Goal: Information Seeking & Learning: Learn about a topic

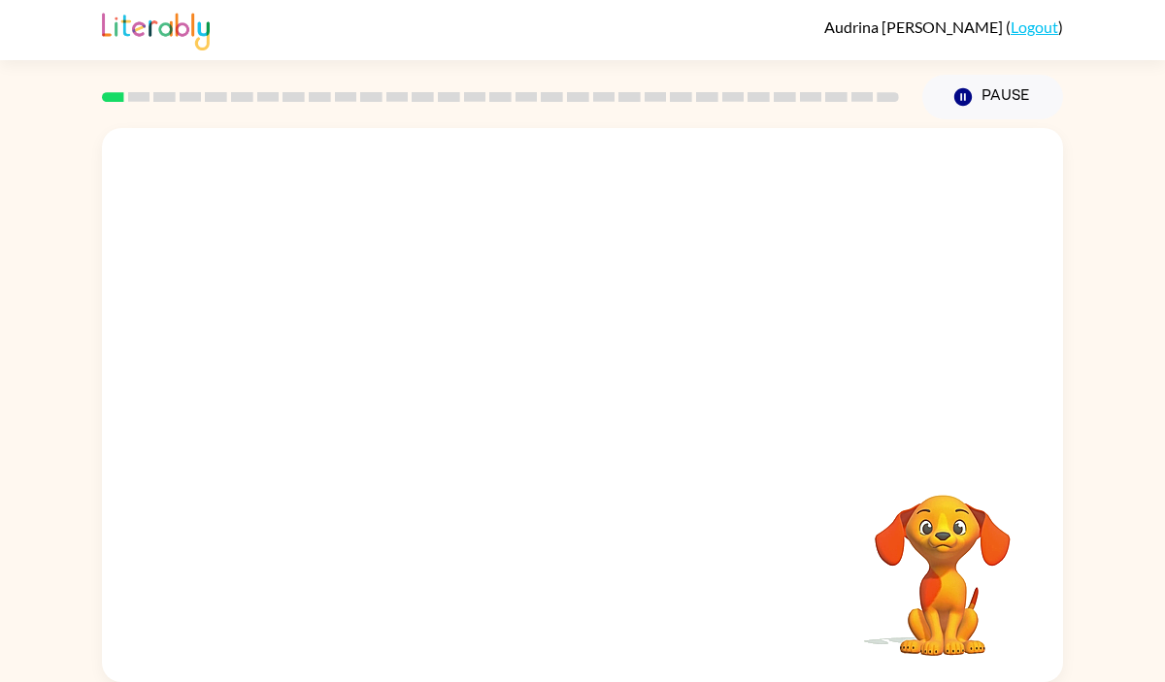
click at [355, 370] on video "Your browser must support playing .mp4 files to use Literably. Please try using…" at bounding box center [582, 291] width 961 height 326
click at [574, 410] on icon "button" at bounding box center [583, 415] width 34 height 34
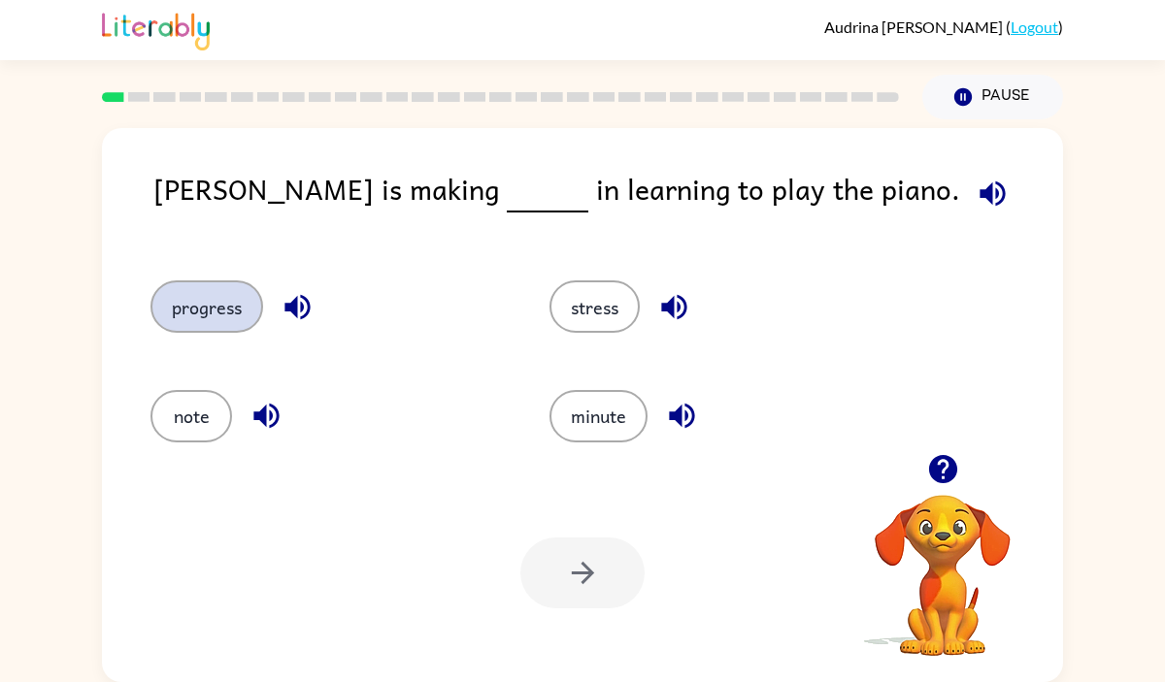
click at [210, 298] on button "progress" at bounding box center [206, 306] width 113 height 52
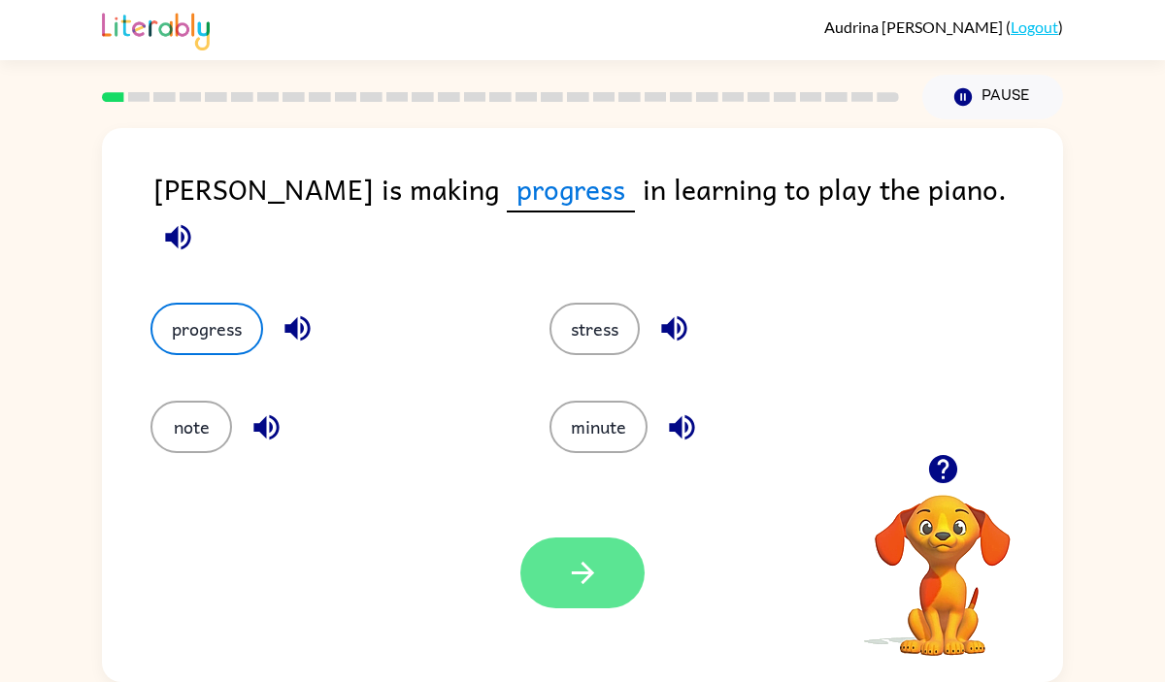
click at [566, 562] on icon "button" at bounding box center [583, 573] width 34 height 34
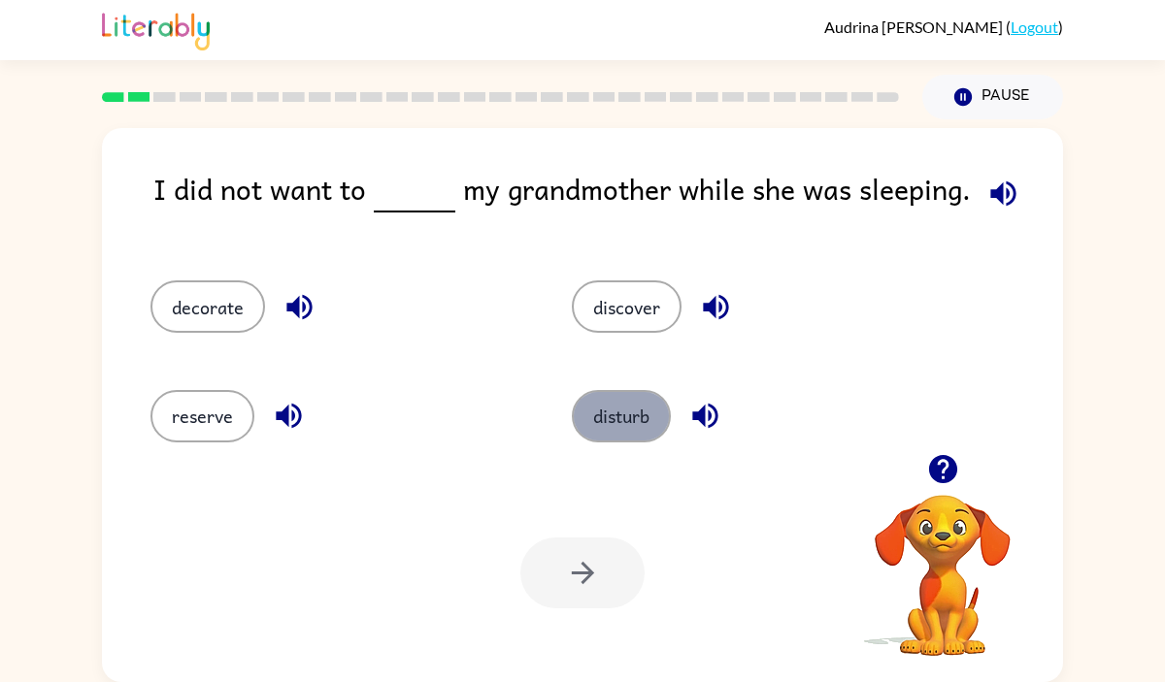
click at [639, 410] on button "disturb" at bounding box center [621, 416] width 99 height 52
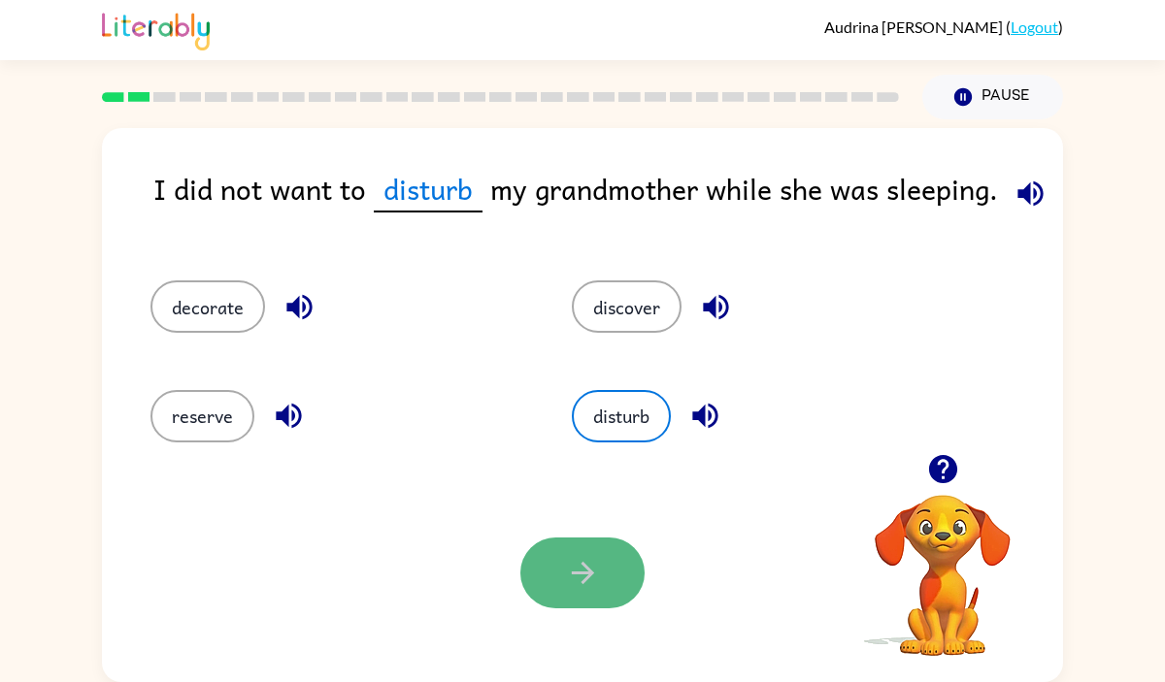
click at [566, 584] on icon "button" at bounding box center [583, 573] width 34 height 34
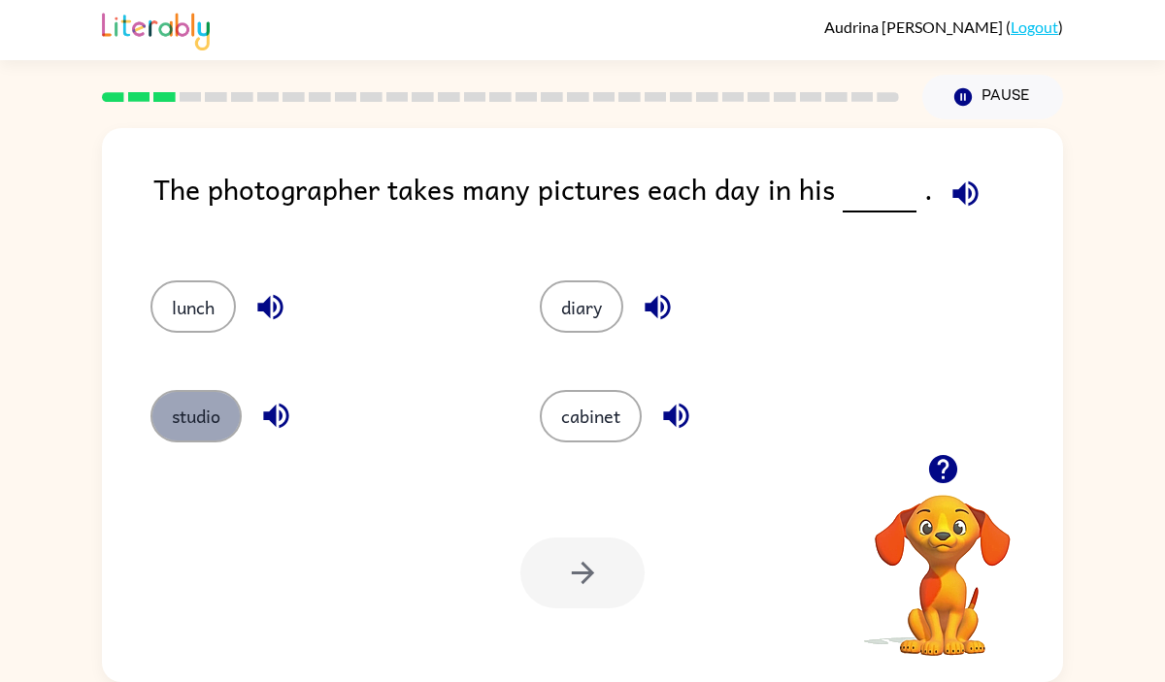
click at [198, 430] on button "studio" at bounding box center [195, 416] width 91 height 52
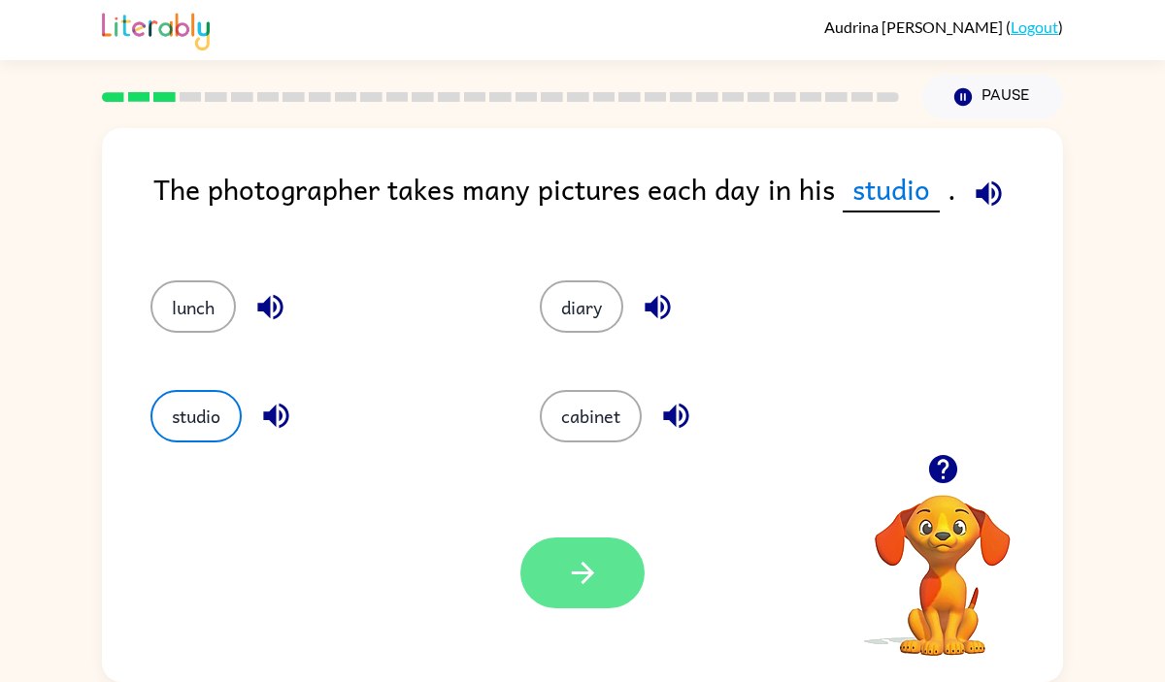
click at [602, 592] on button "button" at bounding box center [582, 573] width 124 height 71
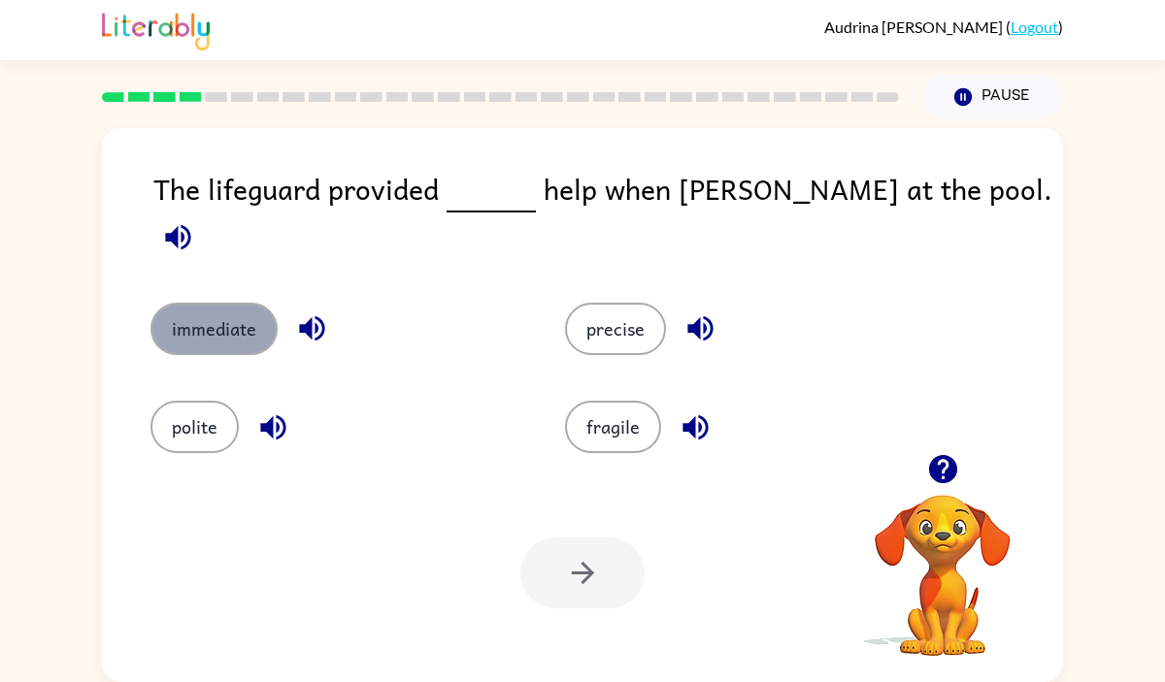
click at [228, 316] on button "immediate" at bounding box center [213, 329] width 127 height 52
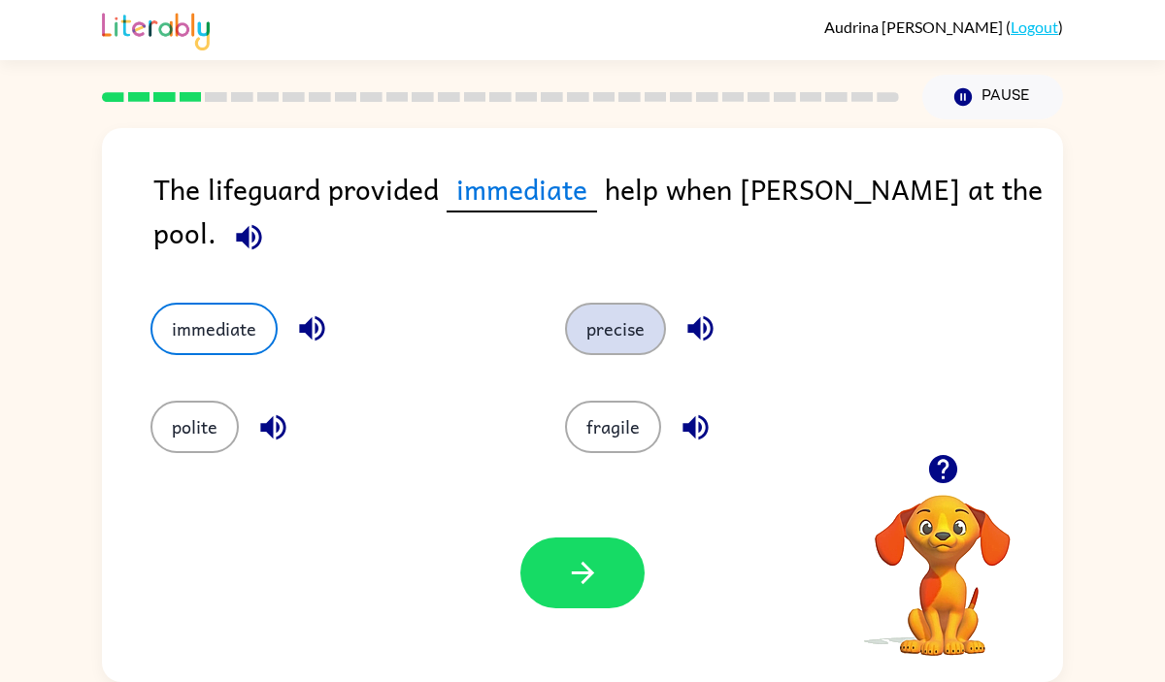
click at [604, 313] on button "precise" at bounding box center [615, 329] width 101 height 52
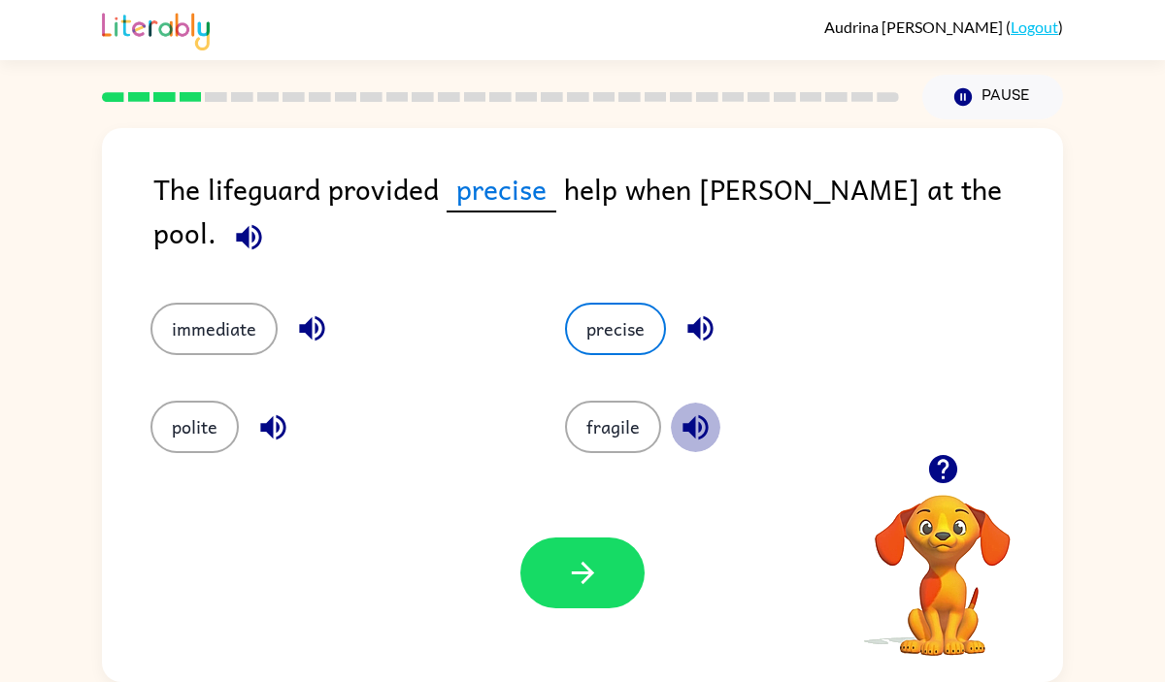
click at [684, 414] on icon "button" at bounding box center [694, 426] width 25 height 25
click at [692, 313] on icon "button" at bounding box center [700, 329] width 34 height 34
click at [276, 418] on icon "button" at bounding box center [273, 427] width 34 height 34
click at [210, 412] on button "polite" at bounding box center [194, 427] width 88 height 52
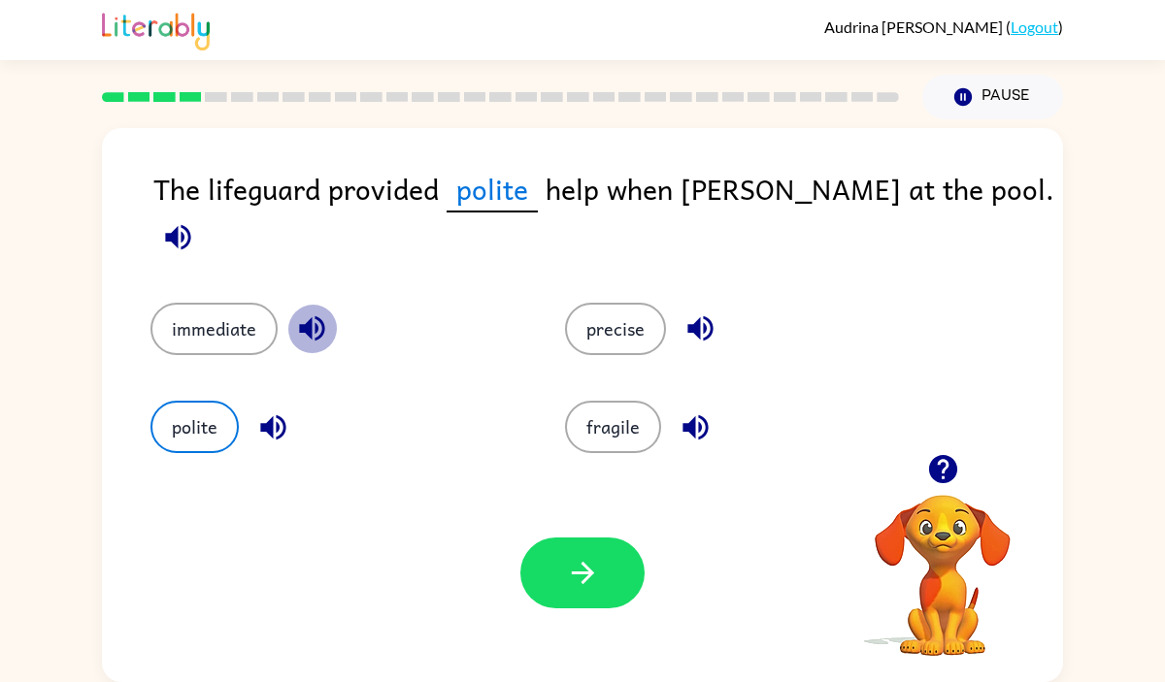
click at [317, 314] on icon "button" at bounding box center [312, 329] width 34 height 34
click at [221, 309] on button "immediate" at bounding box center [213, 329] width 127 height 52
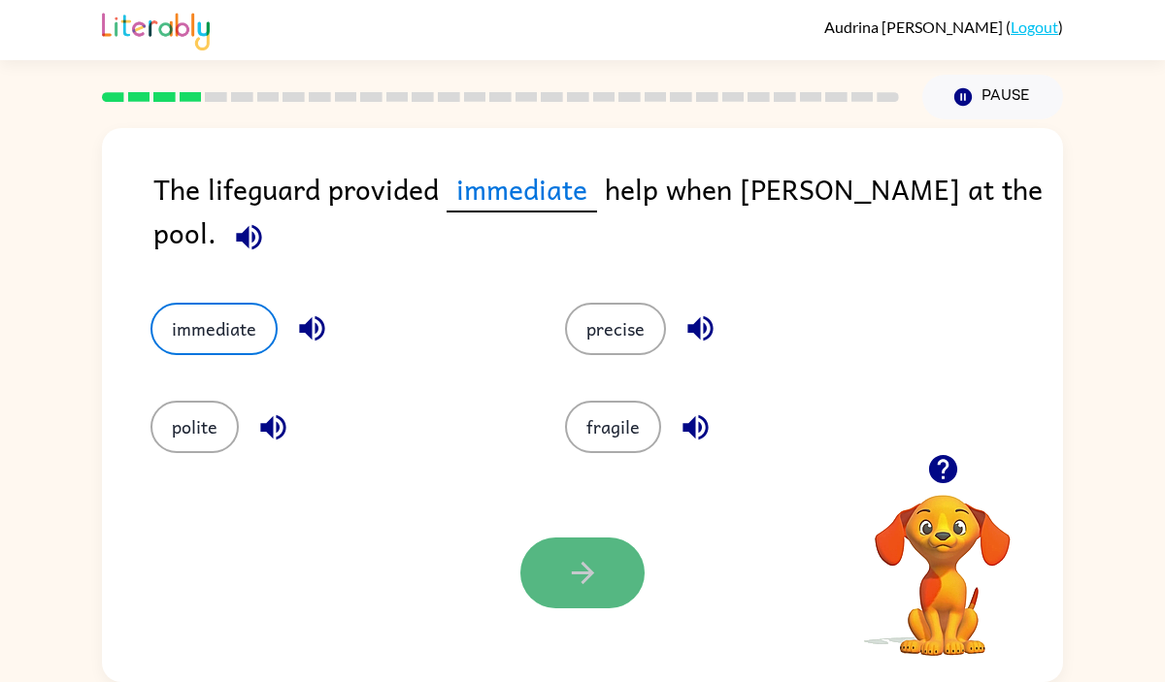
click at [609, 569] on button "button" at bounding box center [582, 573] width 124 height 71
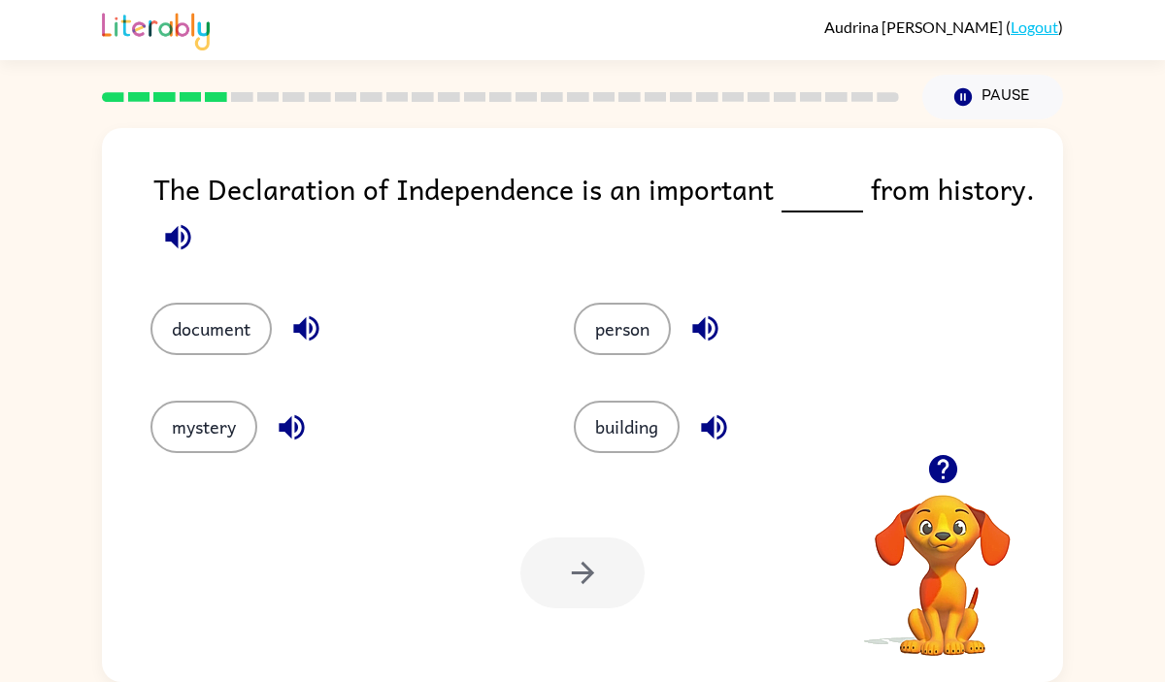
click at [176, 240] on icon "button" at bounding box center [177, 236] width 25 height 25
click at [301, 324] on icon "button" at bounding box center [305, 328] width 25 height 25
drag, startPoint x: 217, startPoint y: 334, endPoint x: 256, endPoint y: 345, distance: 40.3
click at [217, 335] on button "document" at bounding box center [210, 329] width 121 height 52
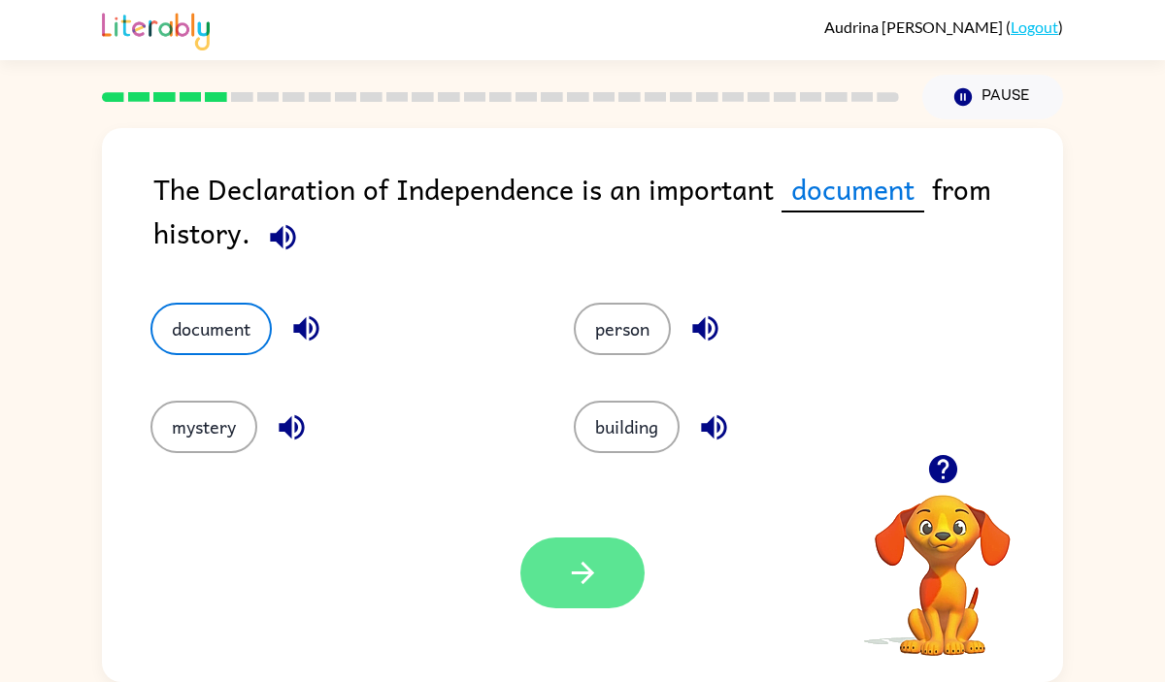
click at [601, 591] on button "button" at bounding box center [582, 573] width 124 height 71
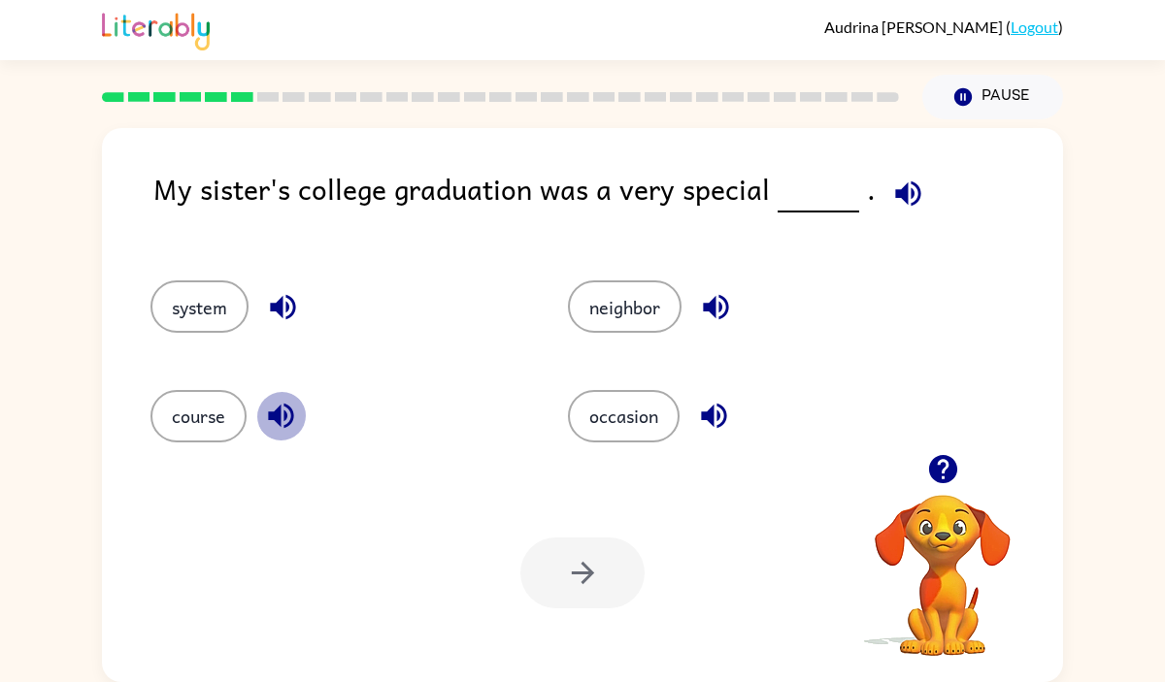
click at [270, 418] on icon "button" at bounding box center [280, 416] width 25 height 25
click at [721, 297] on icon "button" at bounding box center [715, 307] width 25 height 25
click at [710, 415] on icon "button" at bounding box center [713, 416] width 25 height 25
click at [623, 426] on button "occasion" at bounding box center [624, 416] width 112 height 52
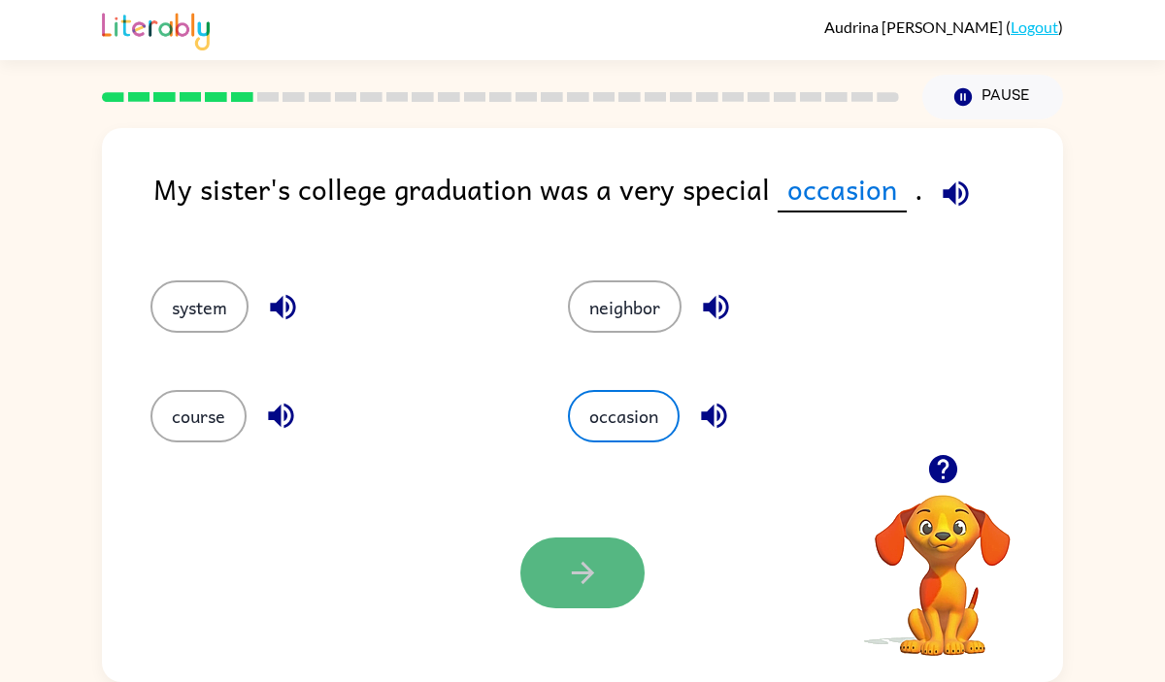
click at [553, 578] on button "button" at bounding box center [582, 573] width 124 height 71
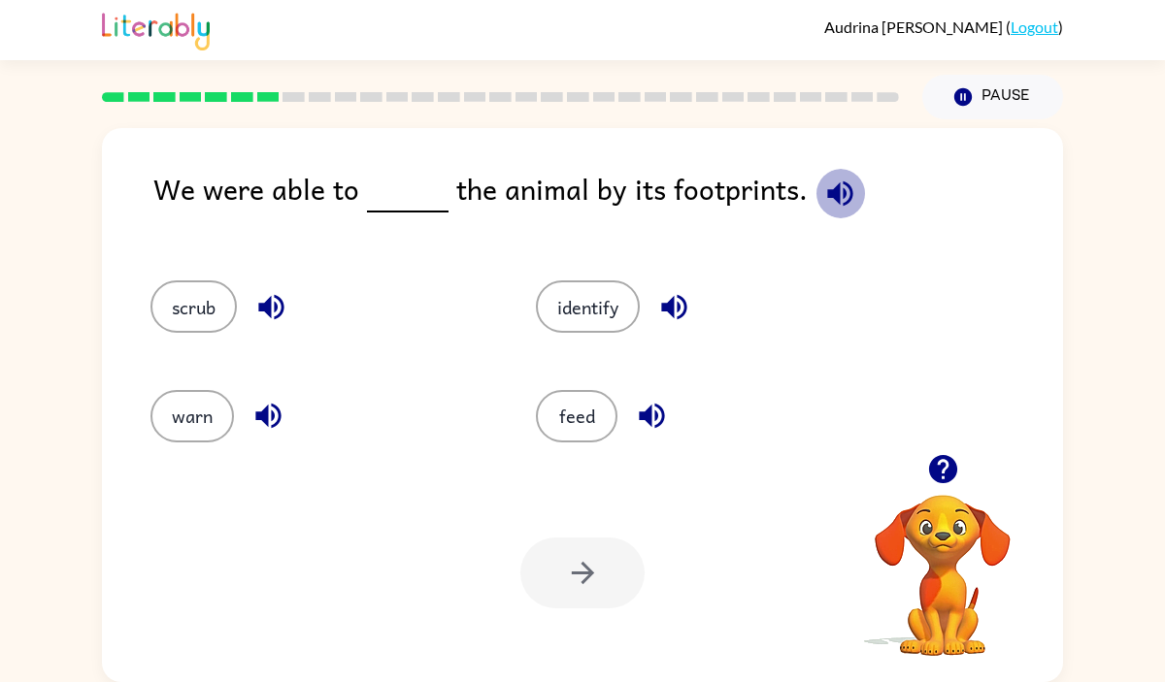
click at [838, 197] on icon "button" at bounding box center [840, 194] width 34 height 34
click at [565, 419] on button "feed" at bounding box center [577, 416] width 82 height 52
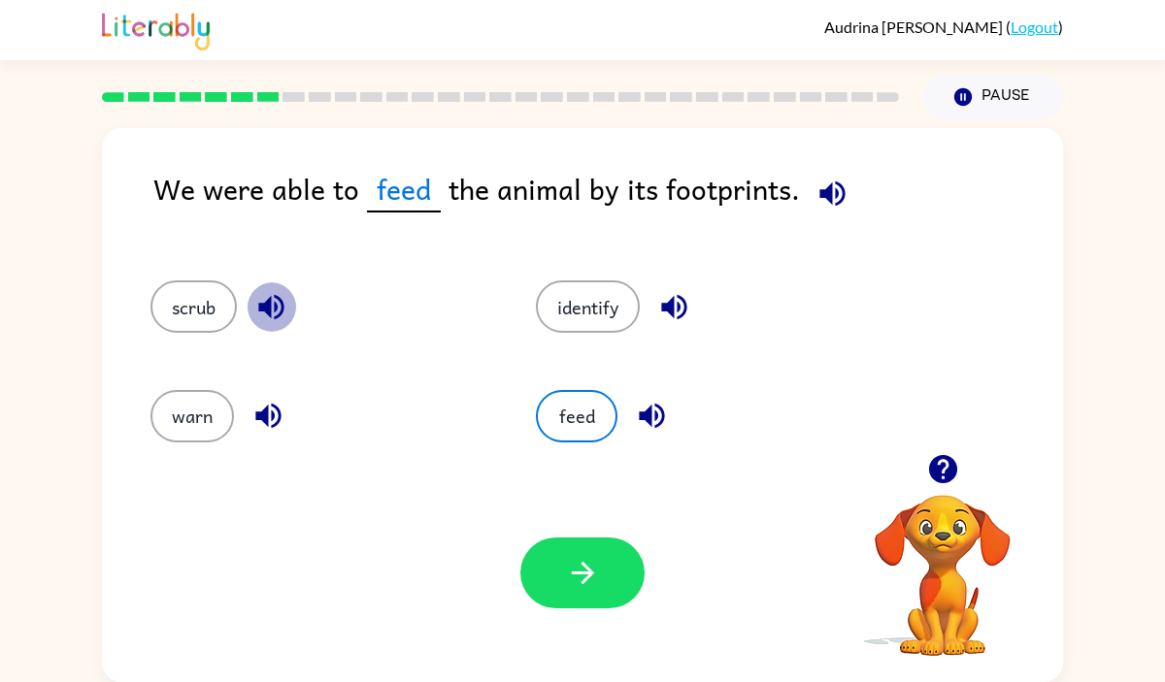
click at [267, 310] on icon "button" at bounding box center [270, 307] width 25 height 25
click at [253, 416] on icon "button" at bounding box center [268, 416] width 34 height 34
click at [663, 301] on icon "button" at bounding box center [674, 307] width 34 height 34
click at [578, 296] on button "identify" at bounding box center [588, 306] width 104 height 52
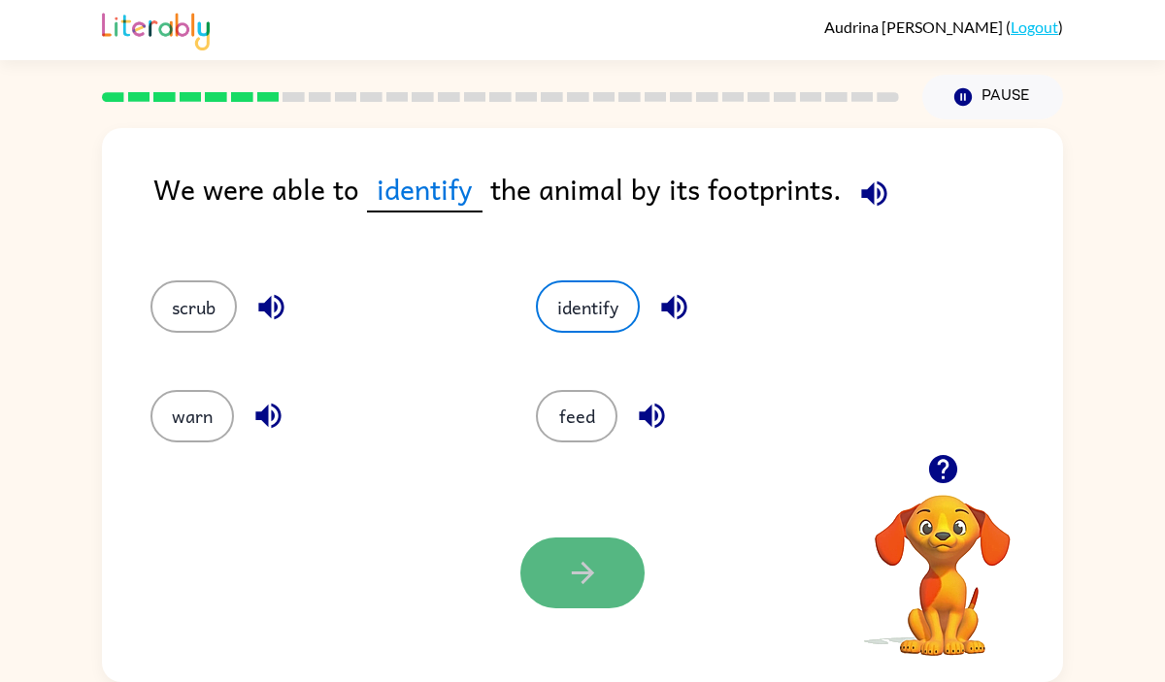
click at [548, 566] on button "button" at bounding box center [582, 573] width 124 height 71
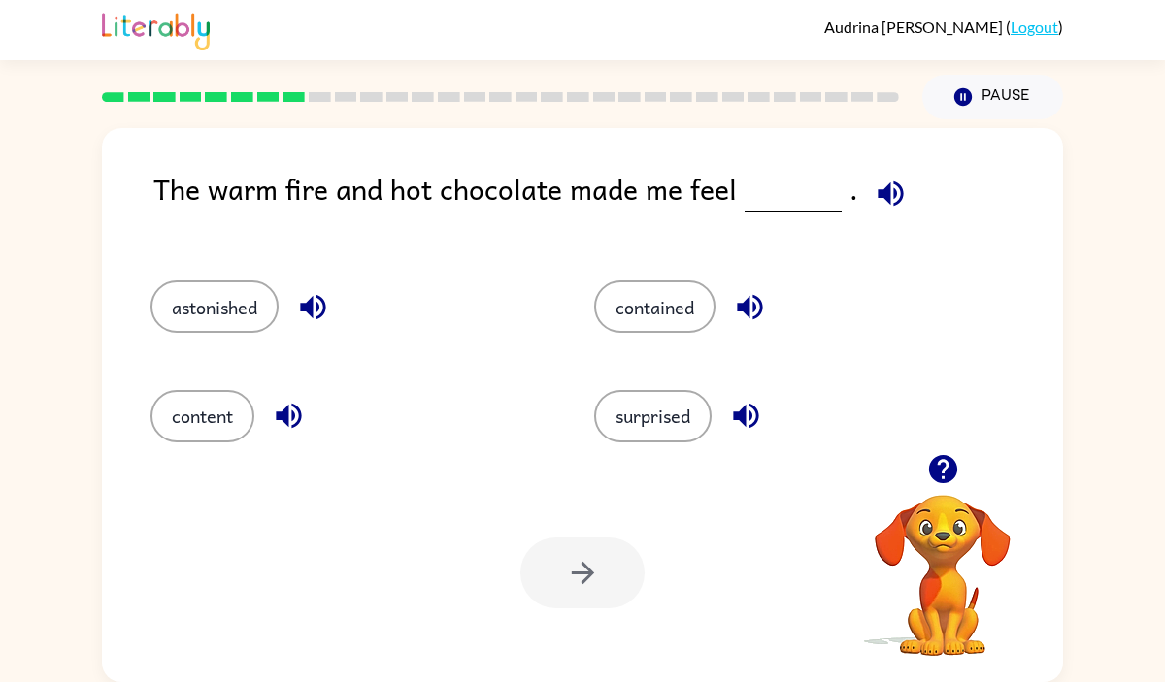
click at [883, 202] on icon "button" at bounding box center [889, 193] width 25 height 25
click at [754, 308] on icon "button" at bounding box center [750, 307] width 34 height 34
click at [751, 415] on icon "button" at bounding box center [746, 416] width 34 height 34
click at [279, 411] on icon "button" at bounding box center [288, 416] width 25 height 25
click at [305, 302] on icon "button" at bounding box center [313, 307] width 34 height 34
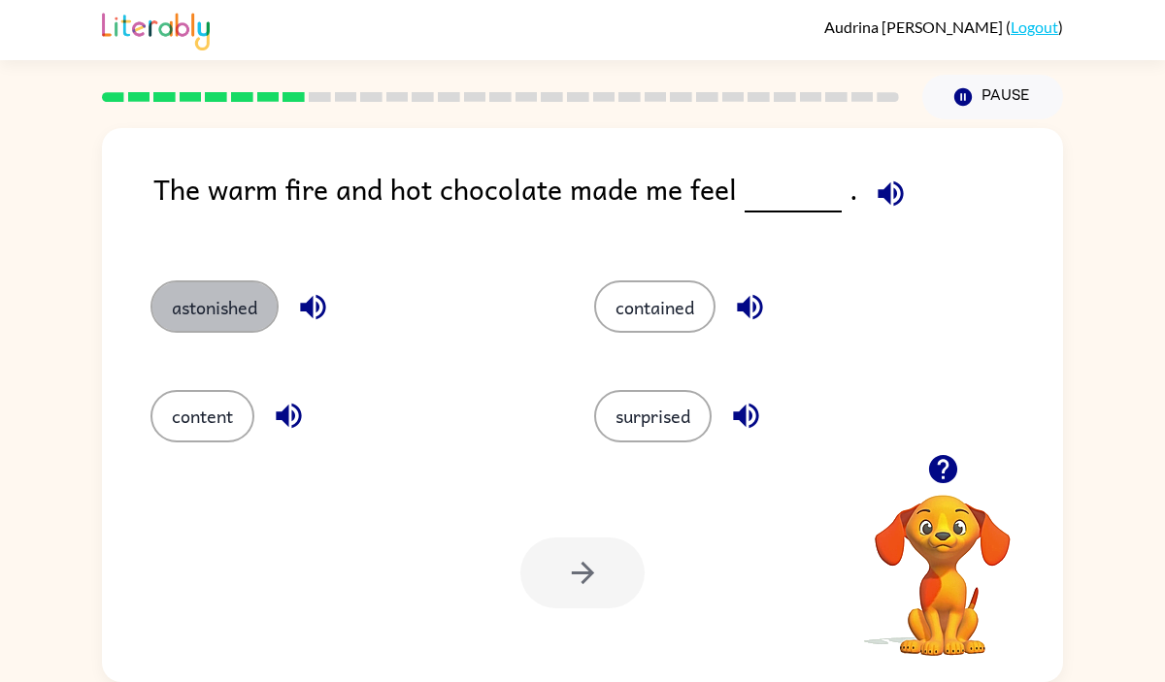
drag, startPoint x: 228, startPoint y: 312, endPoint x: 299, endPoint y: 369, distance: 91.1
click at [238, 318] on button "astonished" at bounding box center [214, 306] width 128 height 52
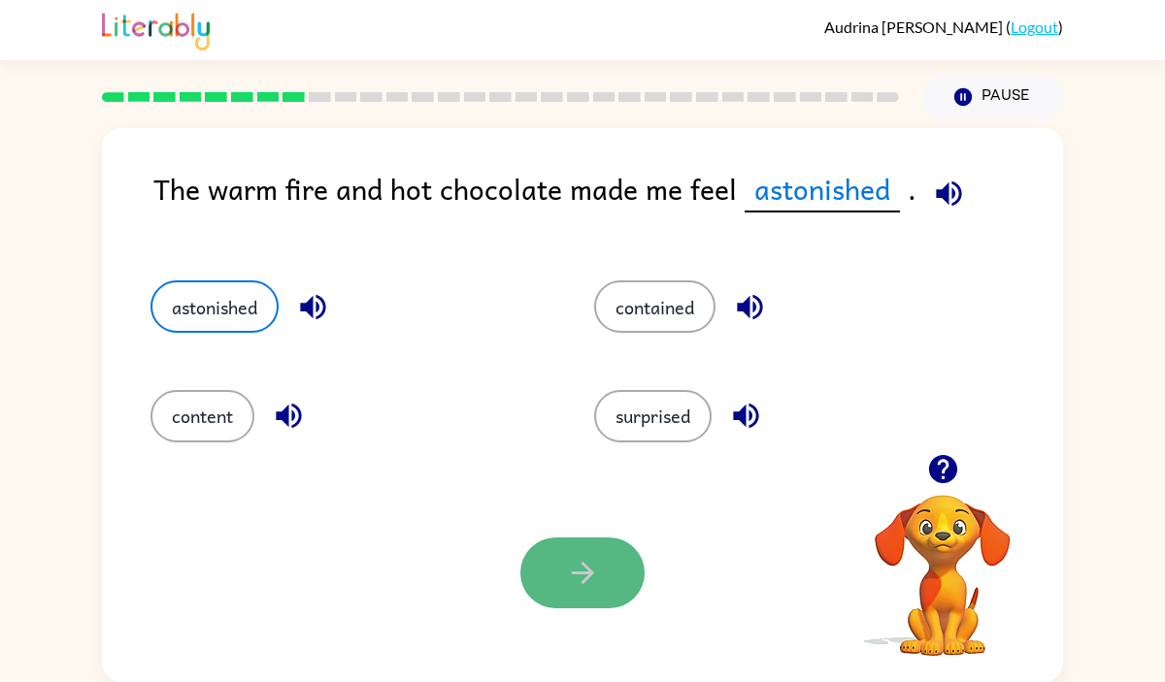
click at [570, 586] on icon "button" at bounding box center [583, 573] width 34 height 34
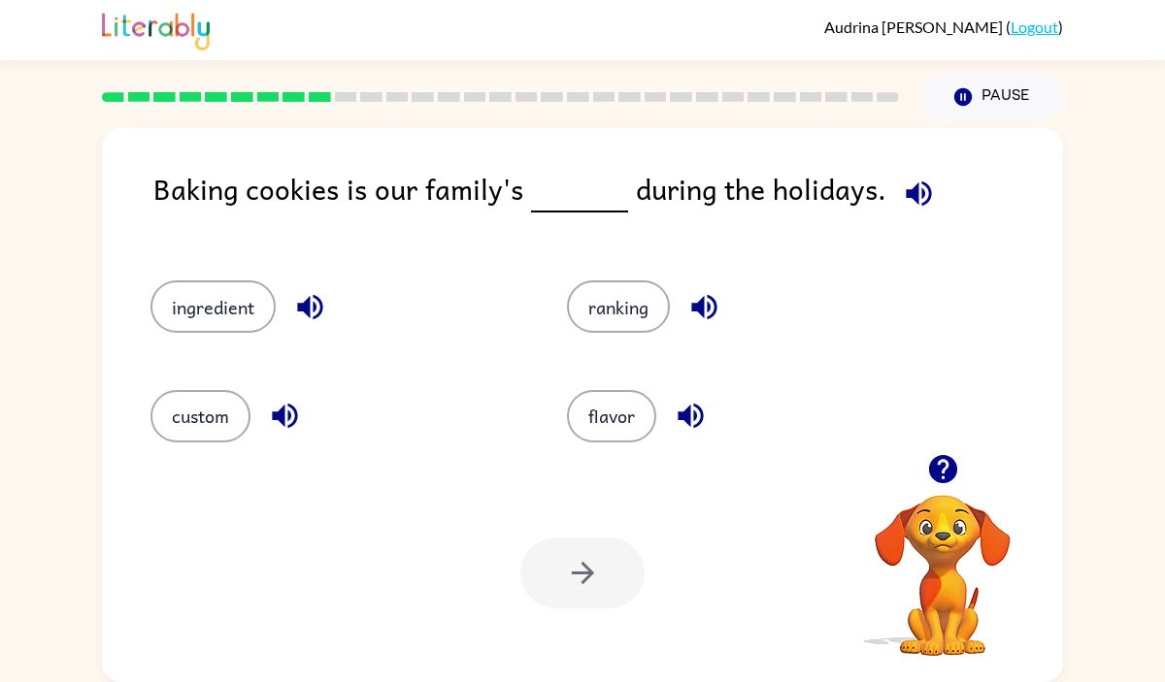
click at [905, 194] on icon "button" at bounding box center [917, 193] width 25 height 25
click at [614, 426] on button "flavor" at bounding box center [611, 416] width 89 height 52
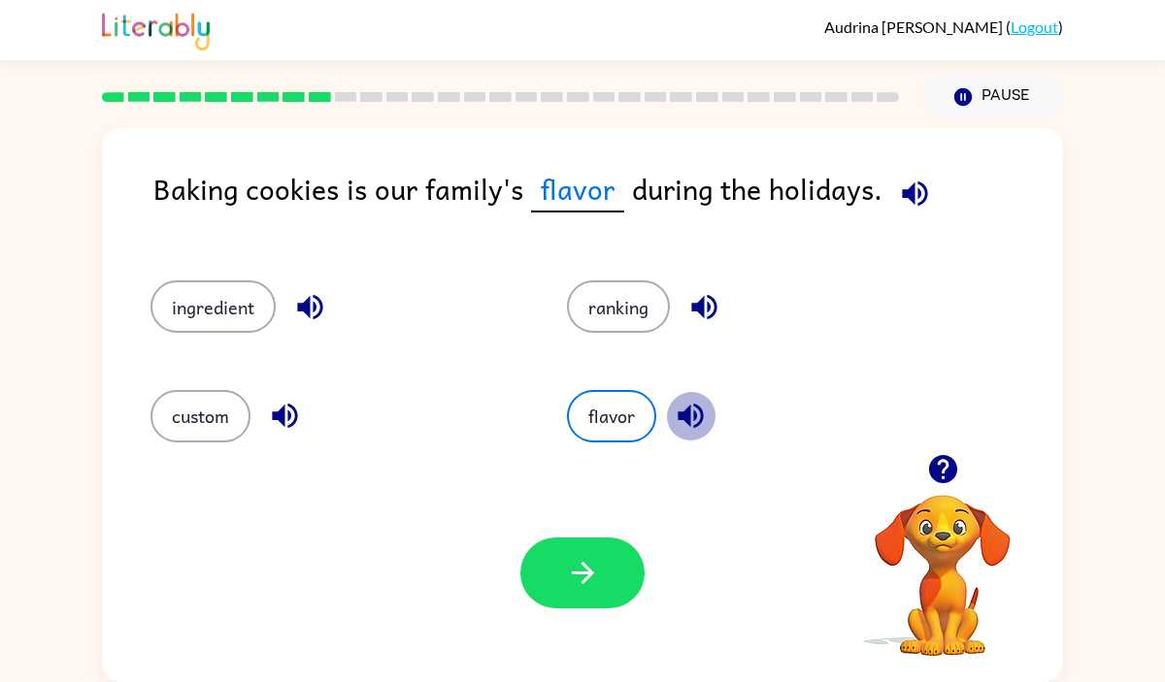
click at [689, 412] on icon "button" at bounding box center [689, 416] width 25 height 25
click at [703, 308] on icon "button" at bounding box center [703, 307] width 25 height 25
click at [283, 412] on icon "button" at bounding box center [284, 416] width 25 height 25
click at [301, 302] on icon "button" at bounding box center [310, 307] width 34 height 34
click at [215, 309] on button "ingredient" at bounding box center [212, 306] width 125 height 52
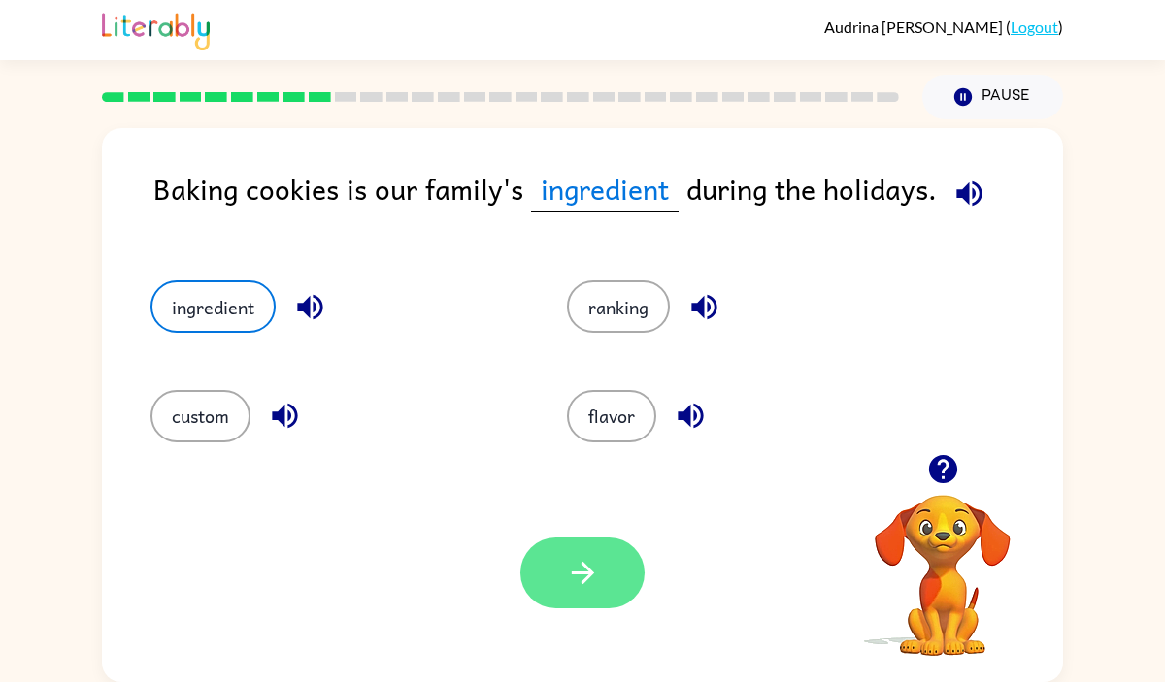
click at [566, 578] on icon "button" at bounding box center [583, 573] width 34 height 34
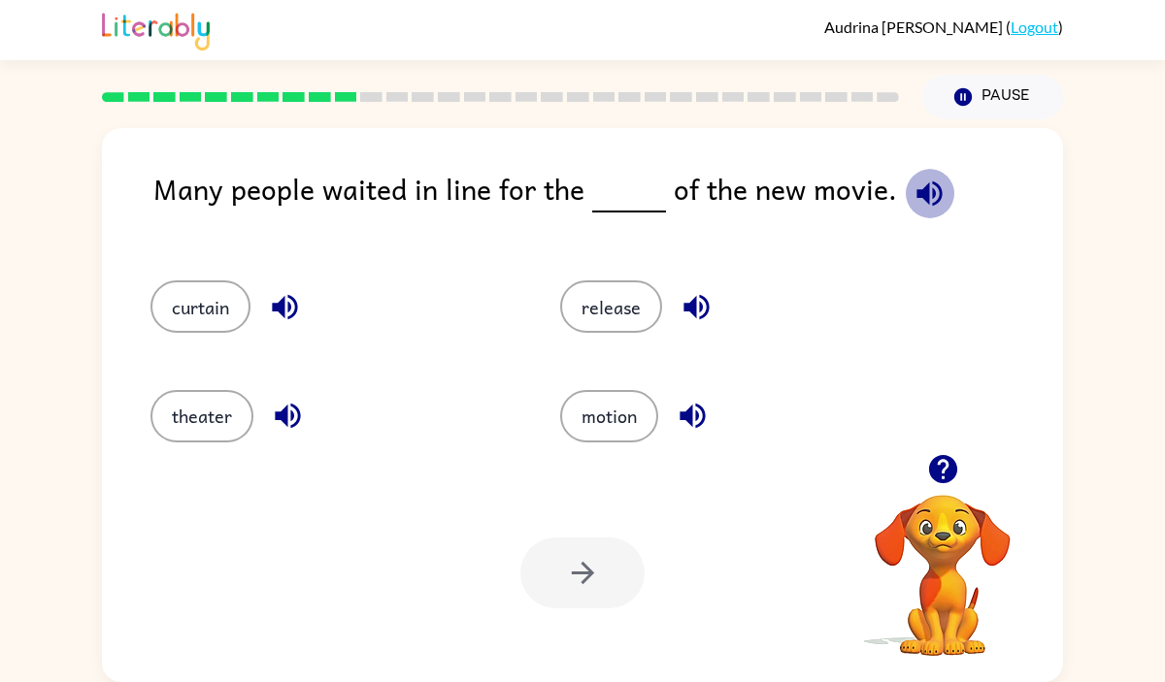
click at [916, 188] on icon "button" at bounding box center [928, 193] width 25 height 25
drag, startPoint x: 246, startPoint y: 413, endPoint x: 276, endPoint y: 413, distance: 30.1
click at [246, 413] on button "theater" at bounding box center [201, 416] width 103 height 52
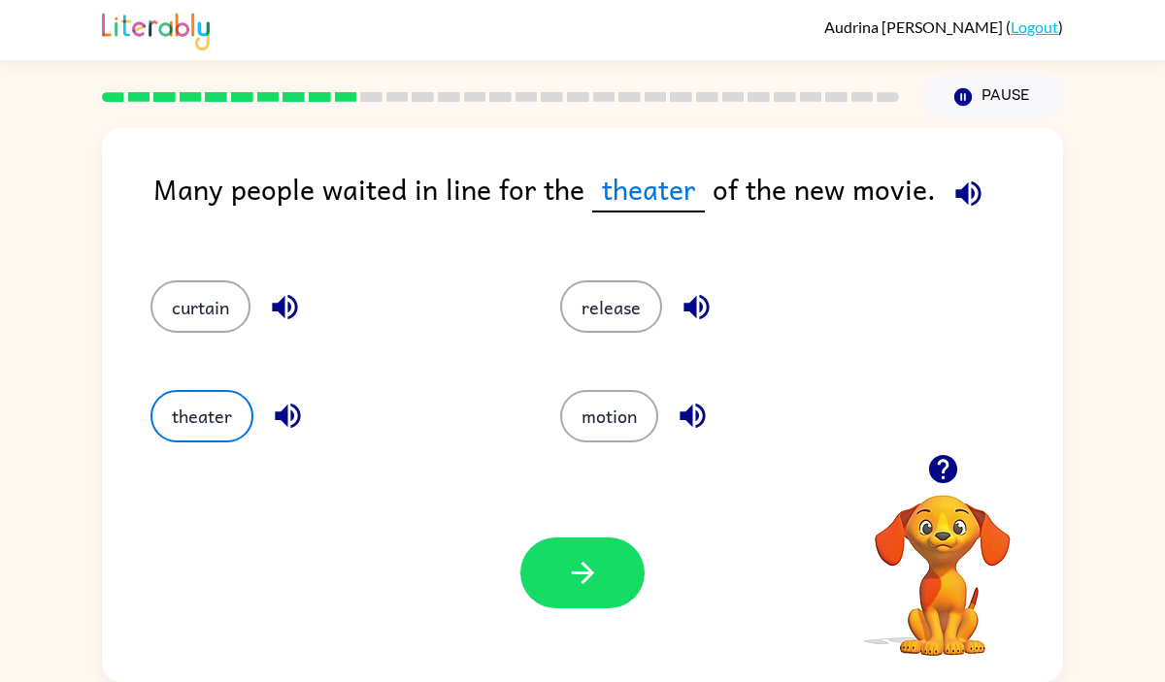
click at [281, 413] on icon "button" at bounding box center [287, 416] width 25 height 25
click at [277, 300] on icon "button" at bounding box center [285, 307] width 34 height 34
click at [697, 308] on icon "button" at bounding box center [696, 307] width 34 height 34
click at [603, 309] on button "release" at bounding box center [611, 306] width 102 height 52
click at [589, 609] on div "Your browser must support playing .mp4 files to use Literably. Please try using…" at bounding box center [582, 573] width 961 height 218
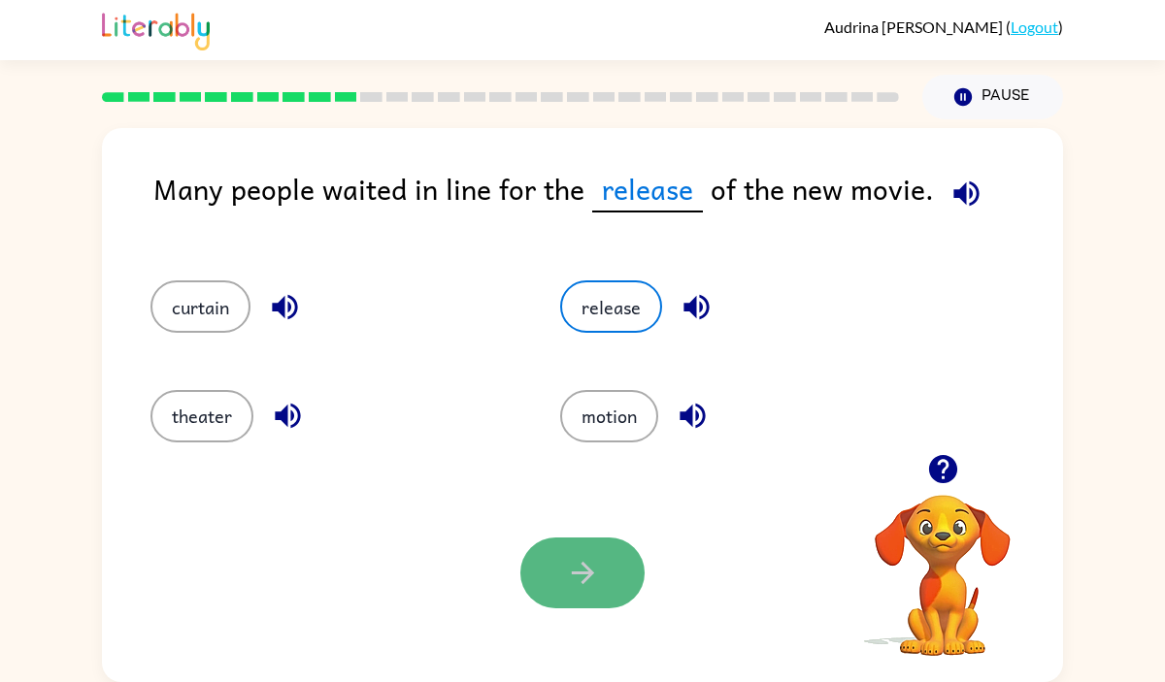
click at [587, 590] on button "button" at bounding box center [582, 573] width 124 height 71
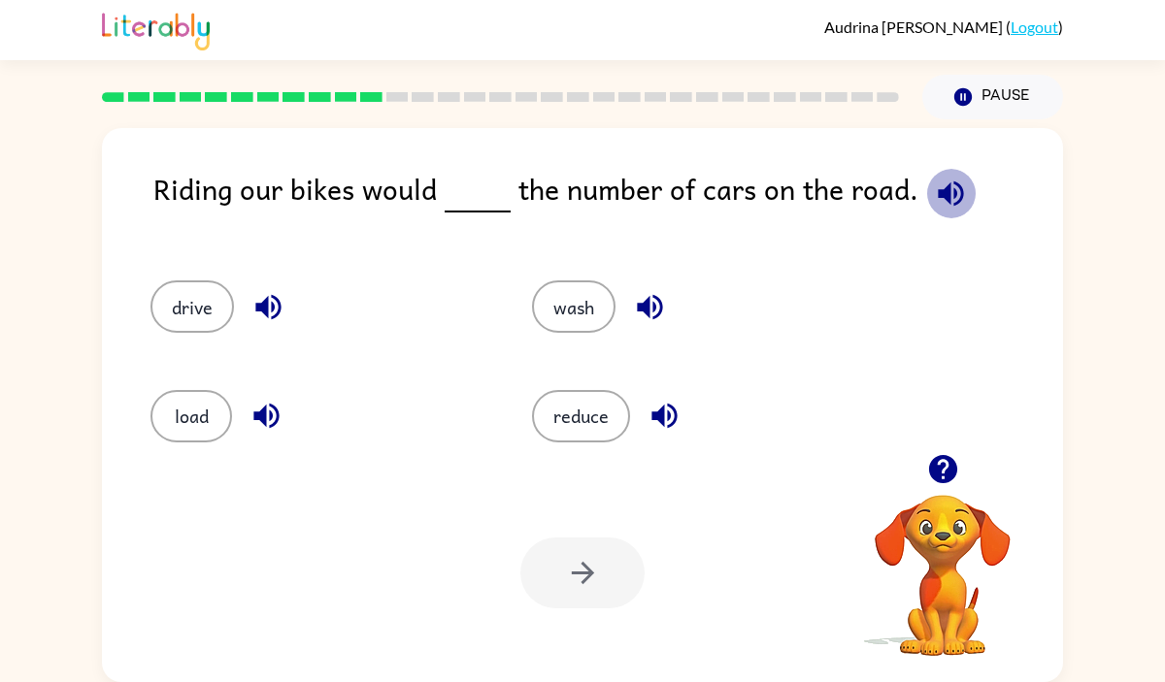
click at [937, 192] on icon "button" at bounding box center [949, 193] width 25 height 25
click at [270, 419] on icon "button" at bounding box center [265, 416] width 25 height 25
click at [262, 314] on icon "button" at bounding box center [268, 307] width 34 height 34
click at [655, 316] on icon "button" at bounding box center [649, 307] width 25 height 25
click at [656, 399] on icon "button" at bounding box center [664, 416] width 34 height 34
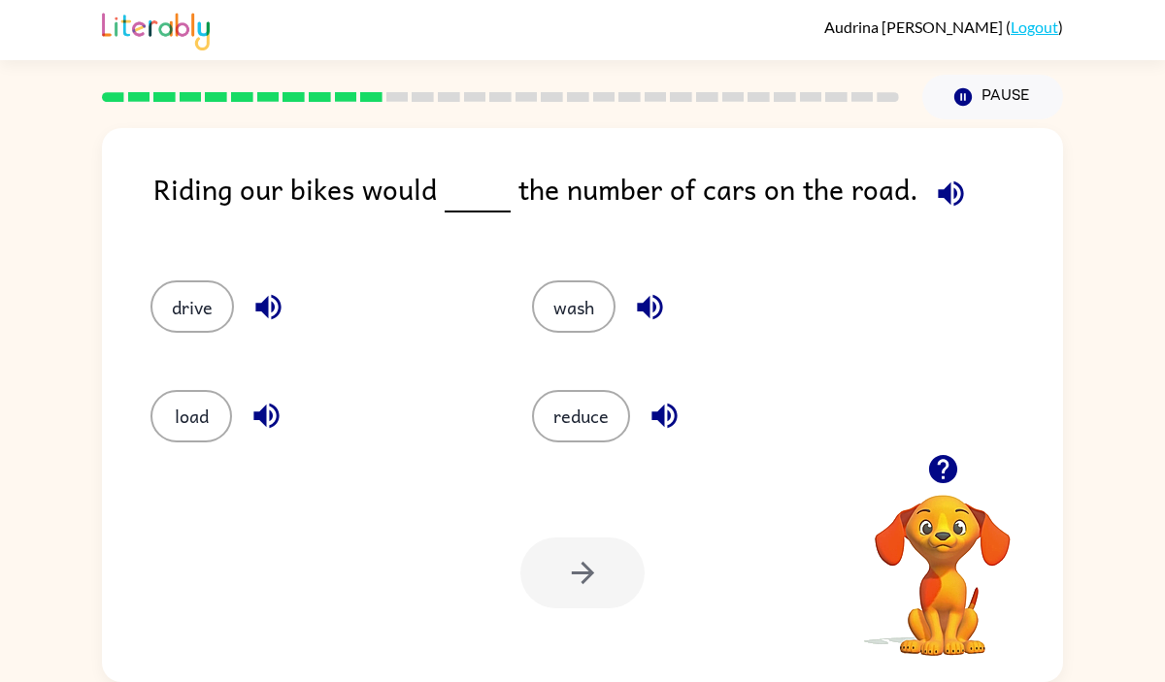
click at [274, 301] on icon "button" at bounding box center [268, 307] width 34 height 34
click at [195, 301] on button "drive" at bounding box center [191, 306] width 83 height 52
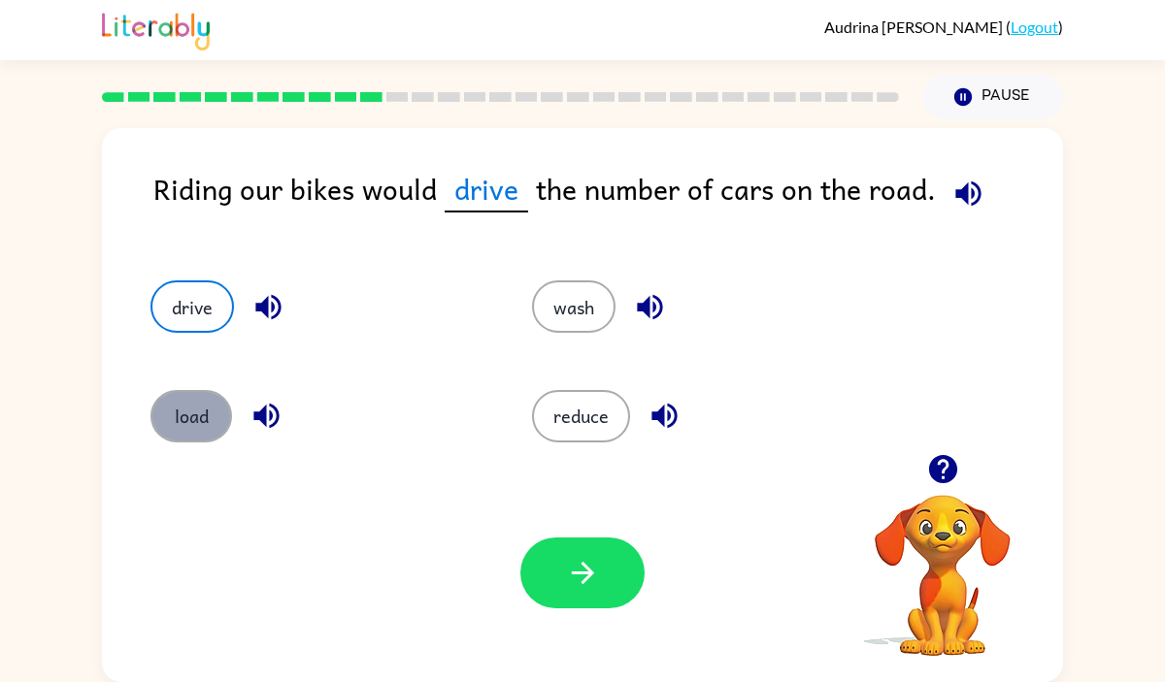
click at [175, 429] on button "load" at bounding box center [191, 416] width 82 height 52
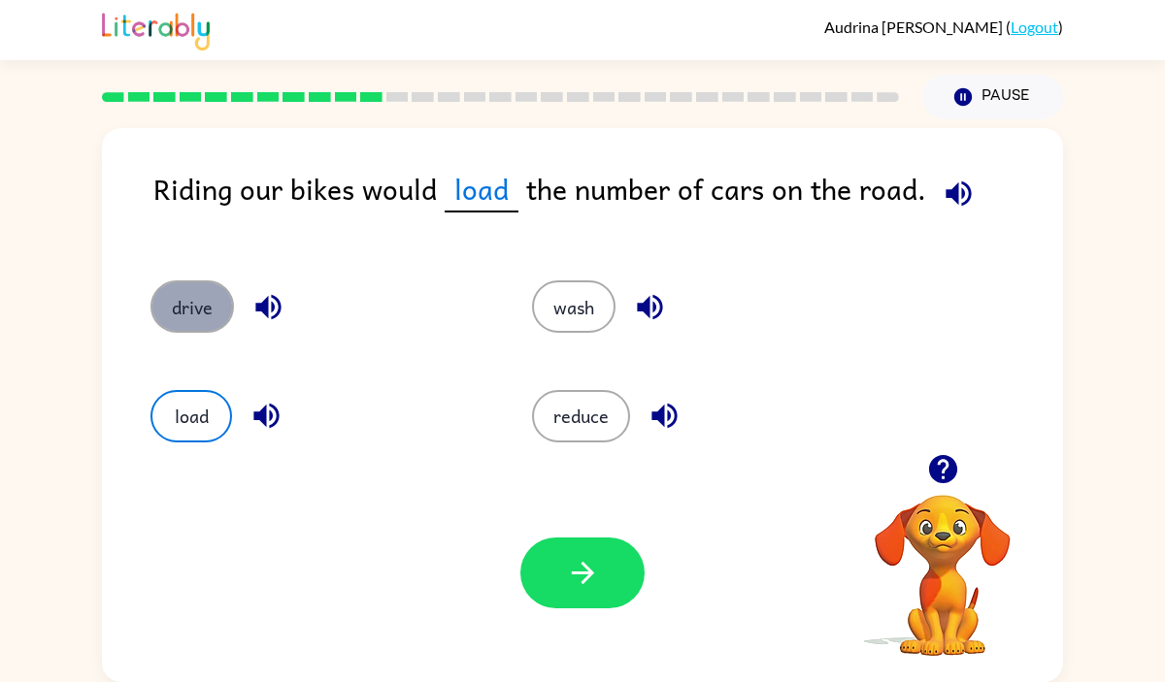
click at [211, 306] on button "drive" at bounding box center [191, 306] width 83 height 52
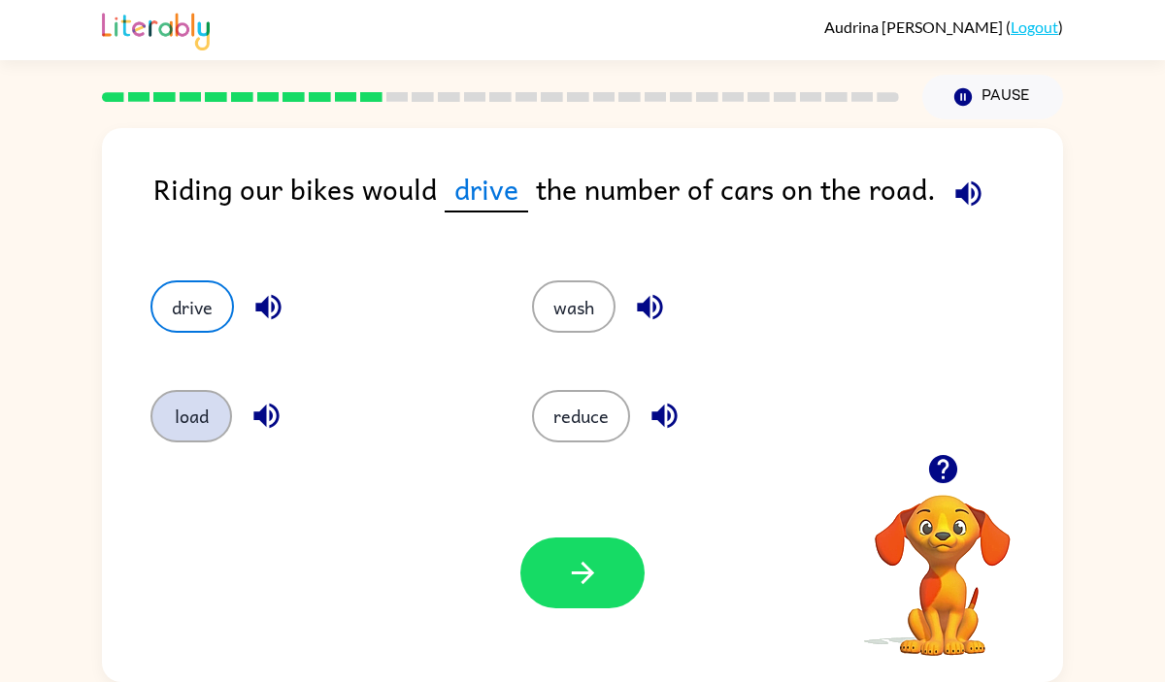
click at [180, 414] on button "load" at bounding box center [191, 416] width 82 height 52
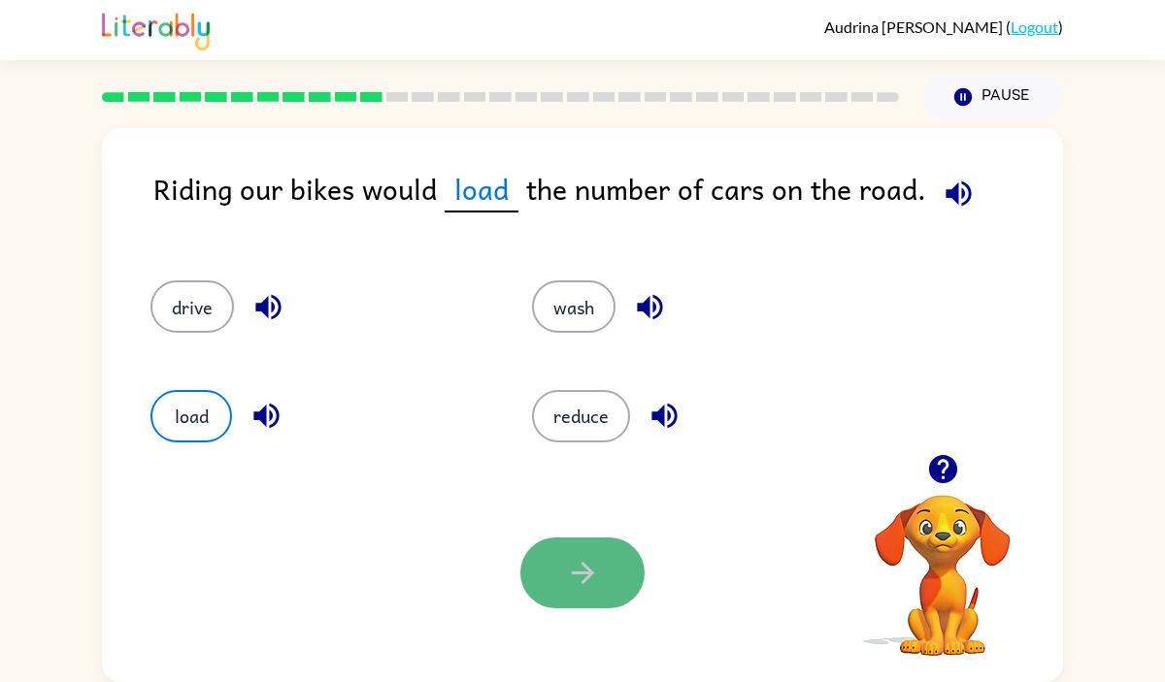
click at [621, 578] on button "button" at bounding box center [582, 573] width 124 height 71
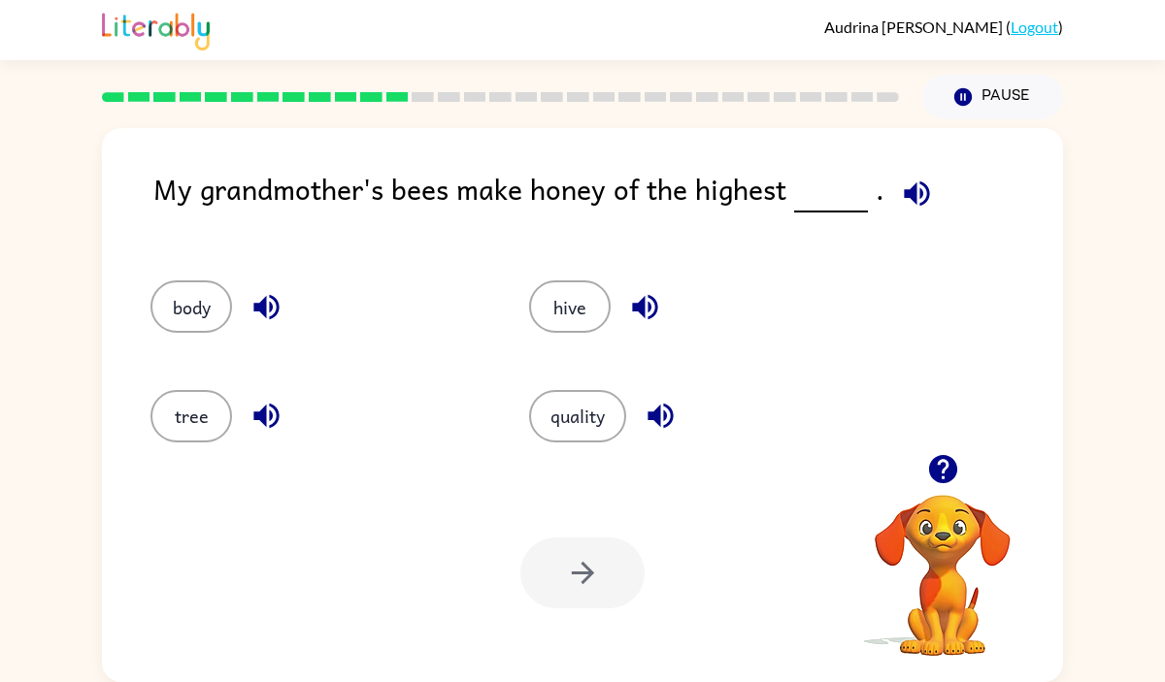
click at [910, 204] on icon "button" at bounding box center [917, 194] width 34 height 34
click at [606, 307] on button "hive" at bounding box center [570, 306] width 82 height 52
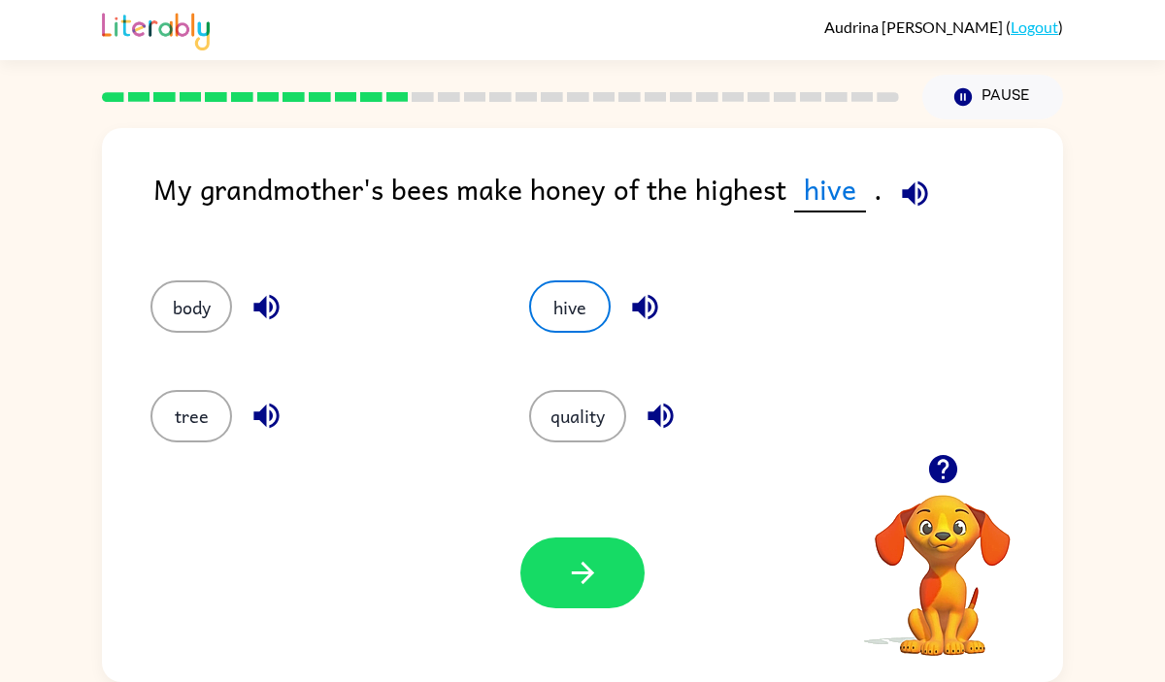
click at [655, 311] on icon "button" at bounding box center [644, 307] width 25 height 25
click at [593, 575] on icon "button" at bounding box center [583, 573] width 34 height 34
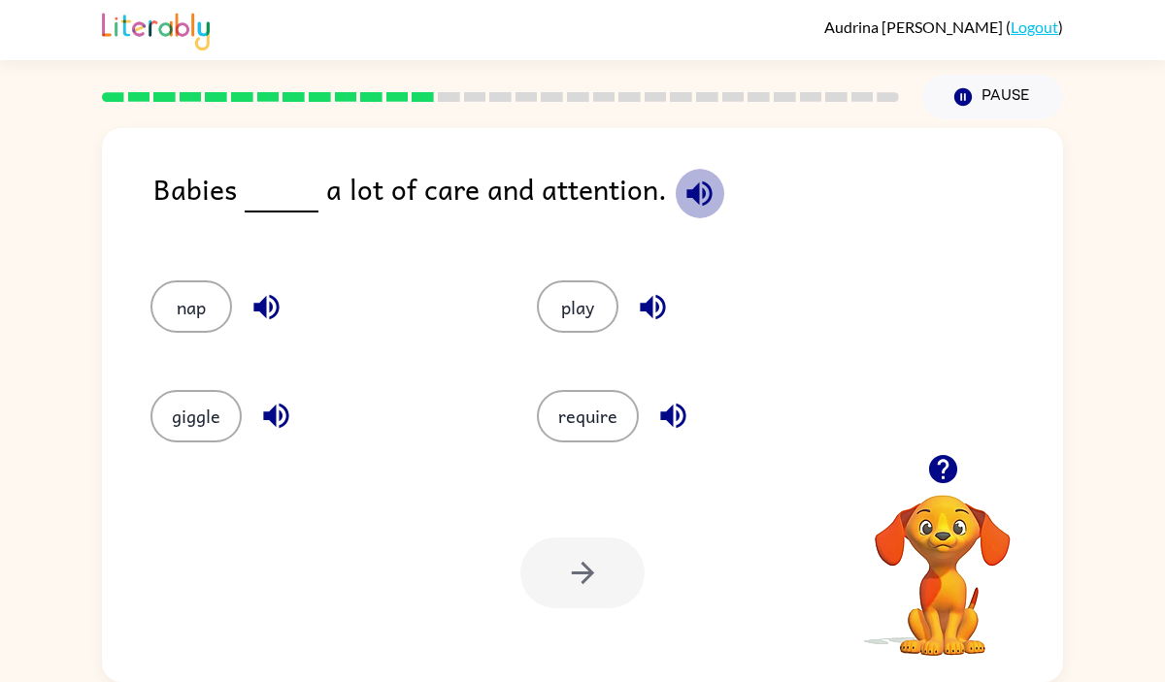
click at [686, 189] on icon "button" at bounding box center [698, 193] width 25 height 25
click at [603, 420] on button "require" at bounding box center [588, 416] width 102 height 52
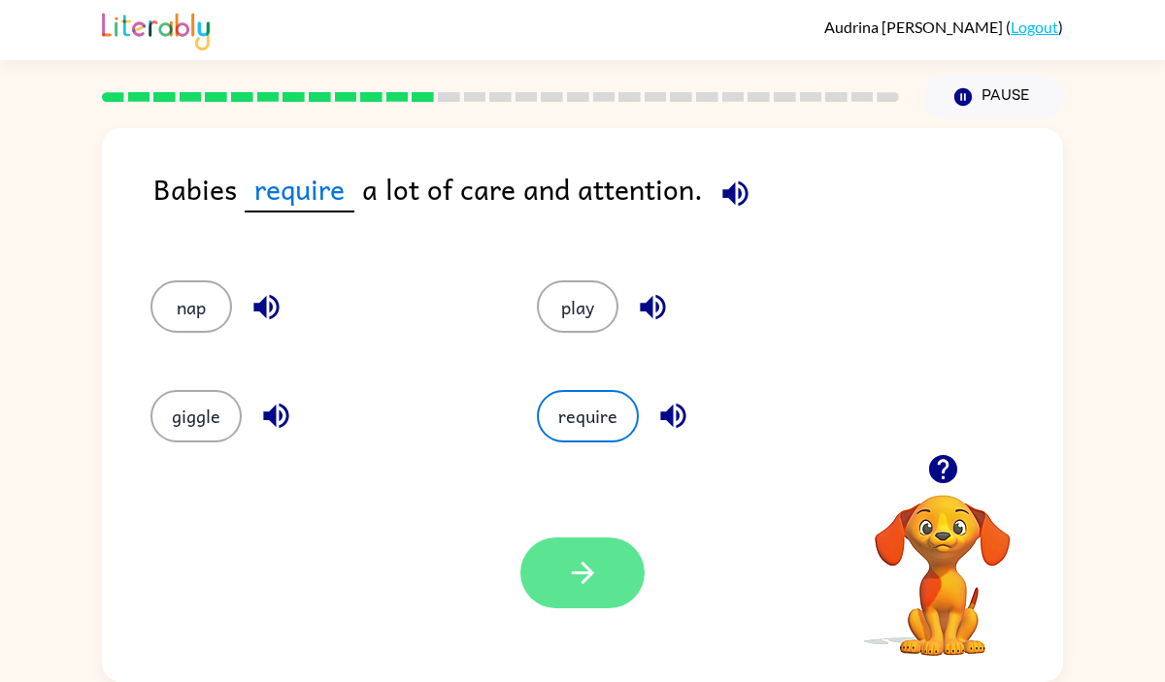
click at [564, 567] on button "button" at bounding box center [582, 573] width 124 height 71
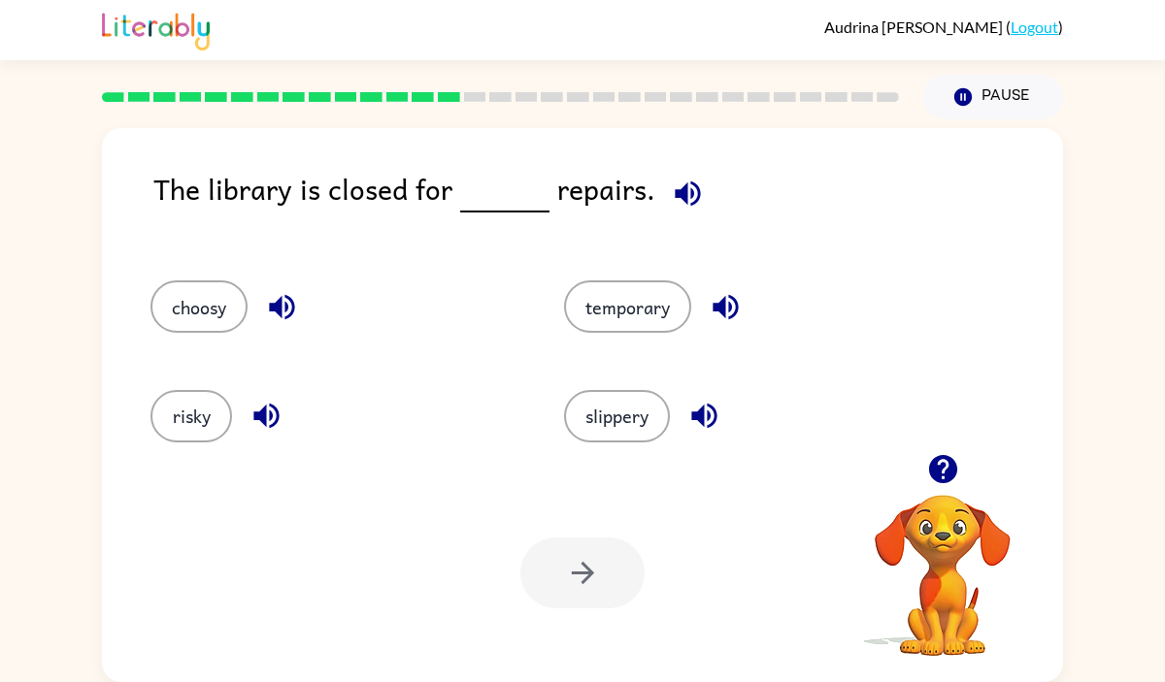
click at [523, 548] on div at bounding box center [582, 573] width 124 height 71
click at [674, 194] on icon "button" at bounding box center [686, 193] width 25 height 25
click at [679, 300] on button "temporary" at bounding box center [627, 306] width 127 height 52
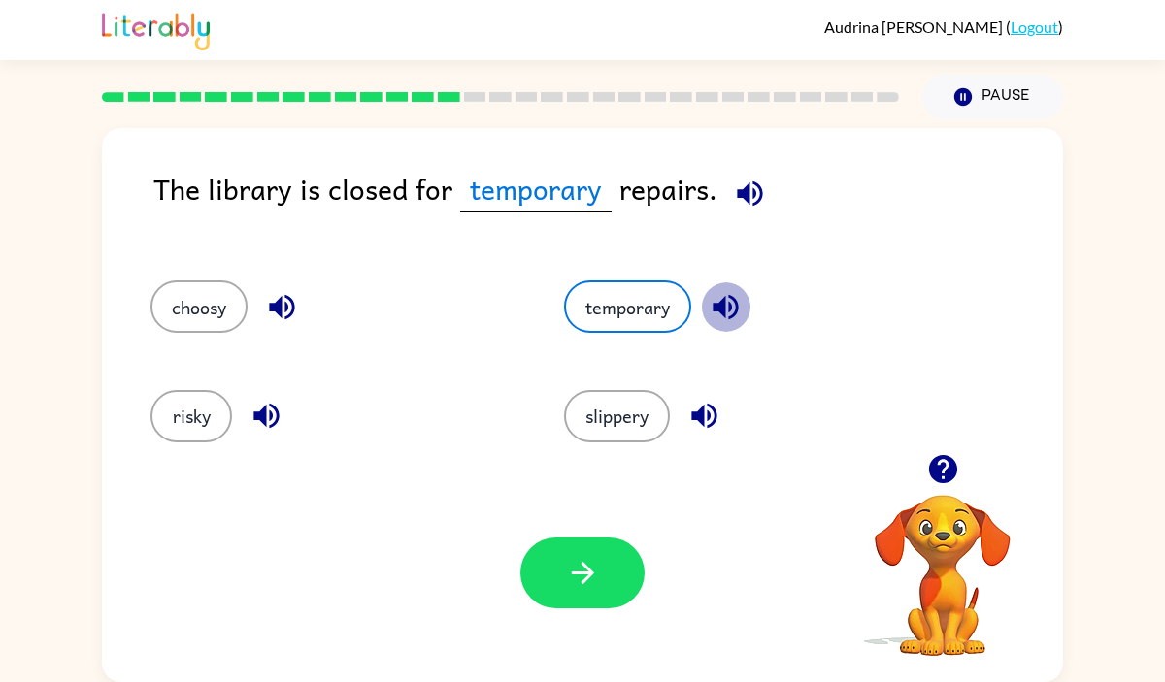
click at [720, 303] on icon "button" at bounding box center [724, 307] width 25 height 25
click at [649, 404] on button "slippery" at bounding box center [617, 416] width 106 height 52
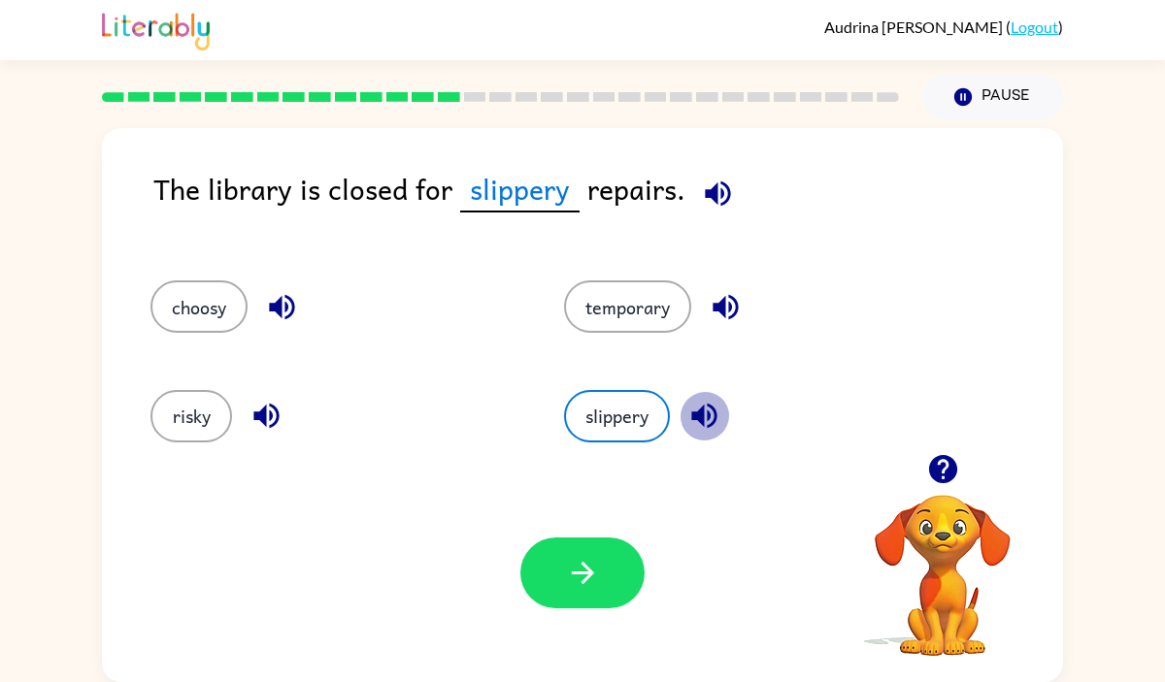
click at [708, 415] on icon "button" at bounding box center [703, 416] width 25 height 25
click at [250, 417] on icon "button" at bounding box center [266, 416] width 34 height 34
click at [296, 294] on icon "button" at bounding box center [282, 307] width 34 height 34
click at [629, 294] on button "temporary" at bounding box center [627, 306] width 127 height 52
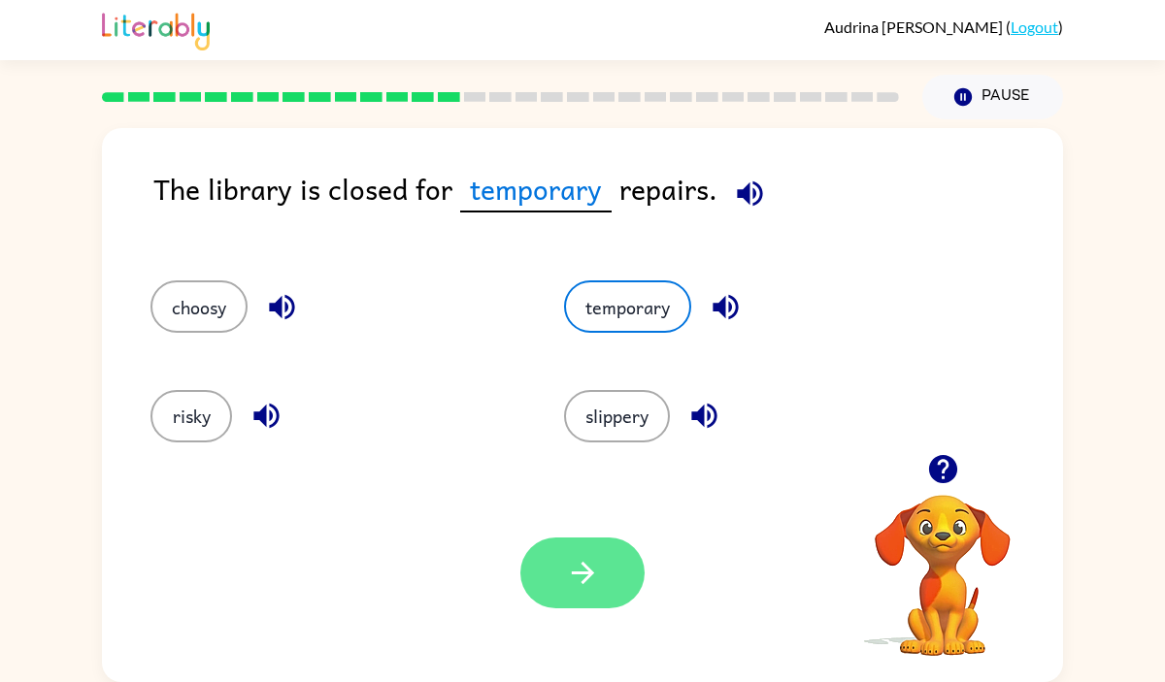
click at [603, 542] on button "button" at bounding box center [582, 573] width 124 height 71
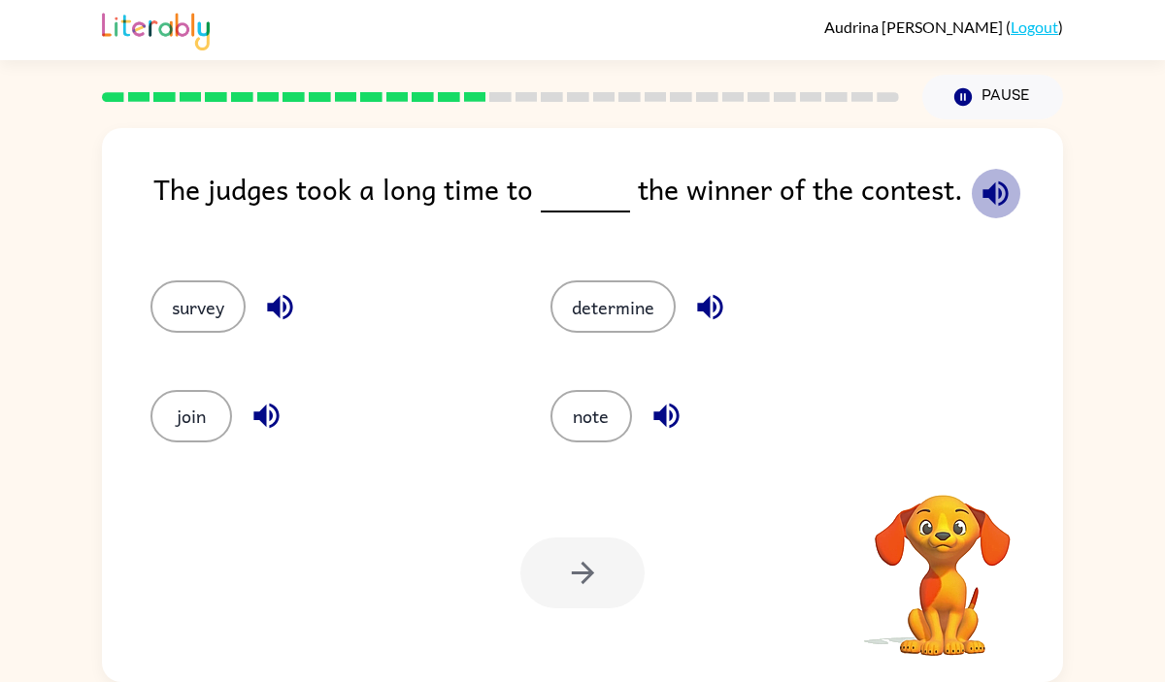
click at [984, 201] on icon "button" at bounding box center [995, 194] width 34 height 34
click at [269, 296] on icon "button" at bounding box center [280, 307] width 34 height 34
click at [700, 307] on icon "button" at bounding box center [709, 307] width 25 height 25
click at [254, 422] on icon "button" at bounding box center [266, 416] width 34 height 34
click at [593, 336] on div "determine" at bounding box center [713, 298] width 400 height 109
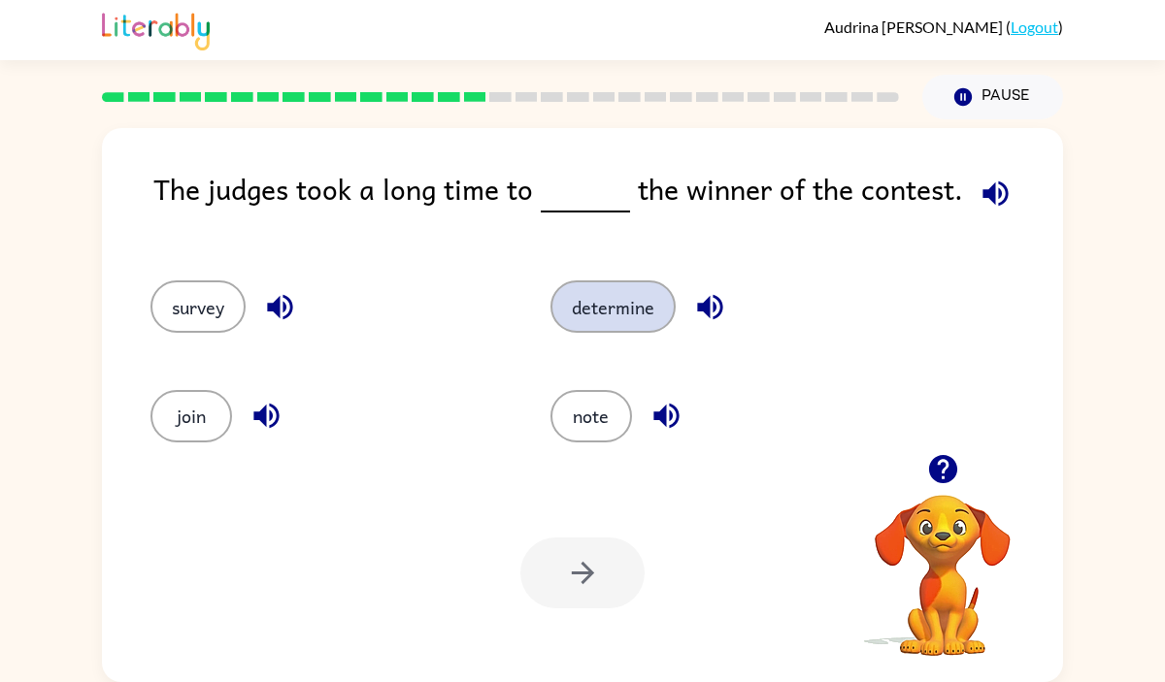
click at [577, 318] on button "determine" at bounding box center [612, 306] width 125 height 52
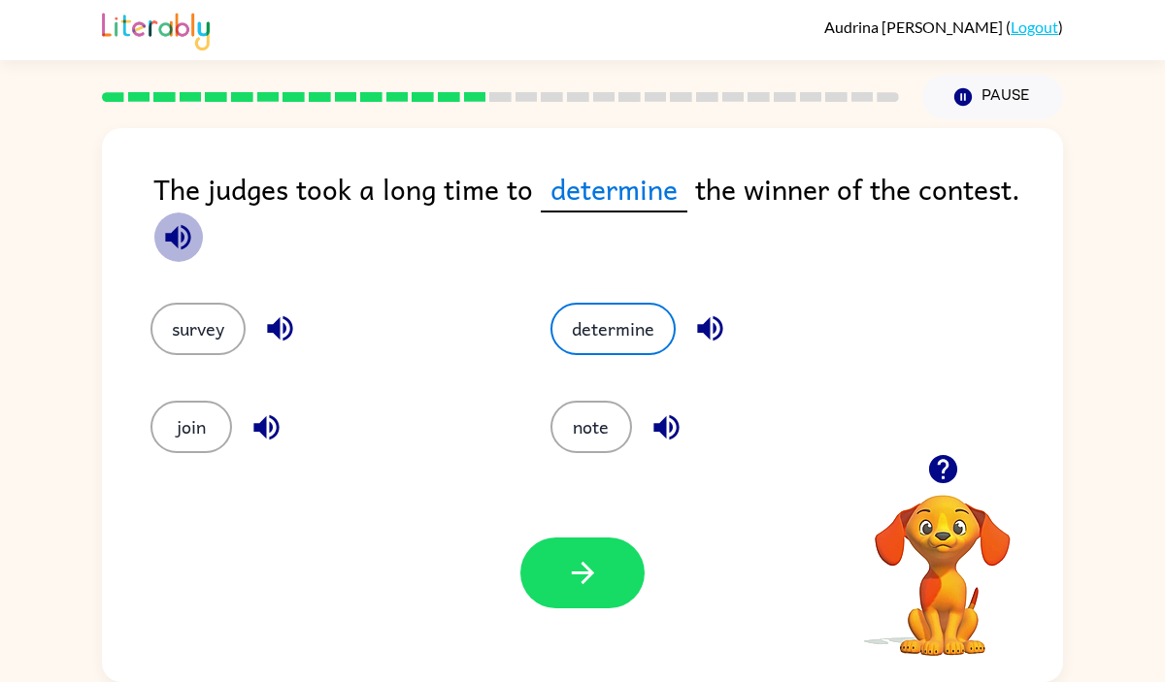
click at [183, 238] on icon "button" at bounding box center [177, 236] width 25 height 25
click at [160, 240] on button "button" at bounding box center [177, 237] width 49 height 49
click at [586, 325] on button "determine" at bounding box center [612, 329] width 125 height 52
click at [585, 331] on button "determine" at bounding box center [612, 329] width 125 height 52
click at [698, 330] on icon "button" at bounding box center [709, 328] width 25 height 25
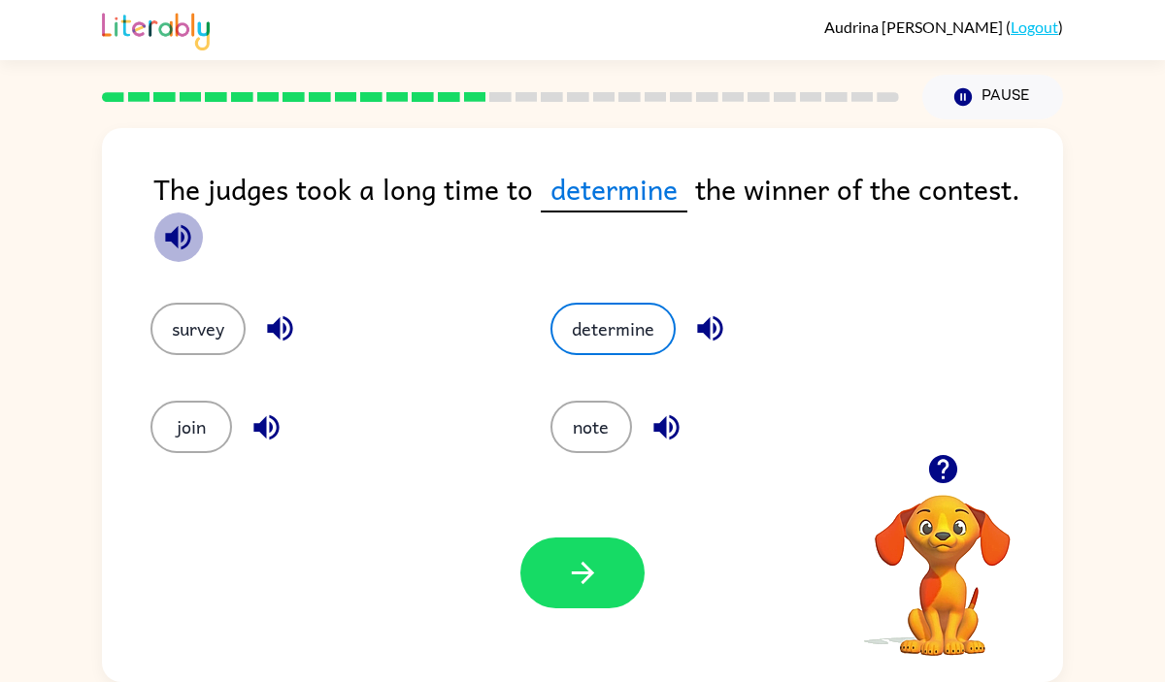
click at [174, 244] on icon "button" at bounding box center [177, 236] width 25 height 25
click at [708, 327] on icon "button" at bounding box center [709, 328] width 25 height 25
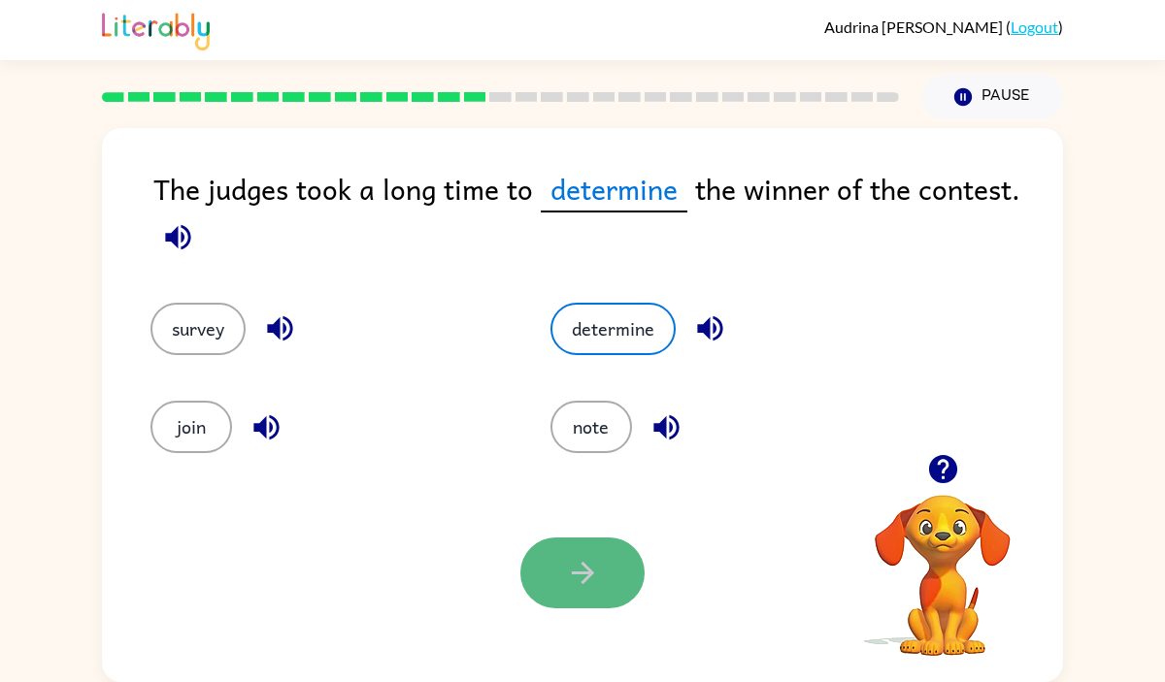
click at [563, 571] on button "button" at bounding box center [582, 573] width 124 height 71
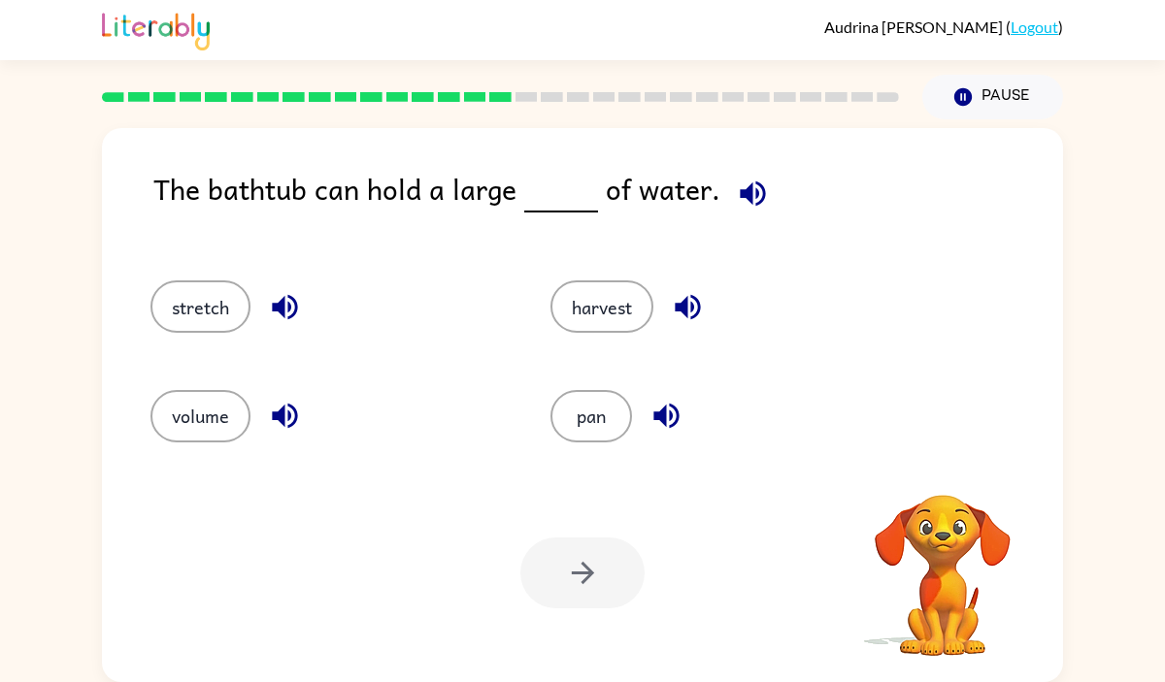
click at [743, 195] on icon "button" at bounding box center [751, 193] width 25 height 25
click at [683, 305] on icon "button" at bounding box center [686, 307] width 25 height 25
click at [286, 298] on icon "button" at bounding box center [285, 307] width 34 height 34
click at [279, 423] on icon "button" at bounding box center [285, 416] width 34 height 34
click at [650, 413] on icon "button" at bounding box center [666, 416] width 34 height 34
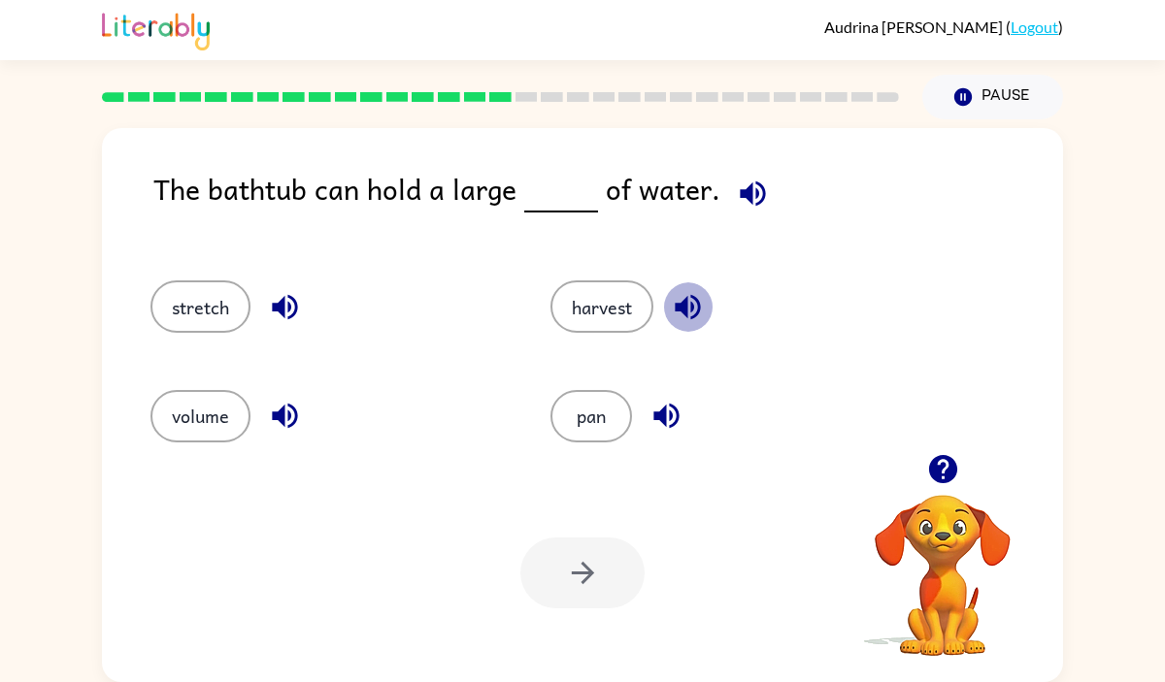
click at [677, 305] on icon "button" at bounding box center [686, 307] width 25 height 25
click at [616, 299] on button "harvest" at bounding box center [601, 306] width 103 height 52
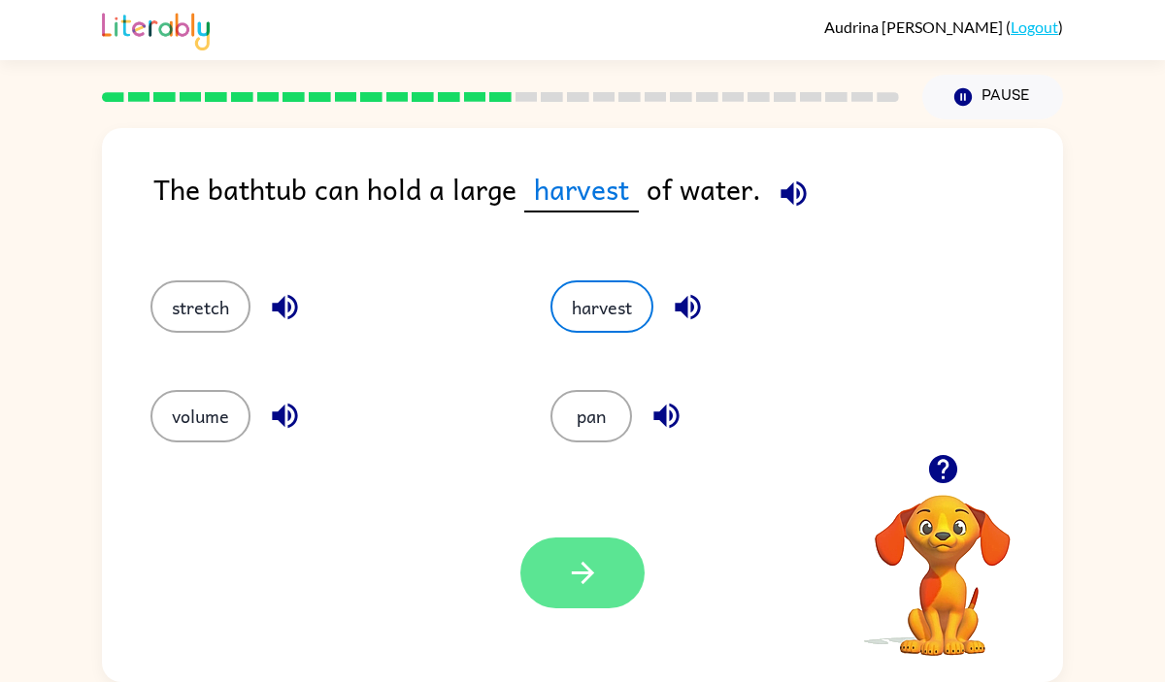
click at [610, 594] on button "button" at bounding box center [582, 573] width 124 height 71
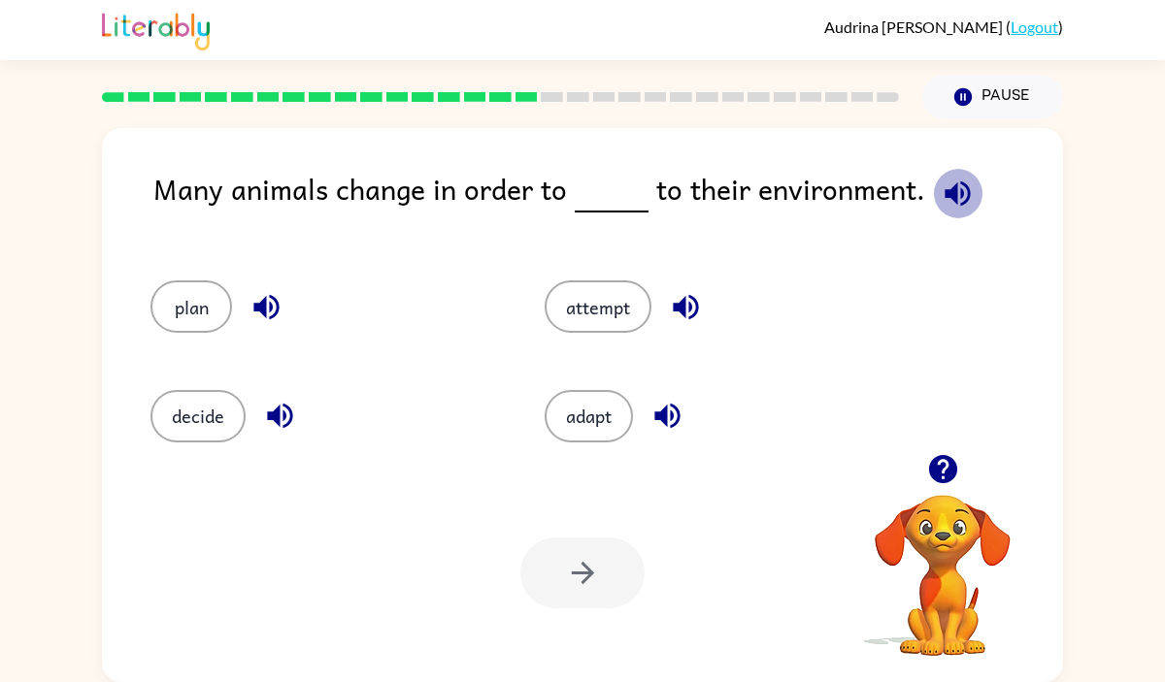
click at [943, 181] on icon "button" at bounding box center [957, 194] width 34 height 34
click at [687, 412] on button "button" at bounding box center [666, 415] width 49 height 49
click at [706, 306] on button "button" at bounding box center [685, 306] width 49 height 49
click at [257, 309] on icon "button" at bounding box center [265, 307] width 25 height 25
click at [274, 425] on icon "button" at bounding box center [280, 416] width 34 height 34
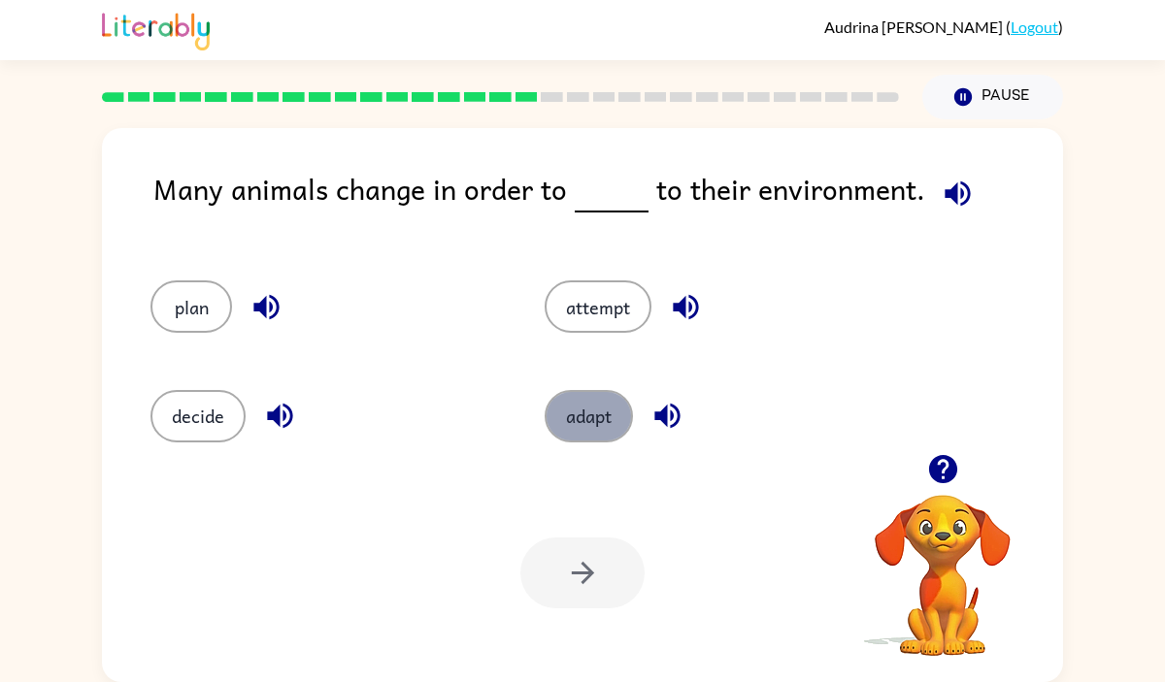
click at [599, 421] on button "adapt" at bounding box center [588, 416] width 88 height 52
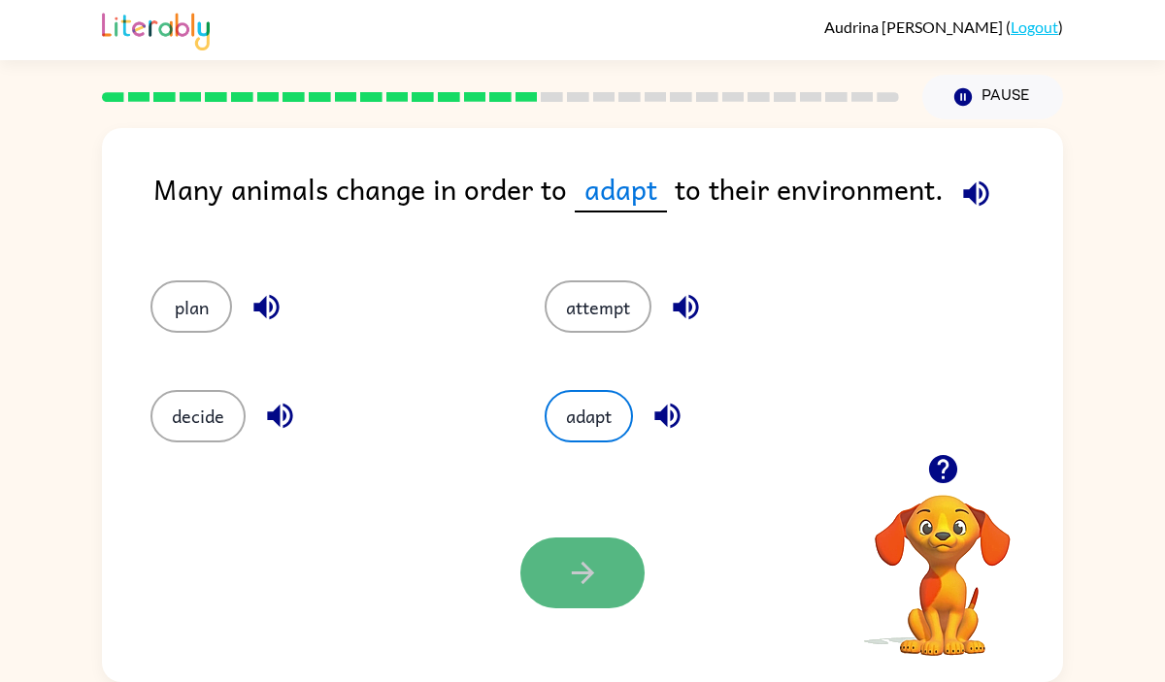
click at [599, 541] on button "button" at bounding box center [582, 573] width 124 height 71
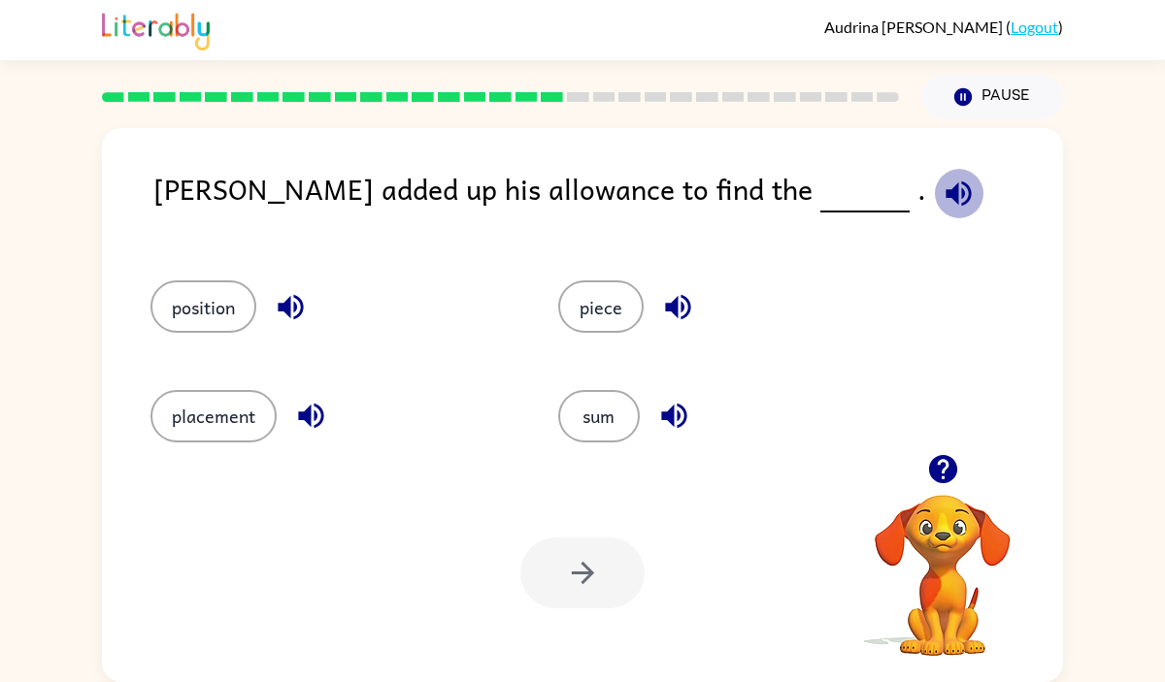
click at [941, 191] on icon "button" at bounding box center [958, 194] width 34 height 34
click at [558, 302] on button "piece" at bounding box center [600, 306] width 85 height 52
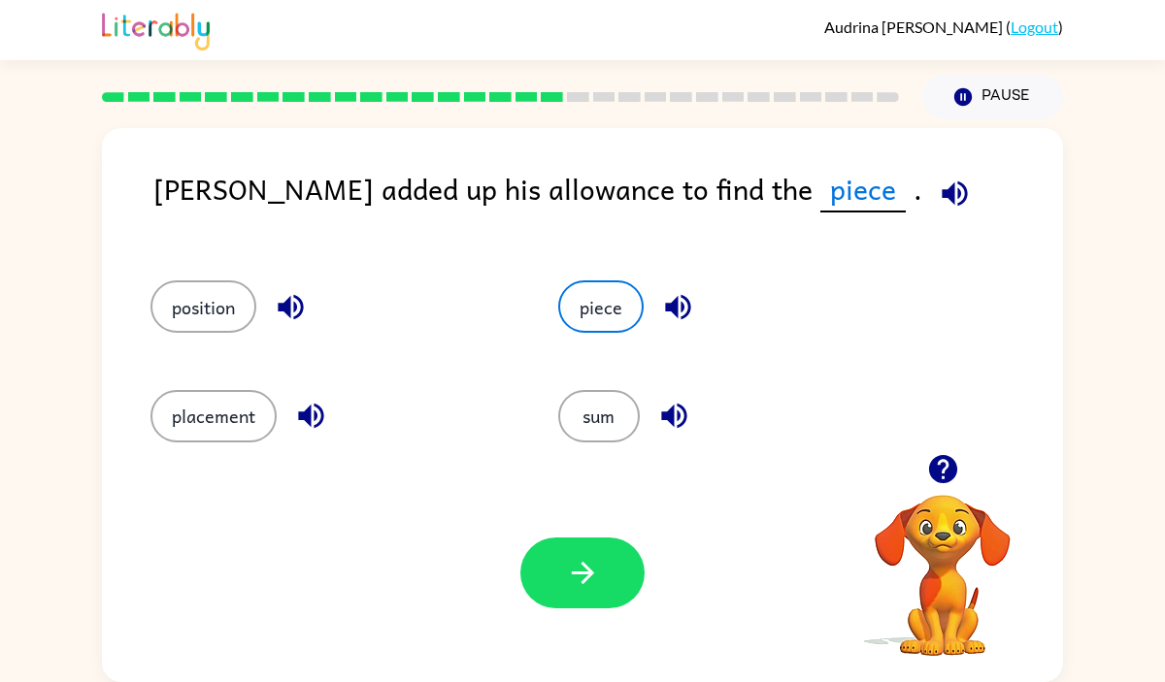
click at [310, 411] on icon "button" at bounding box center [310, 416] width 25 height 25
click at [238, 443] on div "placement" at bounding box center [318, 407] width 408 height 109
click at [215, 414] on button "placement" at bounding box center [213, 416] width 126 height 52
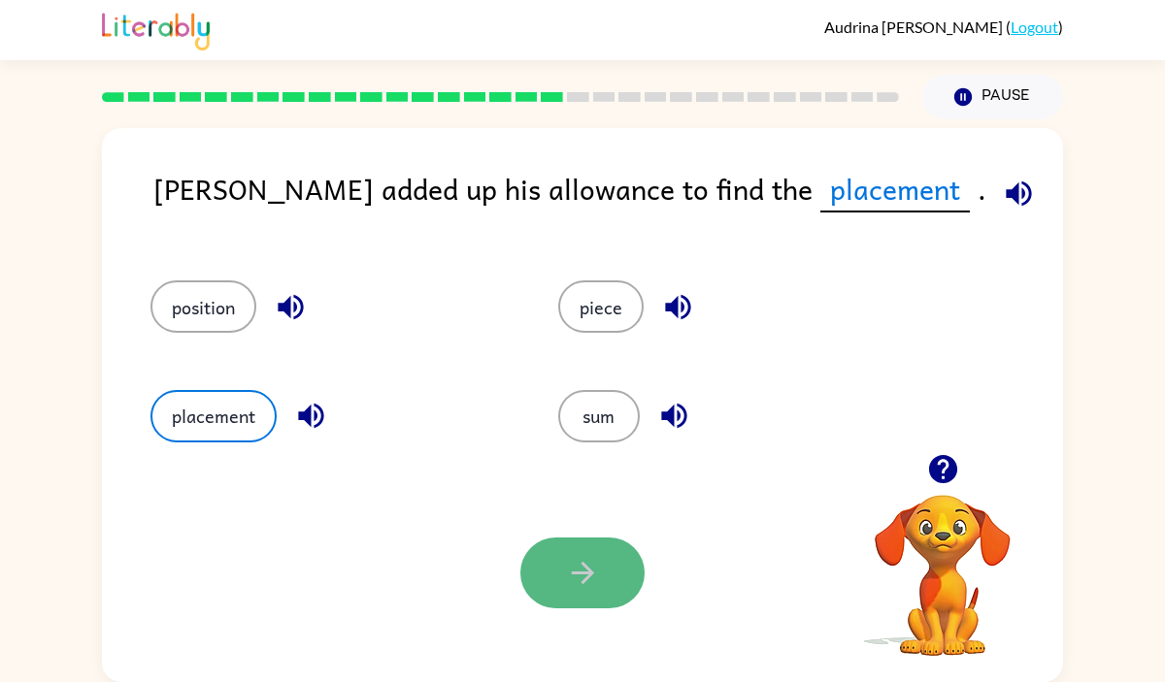
click at [582, 563] on icon "button" at bounding box center [582, 573] width 22 height 22
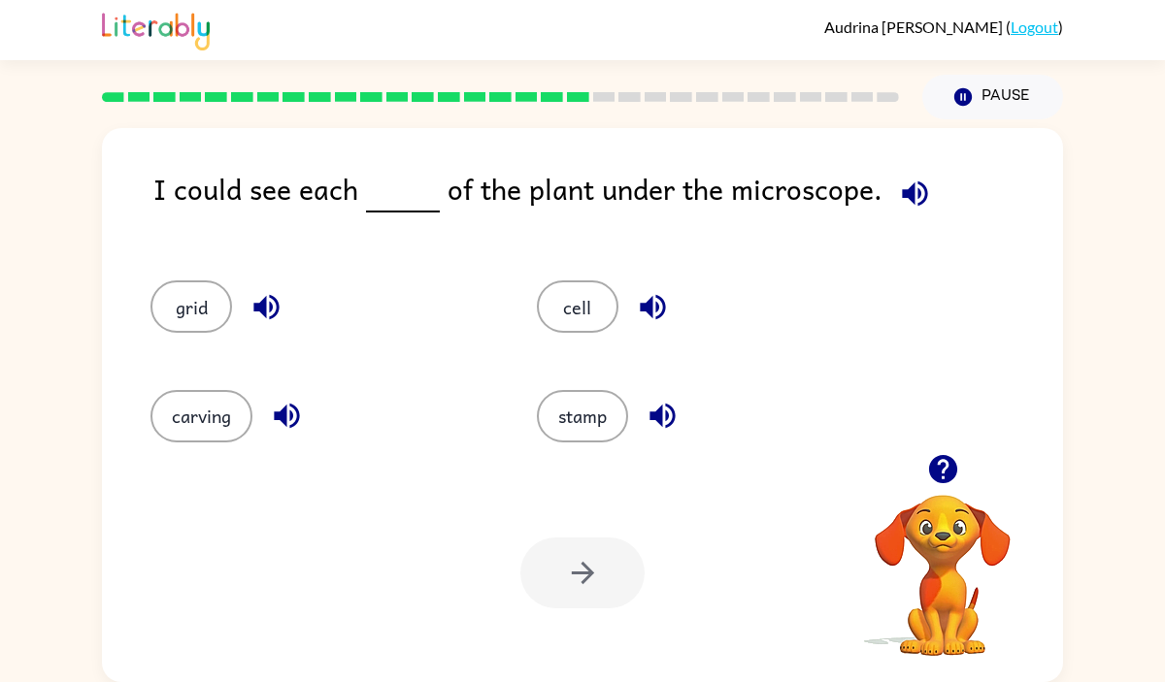
click at [907, 190] on icon "button" at bounding box center [915, 194] width 34 height 34
click at [271, 307] on icon "button" at bounding box center [265, 307] width 25 height 25
click at [206, 296] on button "grid" at bounding box center [191, 306] width 82 height 52
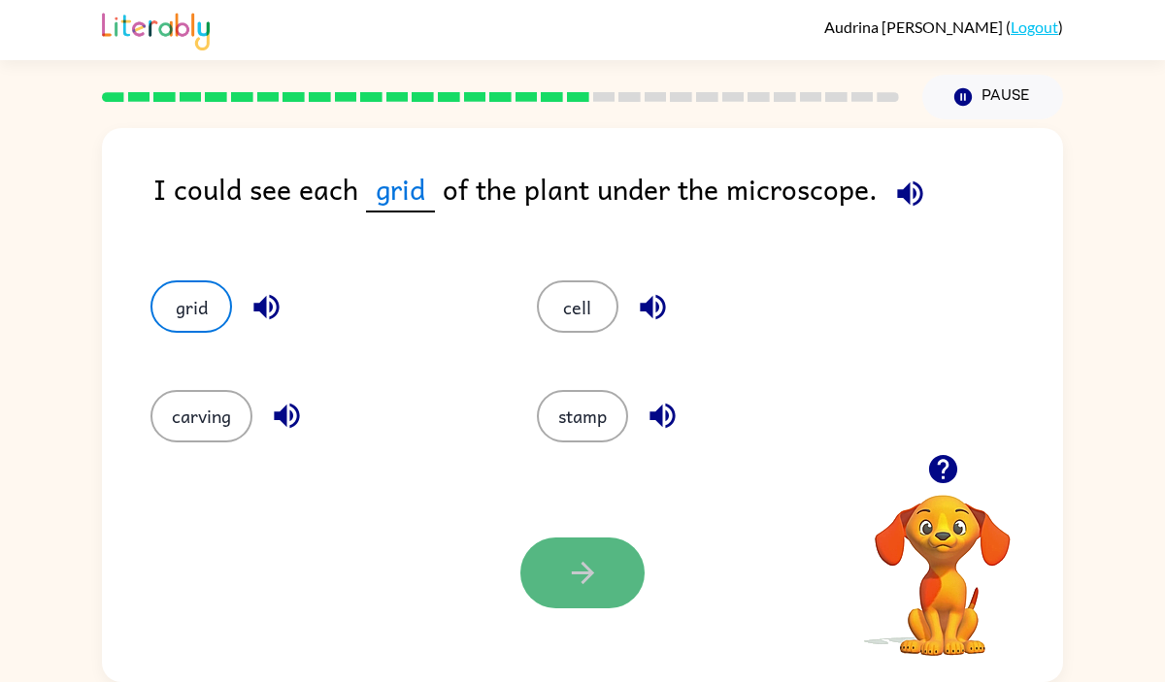
click at [602, 539] on button "button" at bounding box center [582, 573] width 124 height 71
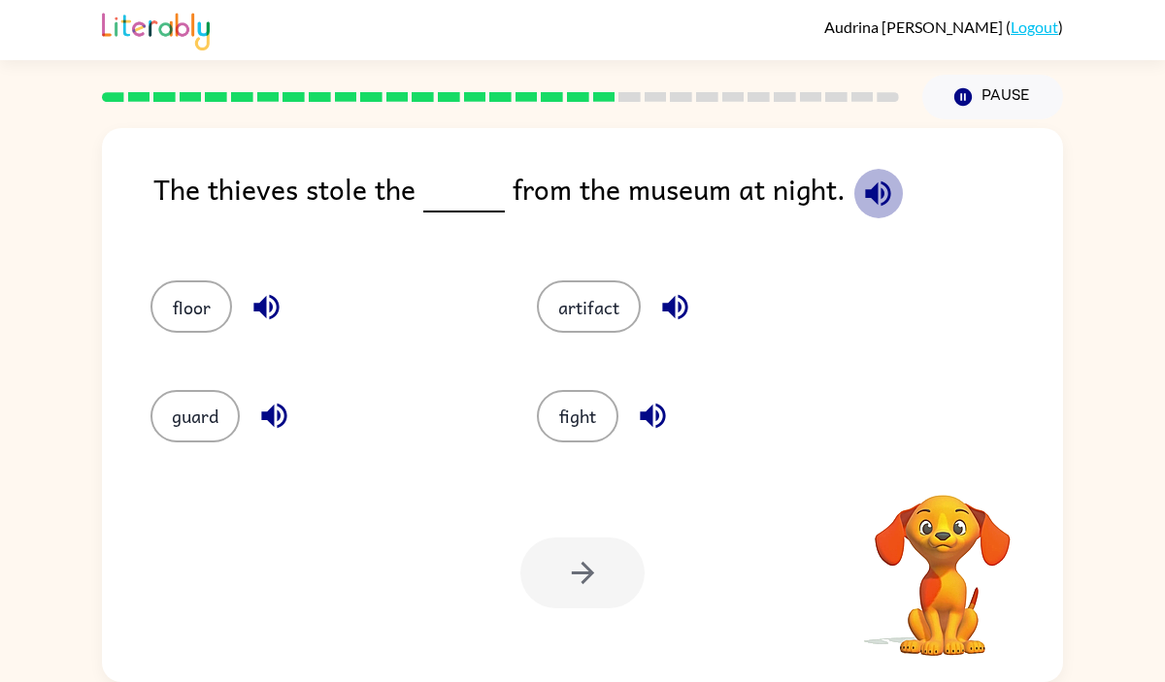
click at [861, 199] on icon "button" at bounding box center [878, 194] width 34 height 34
click at [669, 305] on icon "button" at bounding box center [674, 307] width 25 height 25
click at [645, 414] on icon "button" at bounding box center [652, 416] width 25 height 25
click at [254, 414] on button "button" at bounding box center [273, 415] width 49 height 49
click at [265, 297] on icon "button" at bounding box center [265, 307] width 25 height 25
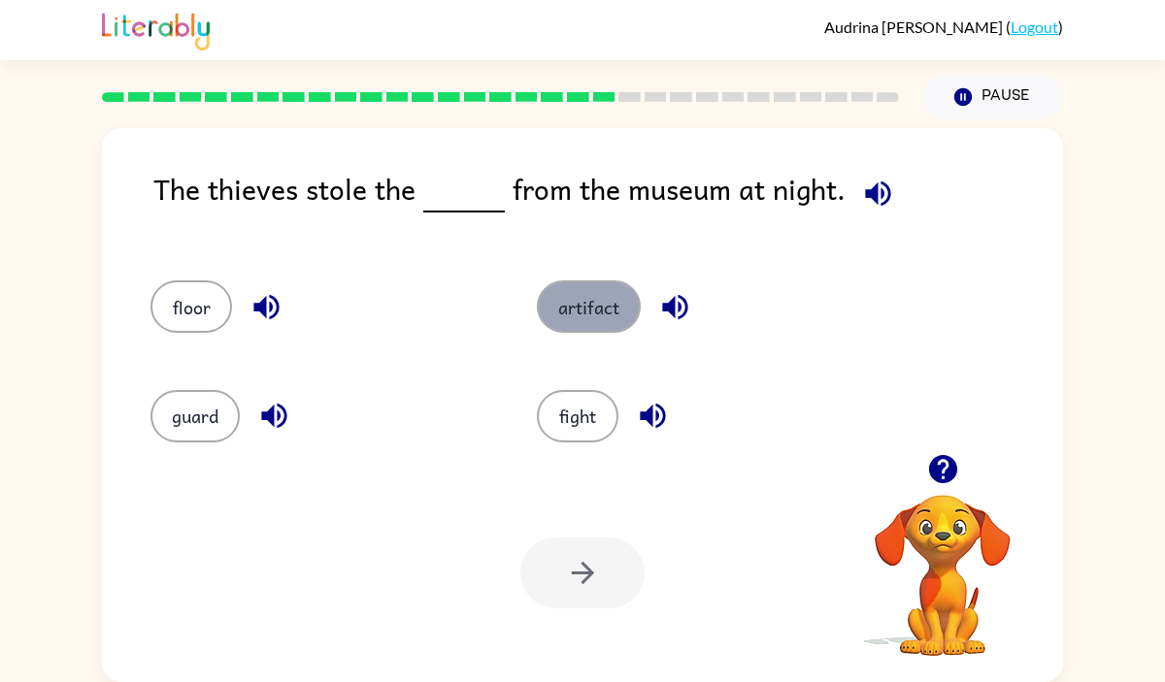
click at [568, 316] on button "artifact" at bounding box center [589, 306] width 104 height 52
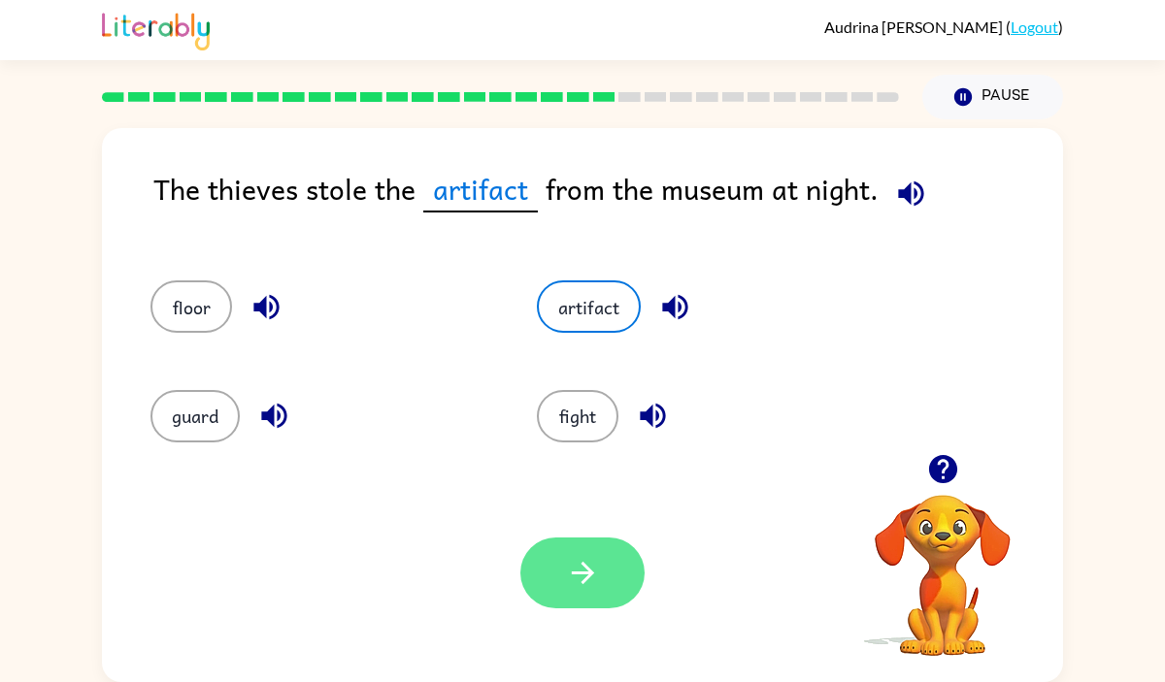
click at [548, 576] on button "button" at bounding box center [582, 573] width 124 height 71
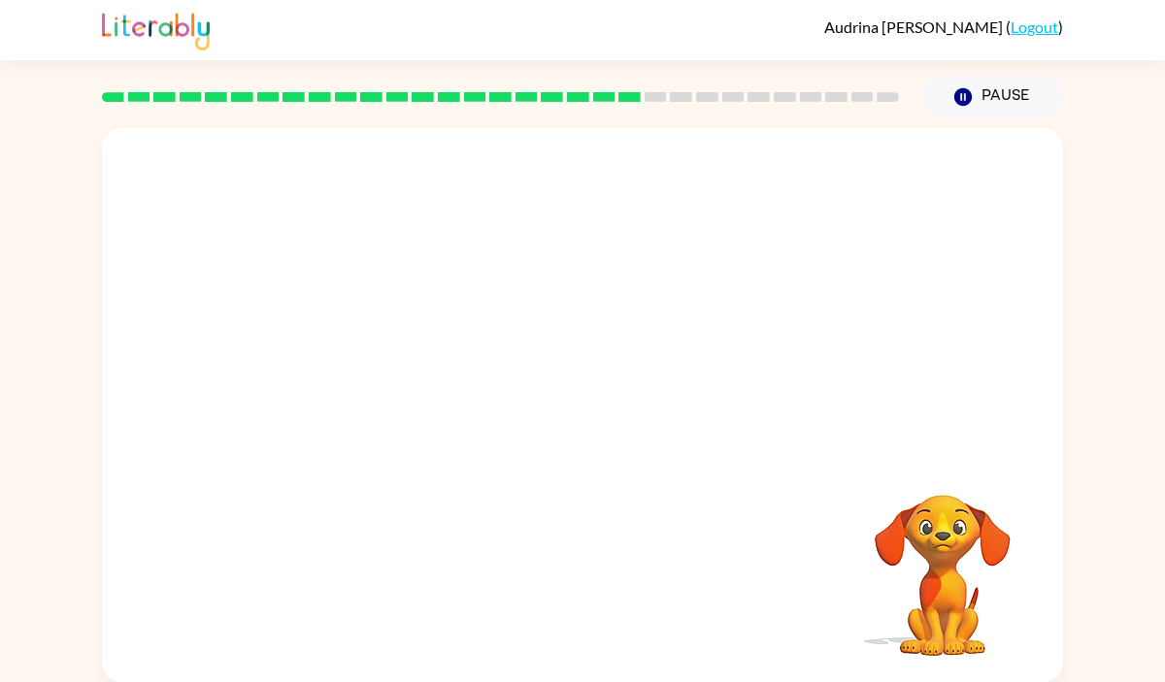
click at [397, 395] on video "Your browser must support playing .mp4 files to use Literably. Please try using…" at bounding box center [582, 291] width 961 height 326
click at [574, 425] on div at bounding box center [582, 414] width 124 height 71
click at [579, 425] on div at bounding box center [582, 414] width 124 height 71
click at [579, 425] on icon "button" at bounding box center [583, 415] width 34 height 34
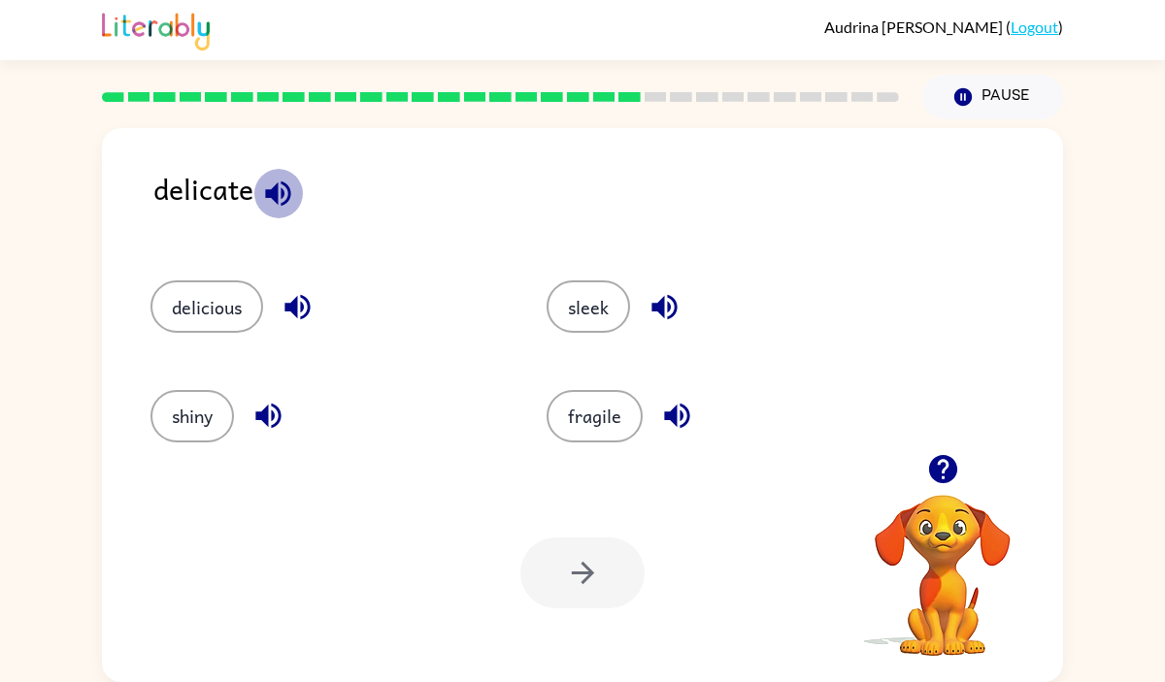
click at [282, 194] on icon "button" at bounding box center [277, 193] width 25 height 25
click at [679, 416] on icon "button" at bounding box center [676, 416] width 25 height 25
click at [588, 421] on button "fragile" at bounding box center [594, 416] width 96 height 52
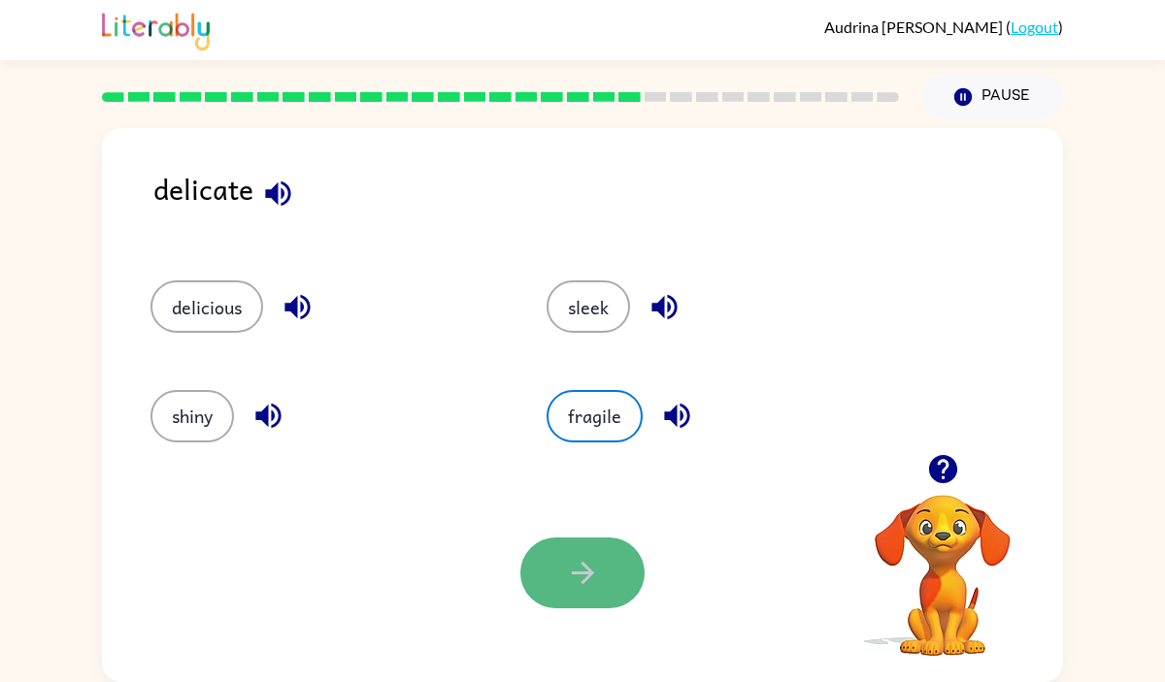
click at [579, 563] on icon "button" at bounding box center [583, 573] width 34 height 34
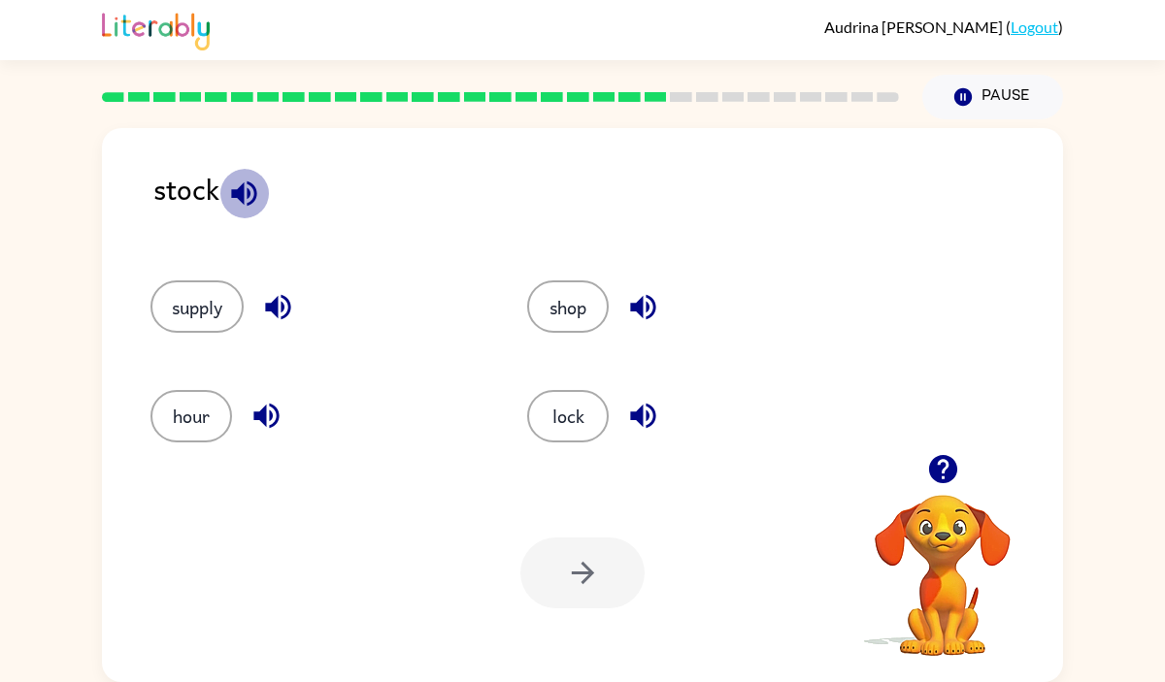
click at [255, 188] on icon "button" at bounding box center [244, 194] width 34 height 34
click at [258, 304] on button "button" at bounding box center [277, 306] width 49 height 49
click at [642, 300] on icon "button" at bounding box center [642, 307] width 25 height 25
click at [209, 313] on button "supply" at bounding box center [196, 306] width 93 height 52
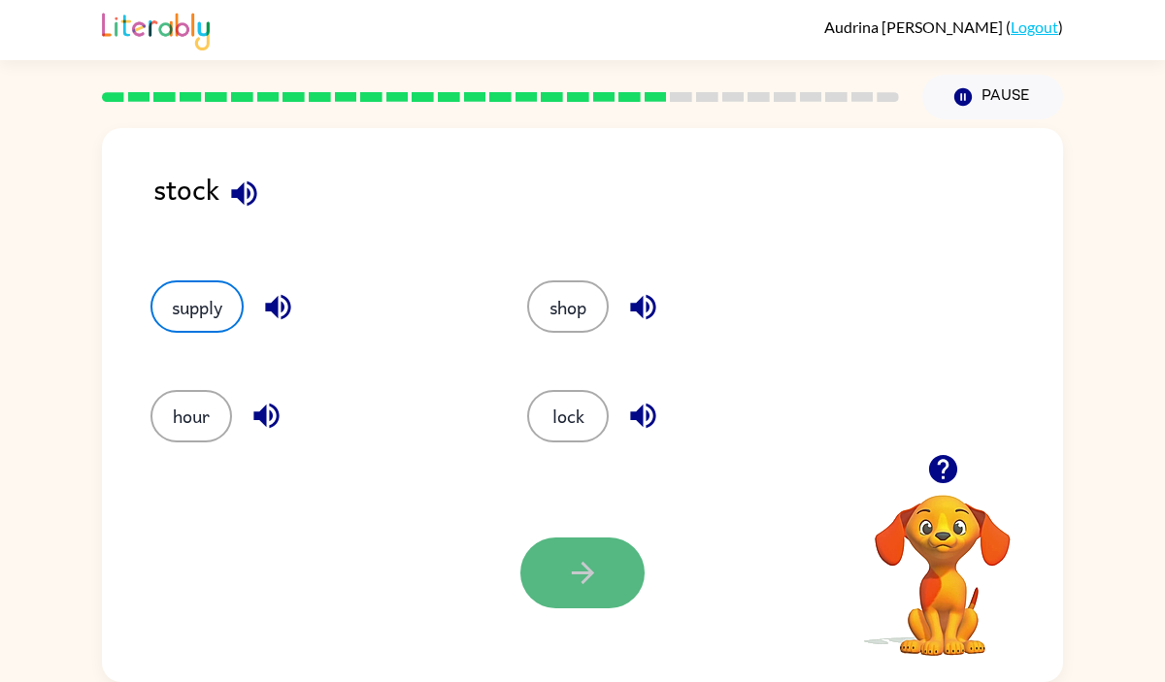
click at [616, 549] on button "button" at bounding box center [582, 573] width 124 height 71
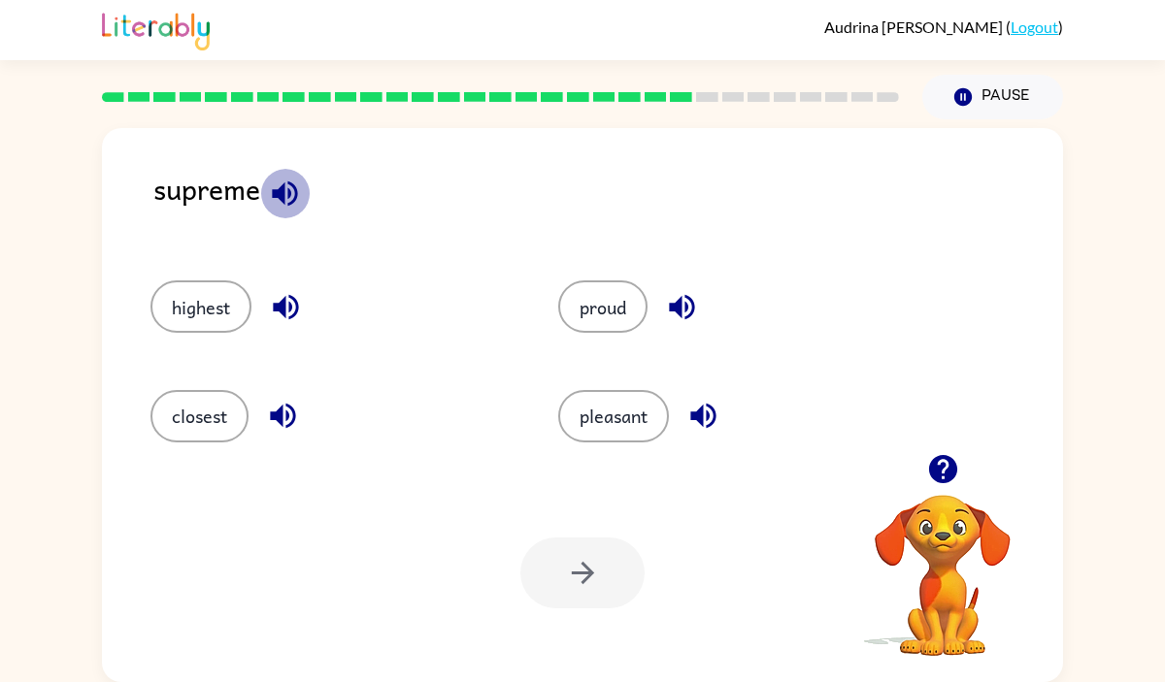
click at [291, 192] on icon "button" at bounding box center [284, 193] width 25 height 25
click at [712, 406] on icon "button" at bounding box center [702, 416] width 25 height 25
click at [581, 395] on button "pleasant" at bounding box center [613, 416] width 111 height 52
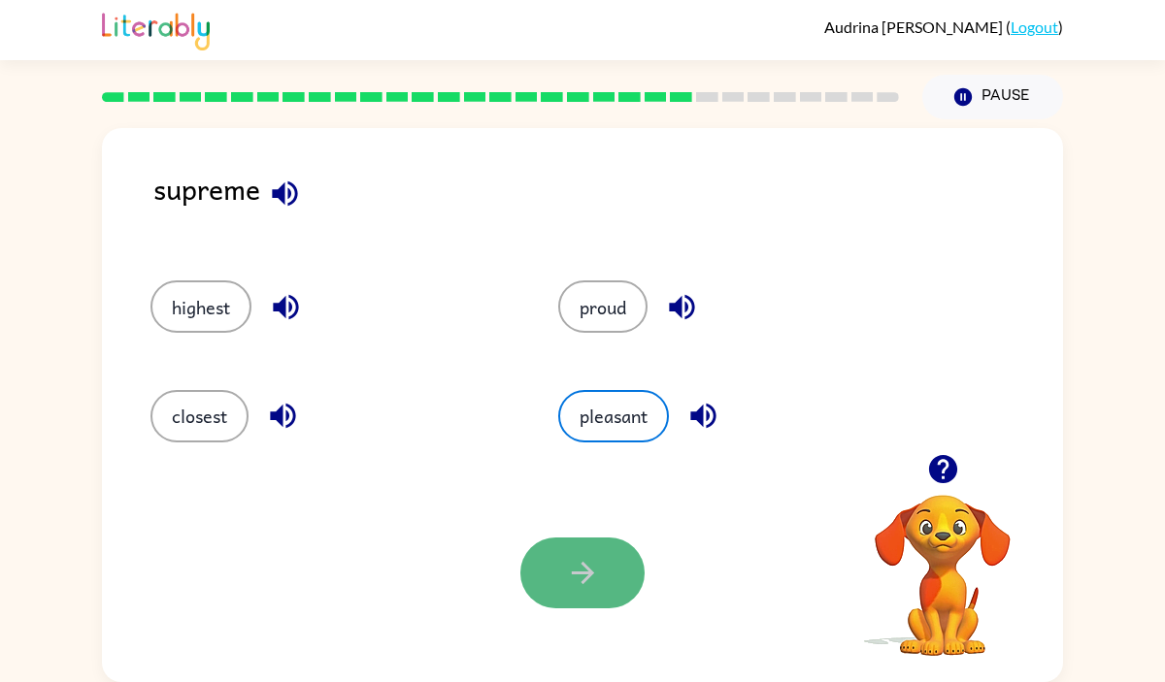
click at [555, 557] on button "button" at bounding box center [582, 573] width 124 height 71
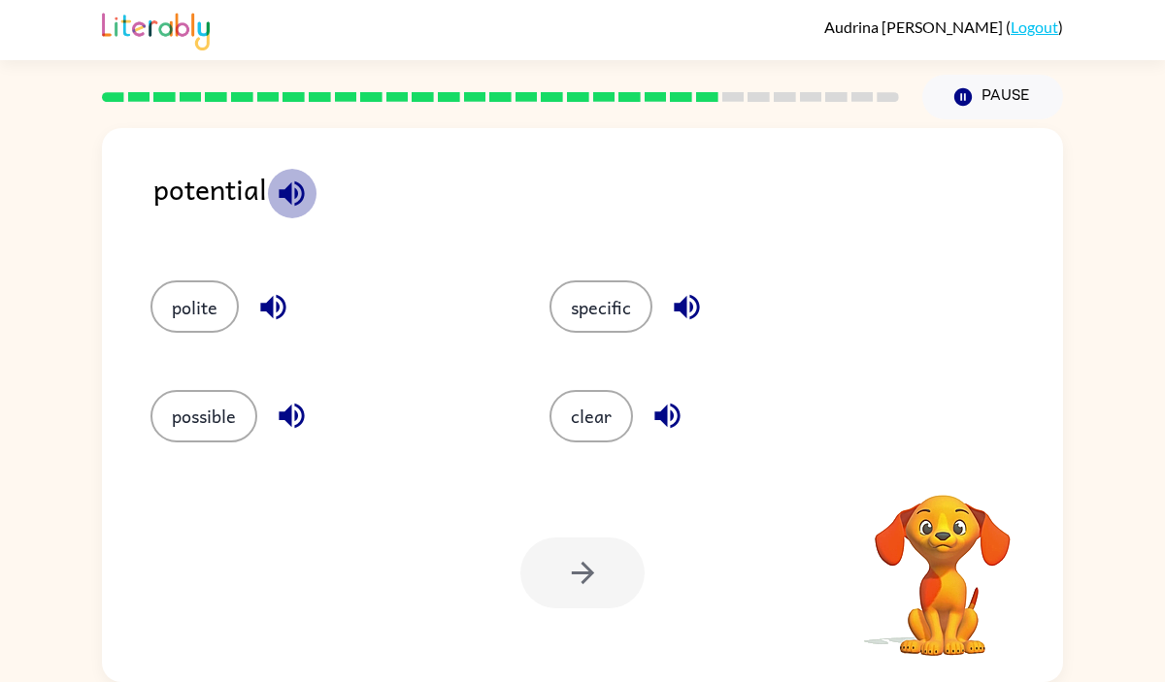
click at [306, 187] on icon "button" at bounding box center [292, 194] width 34 height 34
click at [289, 189] on icon "button" at bounding box center [291, 193] width 25 height 25
click at [602, 314] on button "specific" at bounding box center [600, 306] width 103 height 52
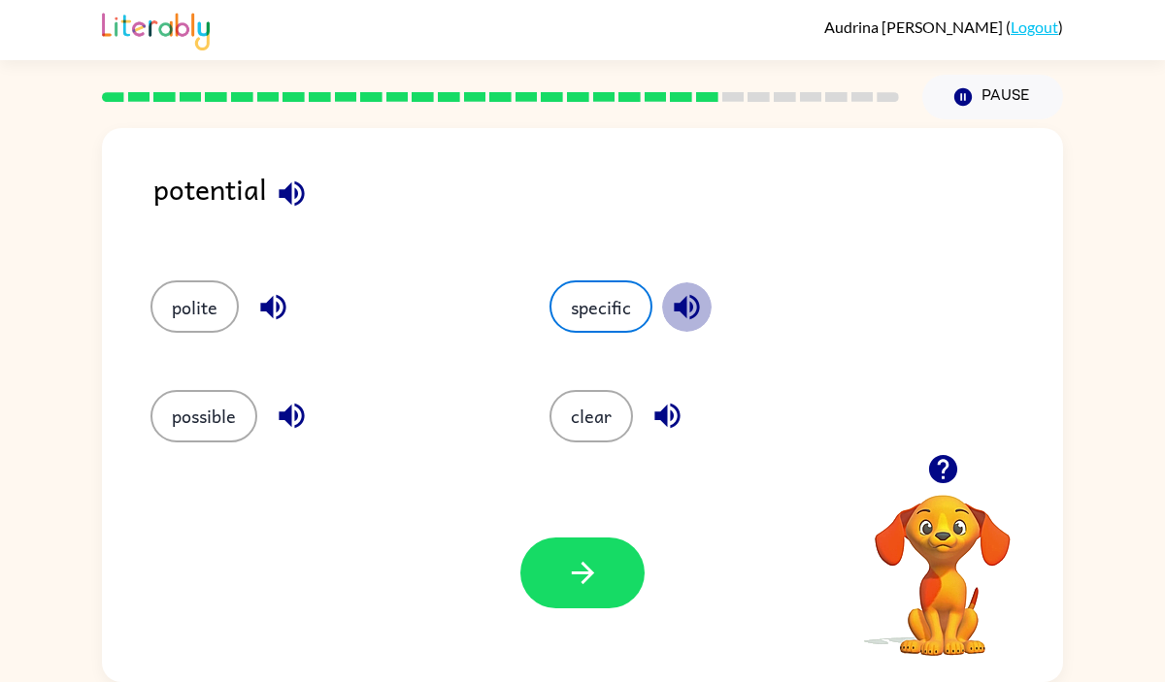
click at [690, 300] on icon "button" at bounding box center [687, 307] width 34 height 34
click at [542, 555] on button "button" at bounding box center [582, 573] width 124 height 71
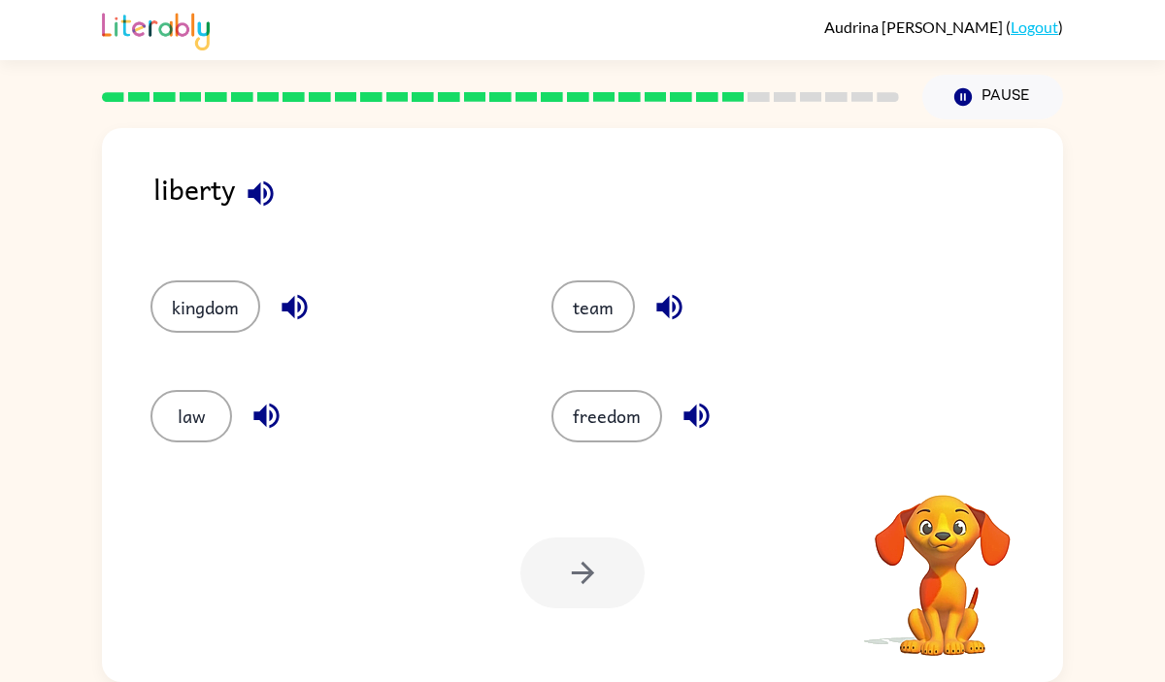
click at [274, 189] on icon "button" at bounding box center [261, 194] width 34 height 34
click at [240, 295] on button "kingdom" at bounding box center [205, 306] width 110 height 52
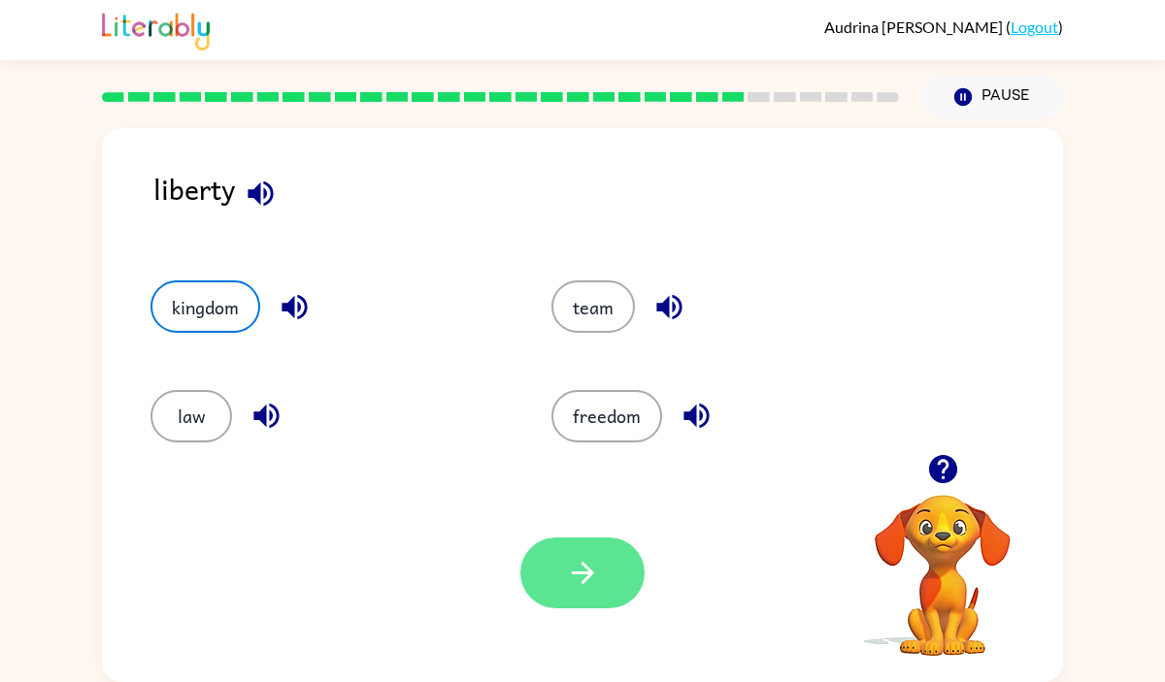
click at [574, 602] on button "button" at bounding box center [582, 573] width 124 height 71
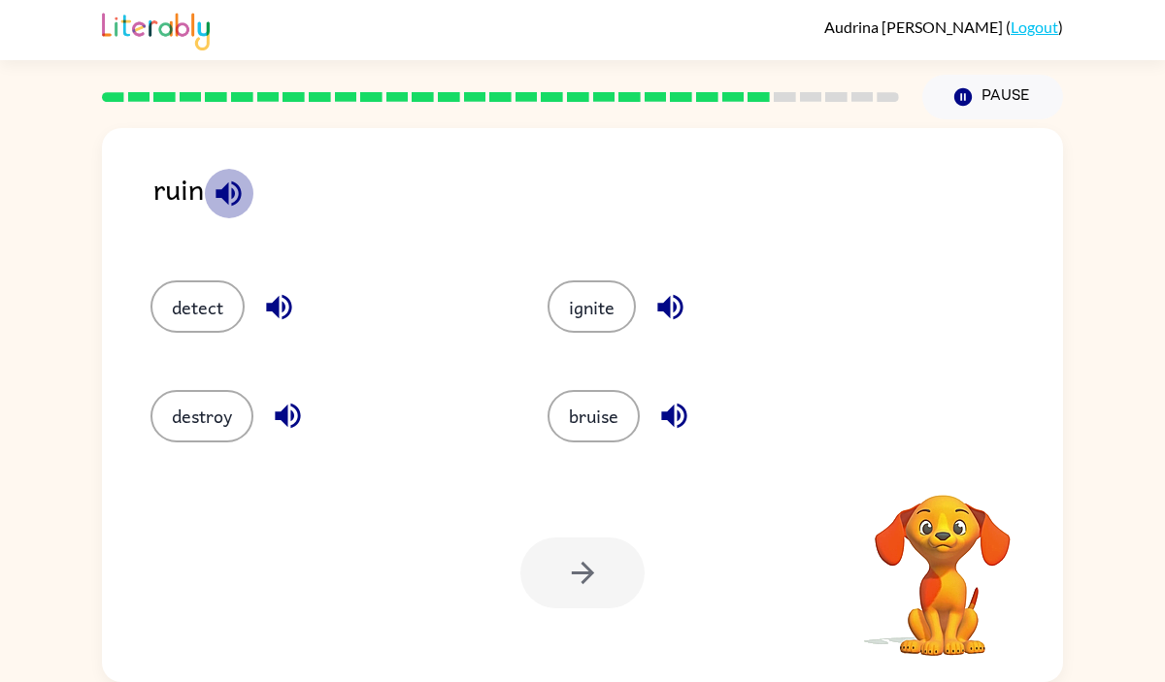
click at [232, 193] on icon "button" at bounding box center [227, 193] width 25 height 25
click at [225, 189] on icon "button" at bounding box center [227, 193] width 25 height 25
click at [198, 421] on button "destroy" at bounding box center [201, 416] width 103 height 52
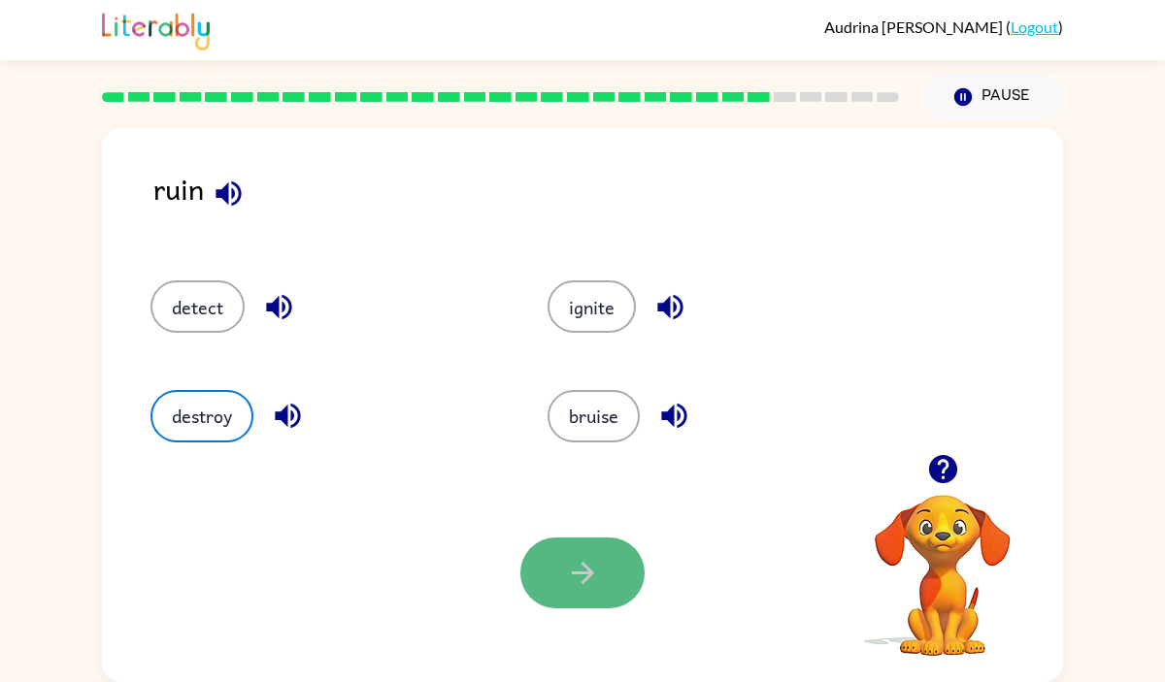
click at [564, 559] on button "button" at bounding box center [582, 573] width 124 height 71
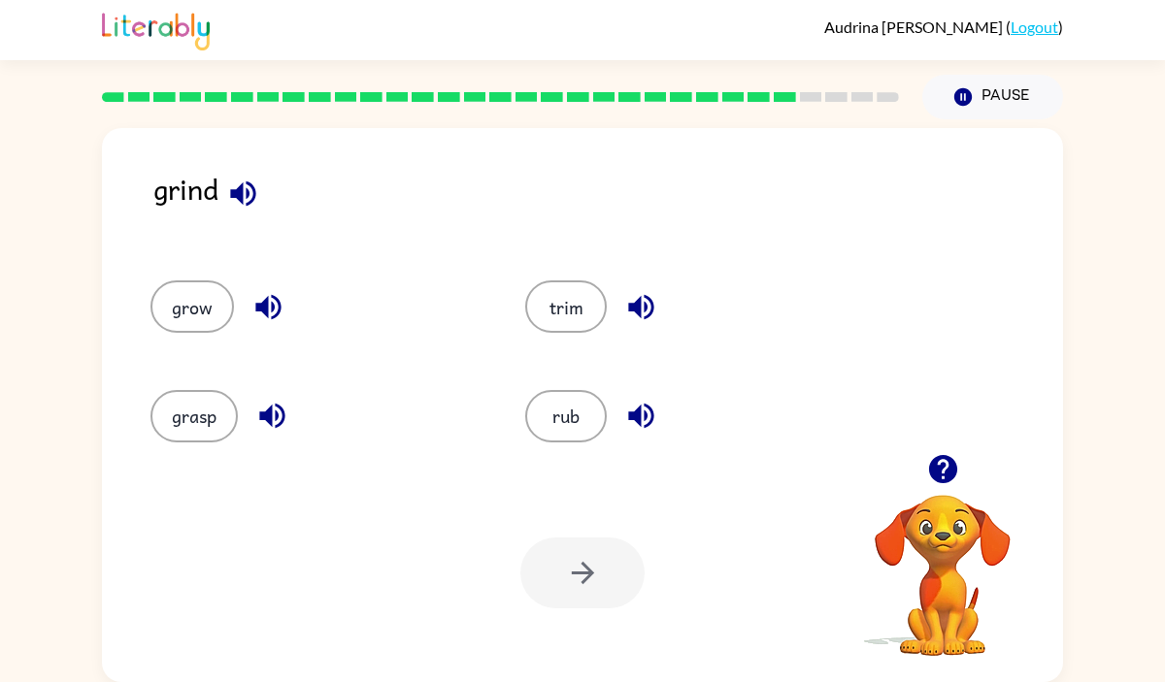
click at [240, 178] on icon "button" at bounding box center [243, 194] width 34 height 34
click at [573, 300] on button "trim" at bounding box center [566, 306] width 82 height 52
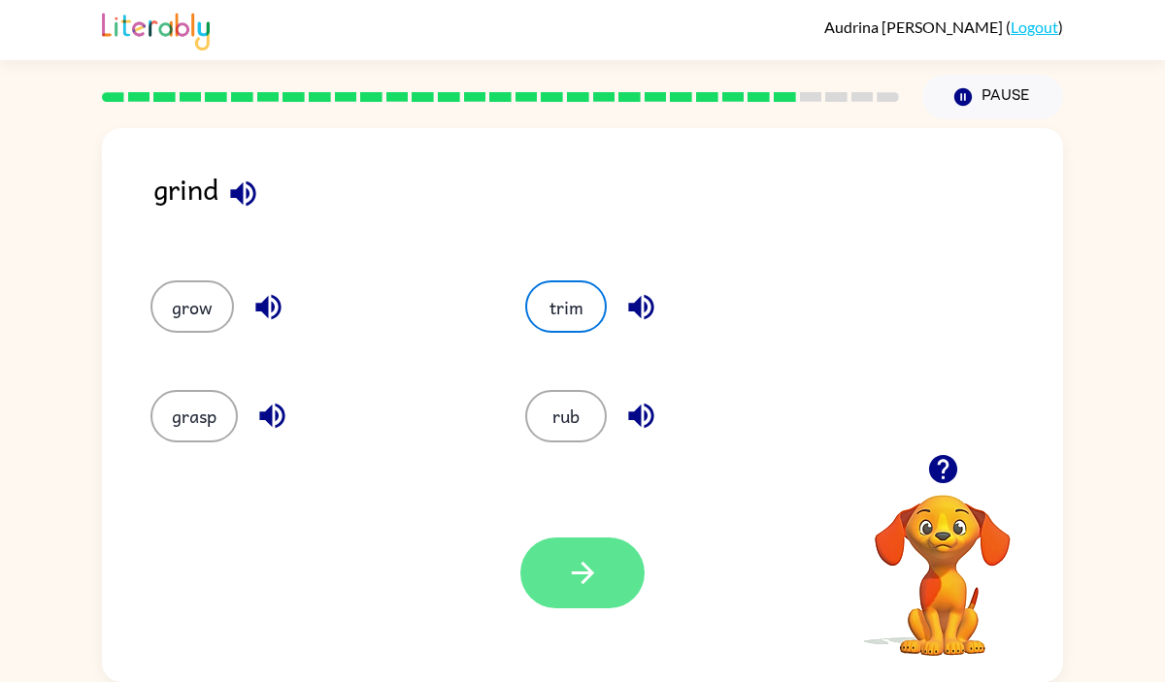
click at [599, 577] on button "button" at bounding box center [582, 573] width 124 height 71
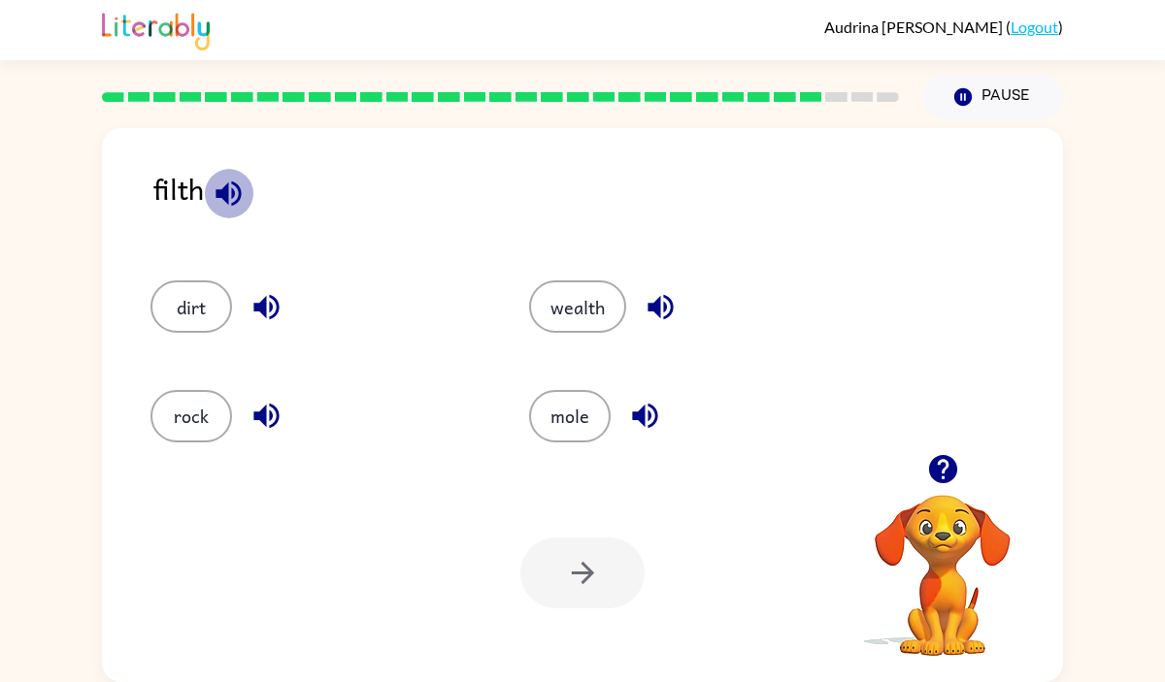
click at [231, 181] on icon "button" at bounding box center [229, 194] width 34 height 34
click at [175, 288] on button "dirt" at bounding box center [191, 306] width 82 height 52
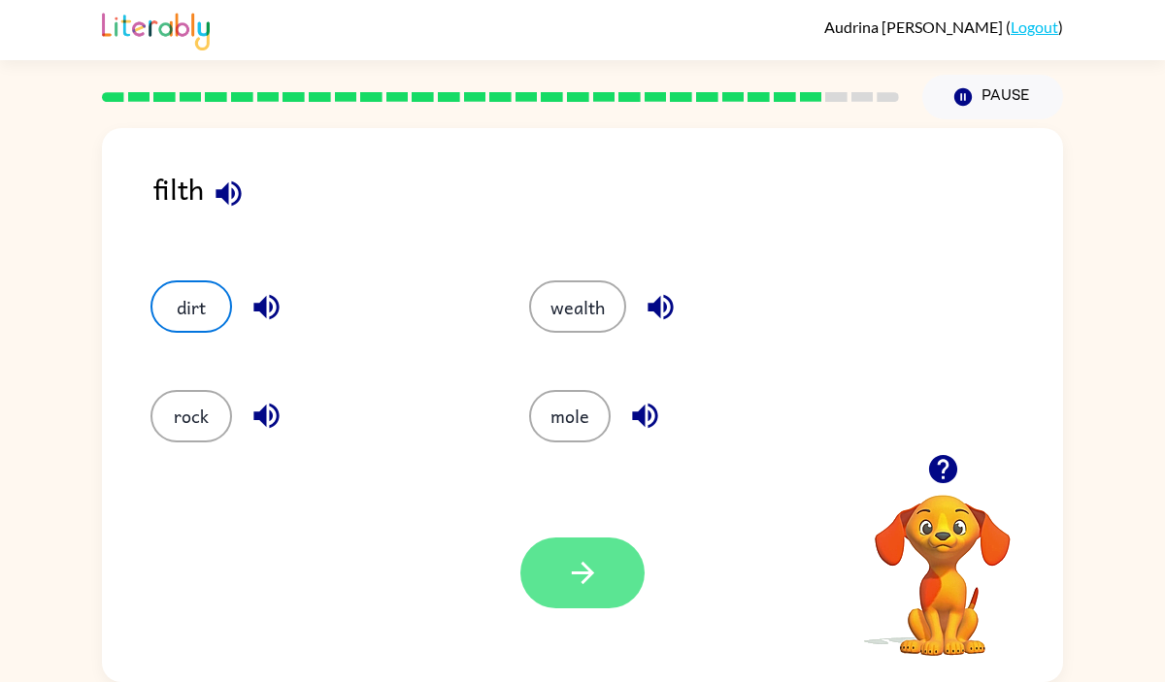
click at [583, 567] on icon "button" at bounding box center [582, 573] width 22 height 22
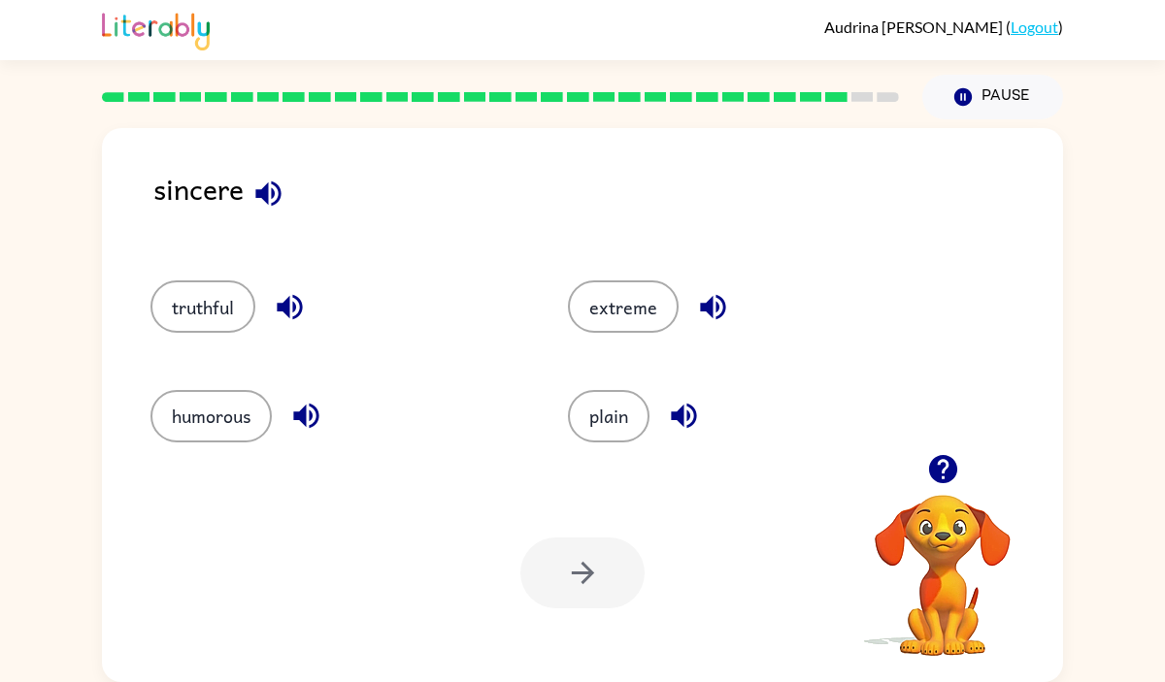
click at [278, 192] on icon "button" at bounding box center [268, 194] width 34 height 34
click at [184, 311] on button "truthful" at bounding box center [202, 306] width 105 height 52
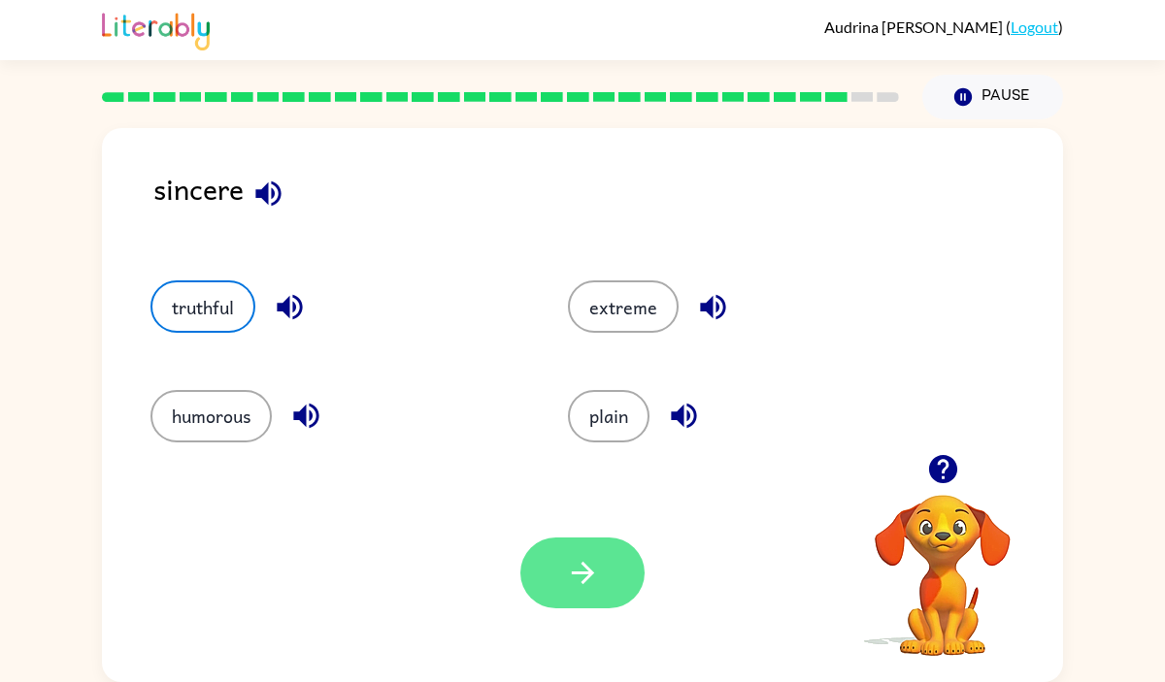
click at [576, 554] on button "button" at bounding box center [582, 573] width 124 height 71
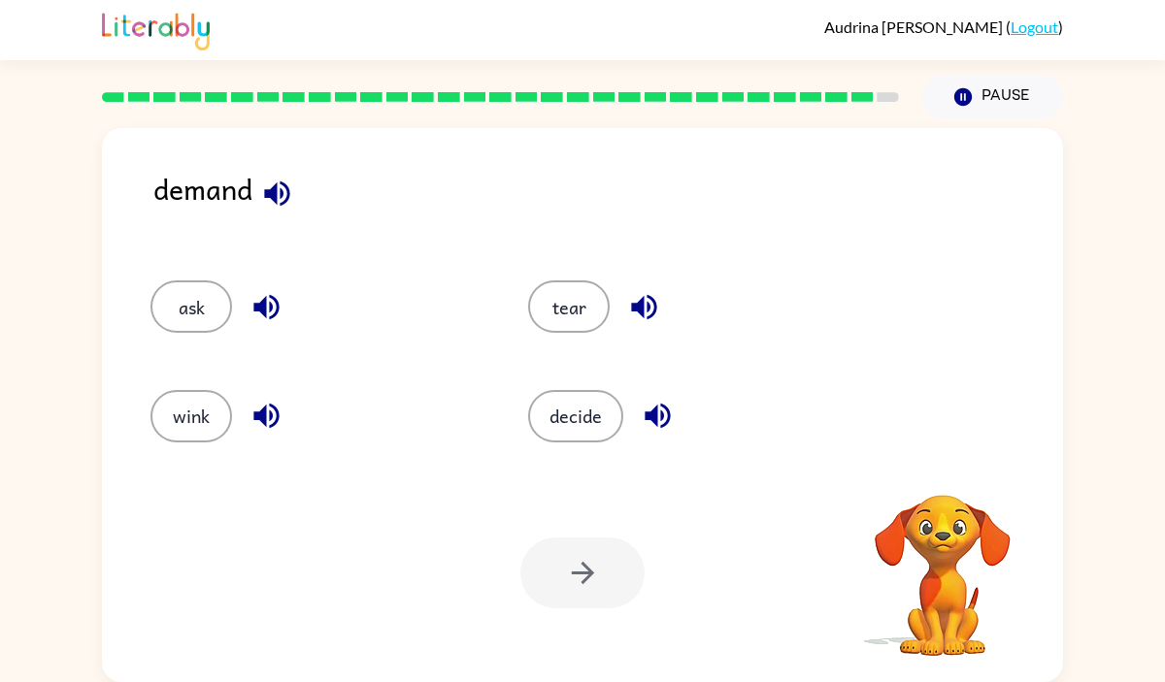
click at [276, 186] on icon "button" at bounding box center [276, 193] width 25 height 25
click at [650, 413] on icon "button" at bounding box center [656, 416] width 25 height 25
click at [574, 418] on button "decide" at bounding box center [575, 416] width 95 height 52
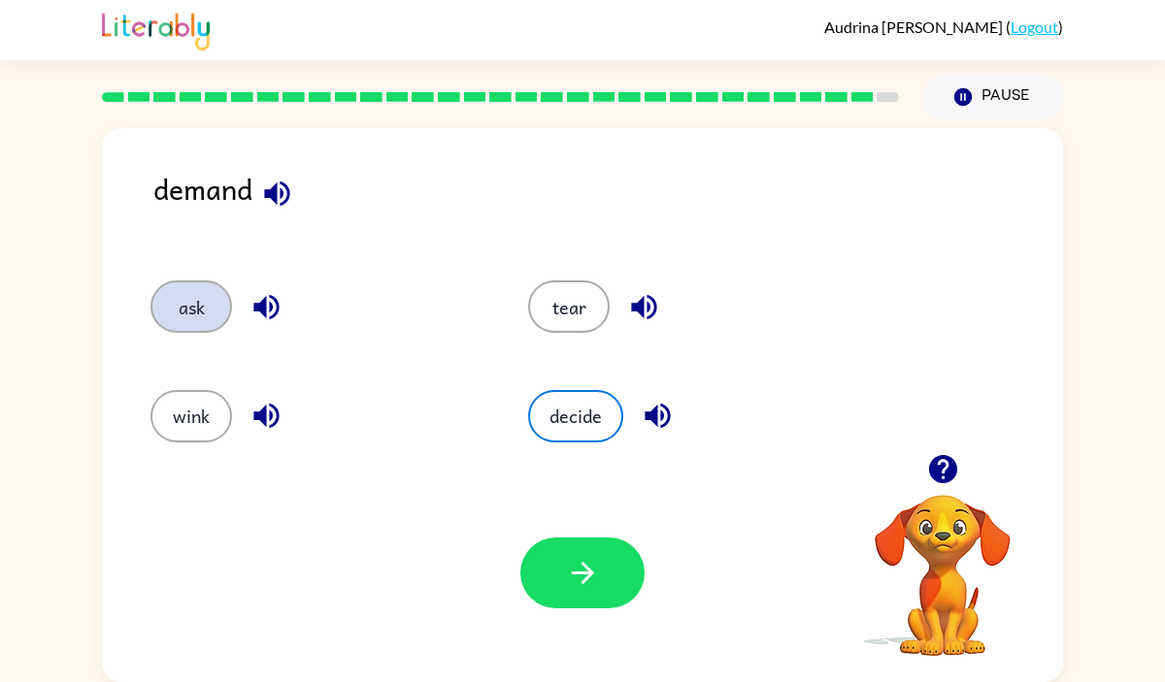
click at [223, 314] on button "ask" at bounding box center [191, 306] width 82 height 52
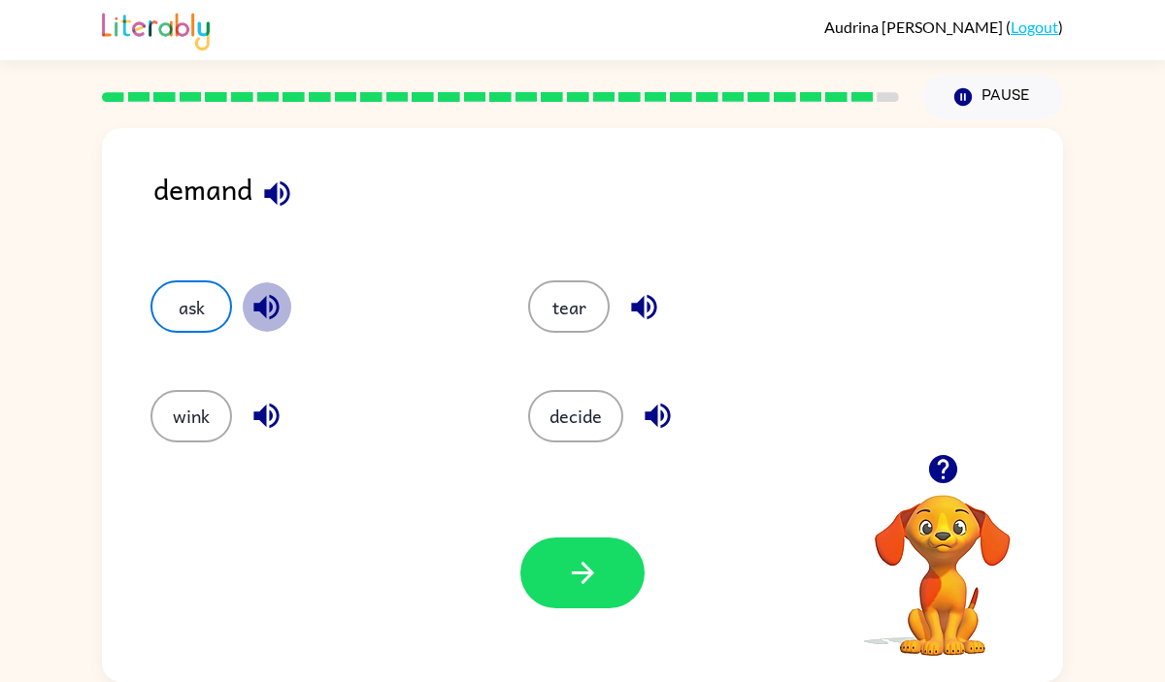
click at [275, 321] on icon "button" at bounding box center [266, 307] width 34 height 34
click at [273, 192] on icon "button" at bounding box center [276, 193] width 25 height 25
click at [552, 413] on button "decide" at bounding box center [575, 416] width 95 height 52
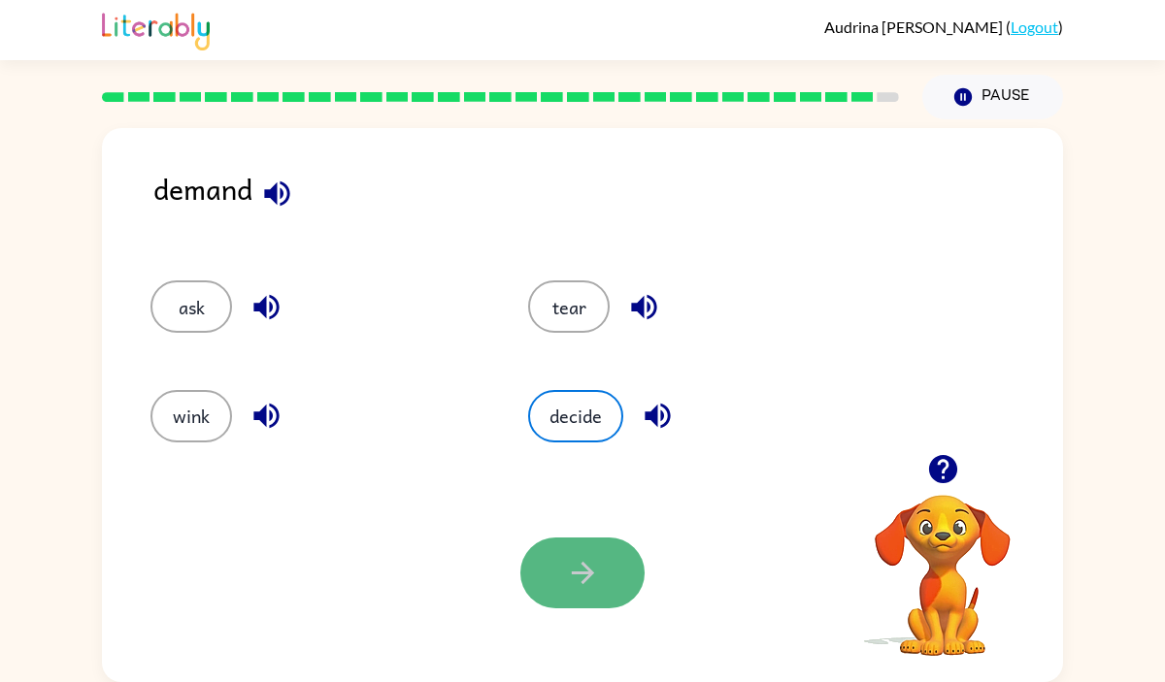
click at [562, 551] on button "button" at bounding box center [582, 573] width 124 height 71
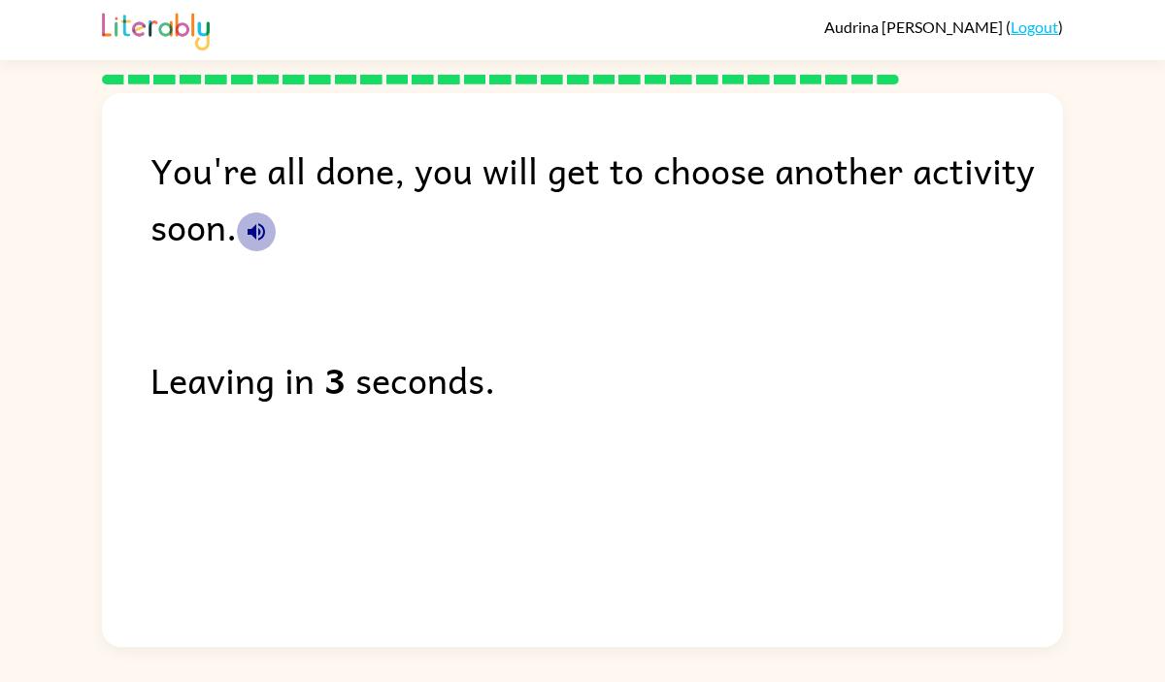
click at [264, 218] on button "button" at bounding box center [256, 232] width 39 height 39
